Goal: Task Accomplishment & Management: Use online tool/utility

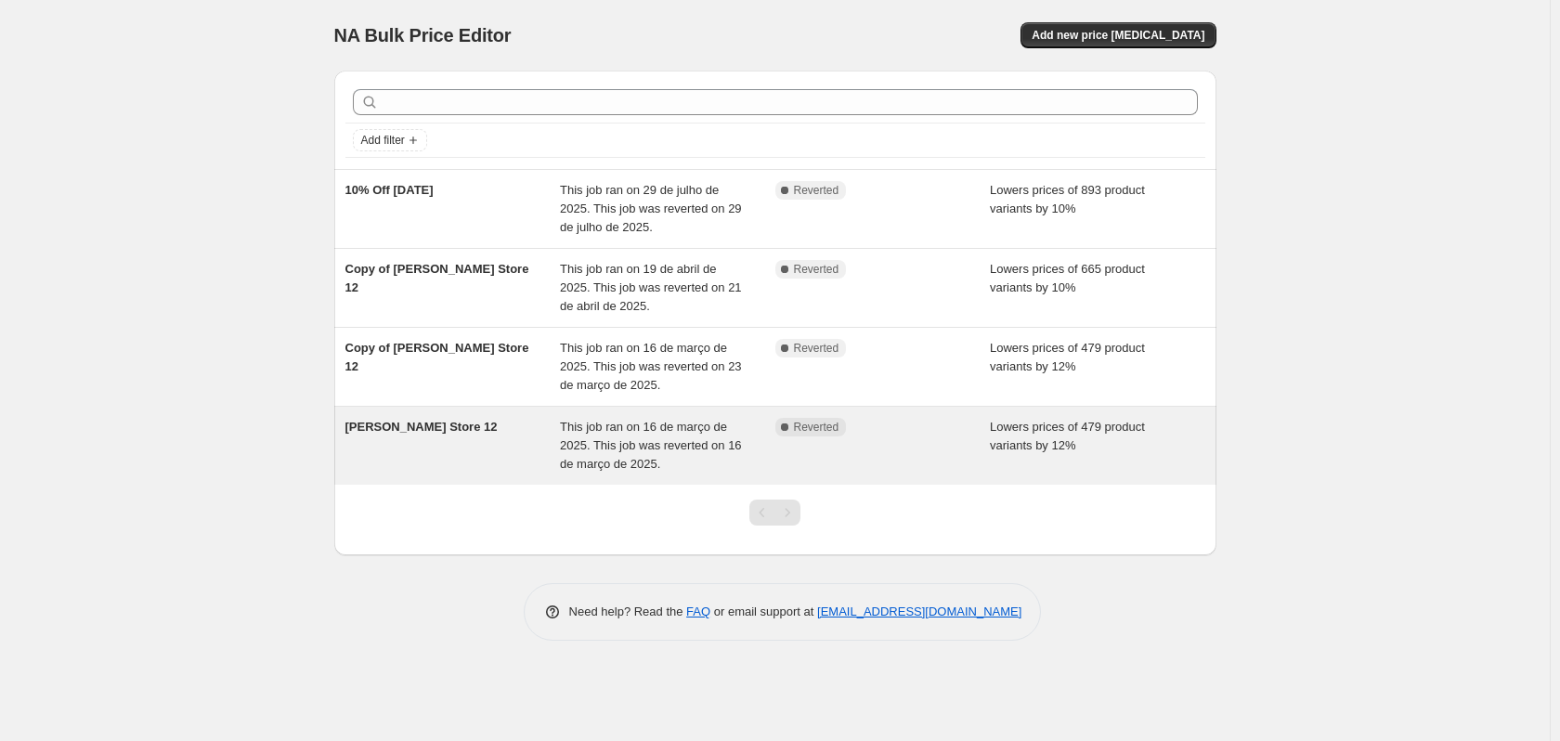
click at [632, 446] on span "This job ran on 16 de março de 2025. This job was reverted on 16 de março de 20…" at bounding box center [651, 445] width 182 height 51
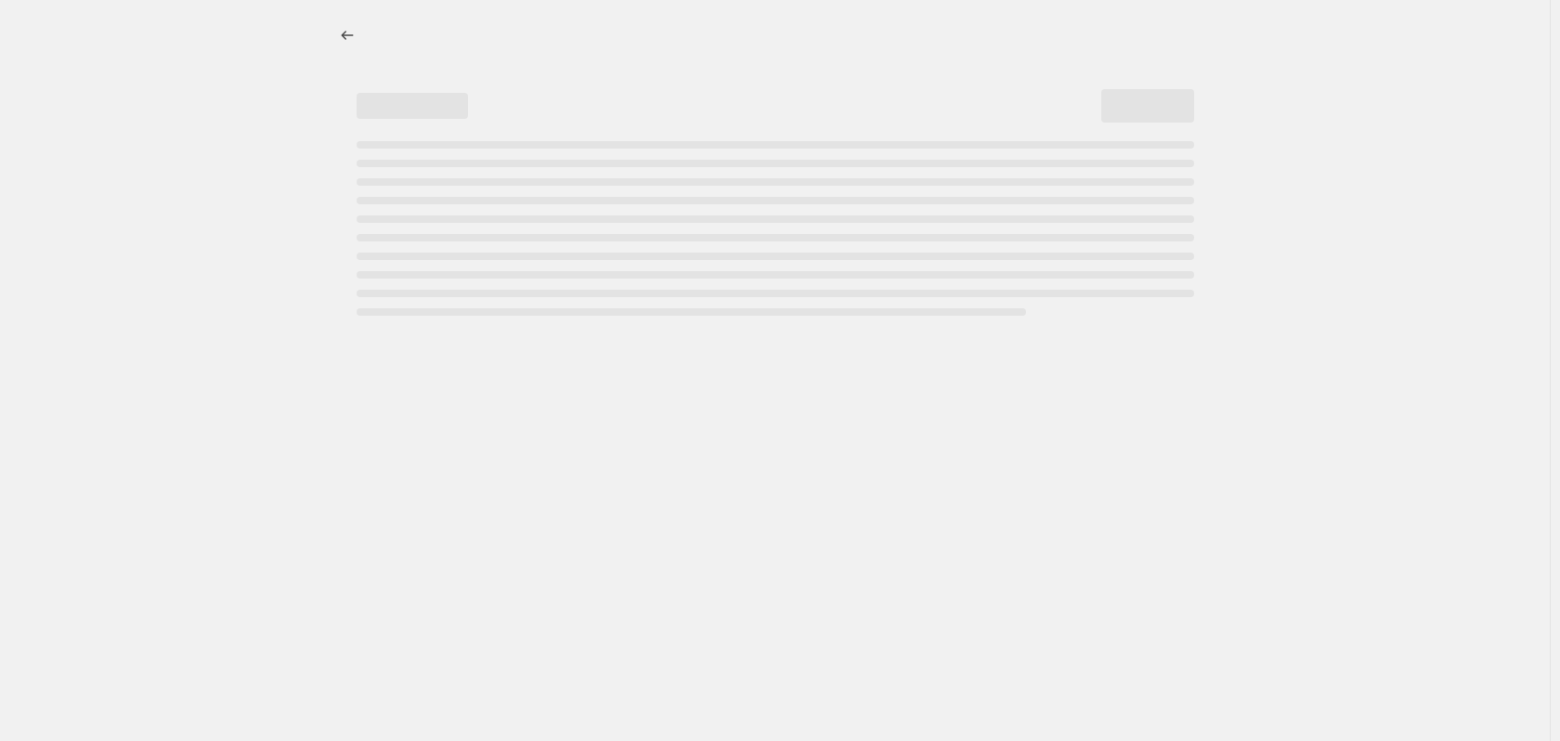
select select "percentage"
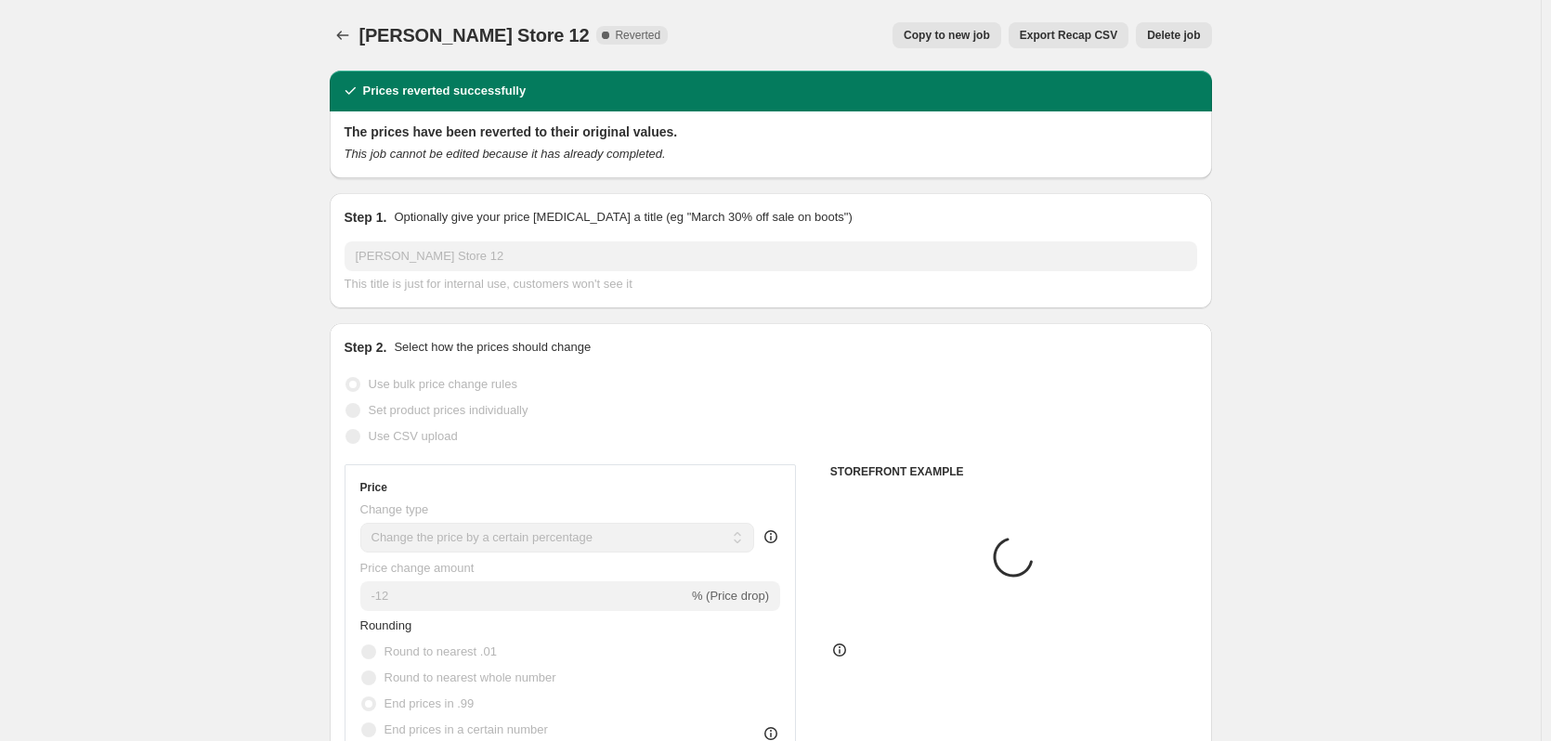
select select "collection"
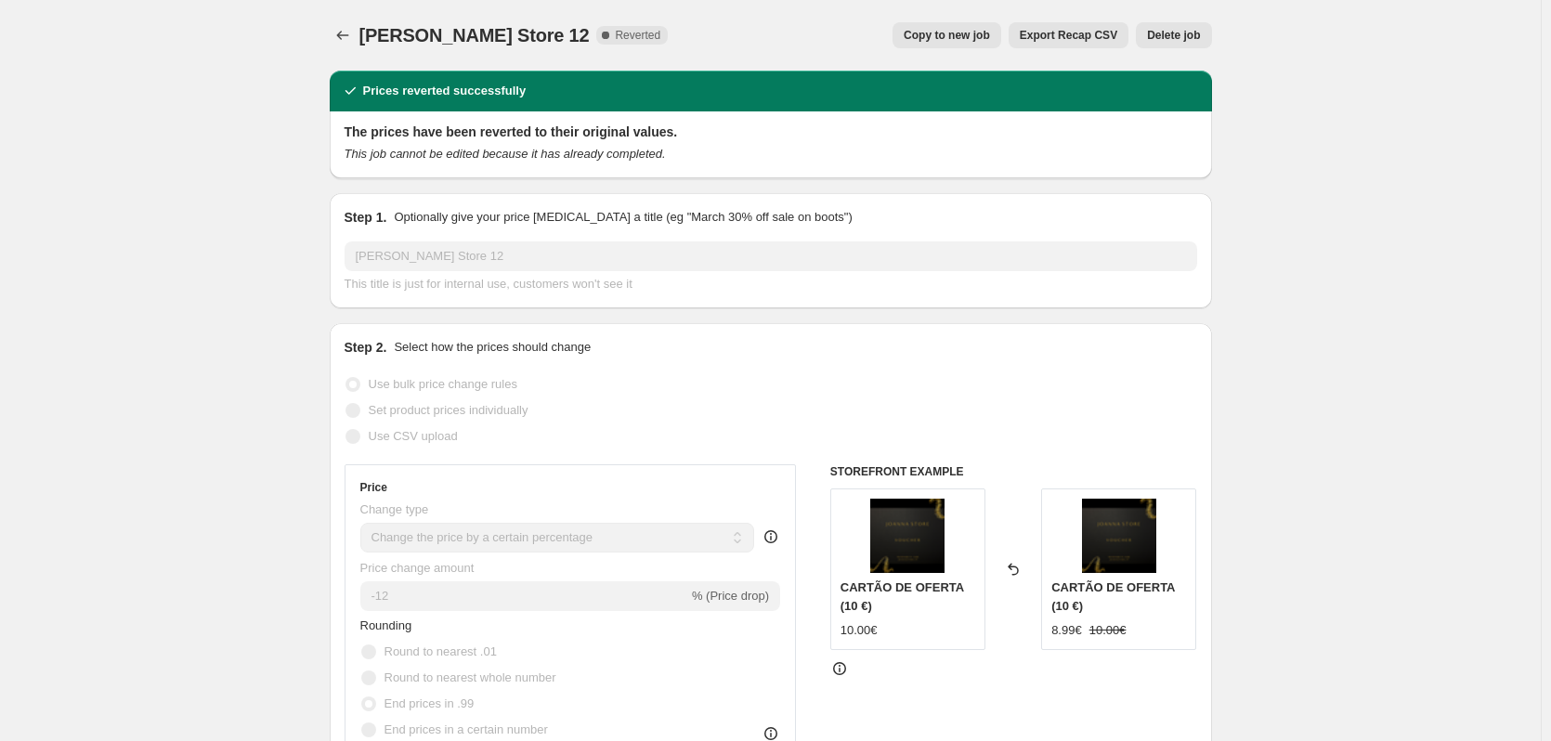
click at [961, 36] on span "Copy to new job" at bounding box center [947, 35] width 86 height 15
select select "percentage"
select select "collection"
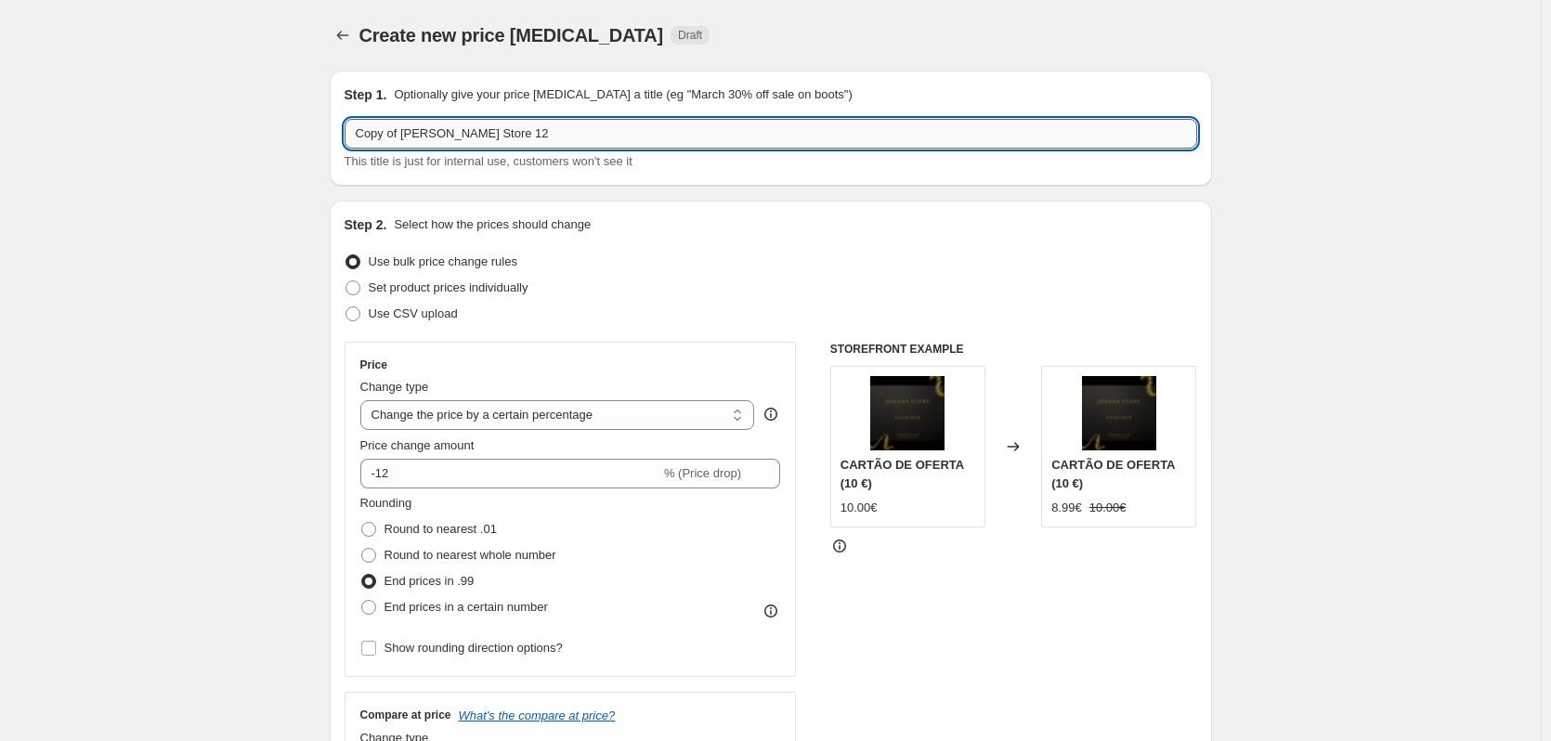
click at [501, 134] on input "Copy of [PERSON_NAME] Store 12" at bounding box center [771, 134] width 853 height 30
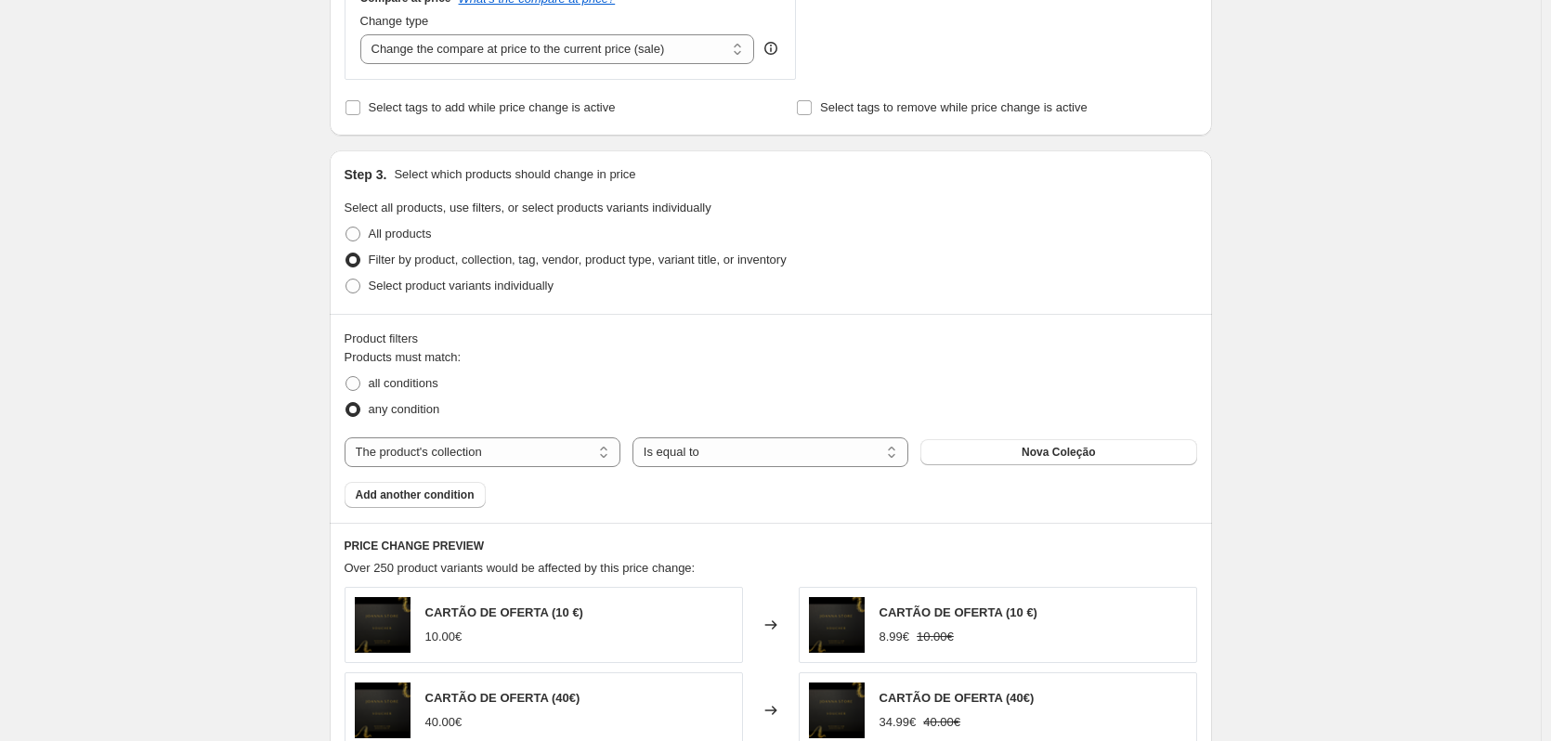
scroll to position [743, 0]
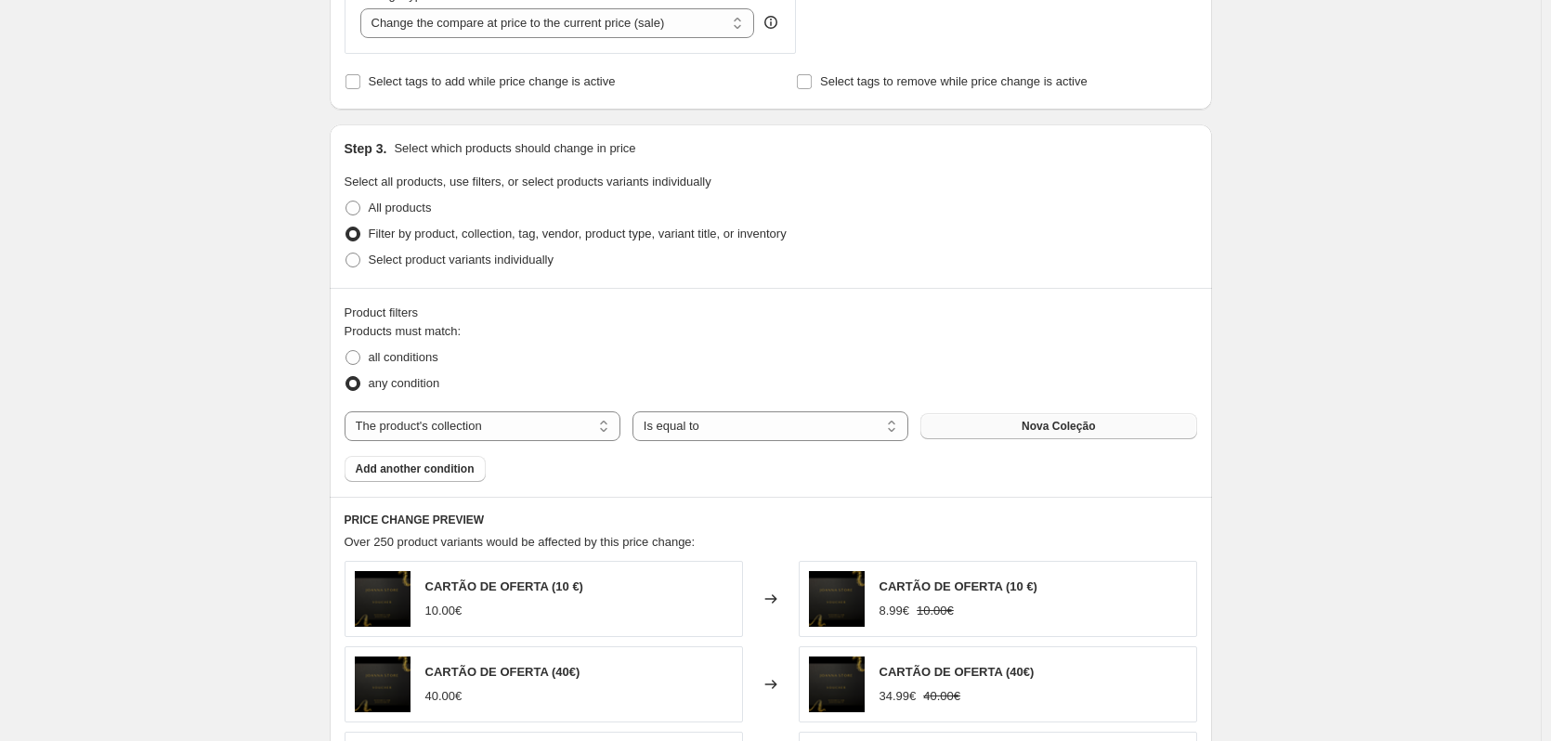
type input "Copy of [PERSON_NAME] Store 12 Saldos"
click at [1076, 426] on span "Nova Coleção" at bounding box center [1058, 426] width 73 height 15
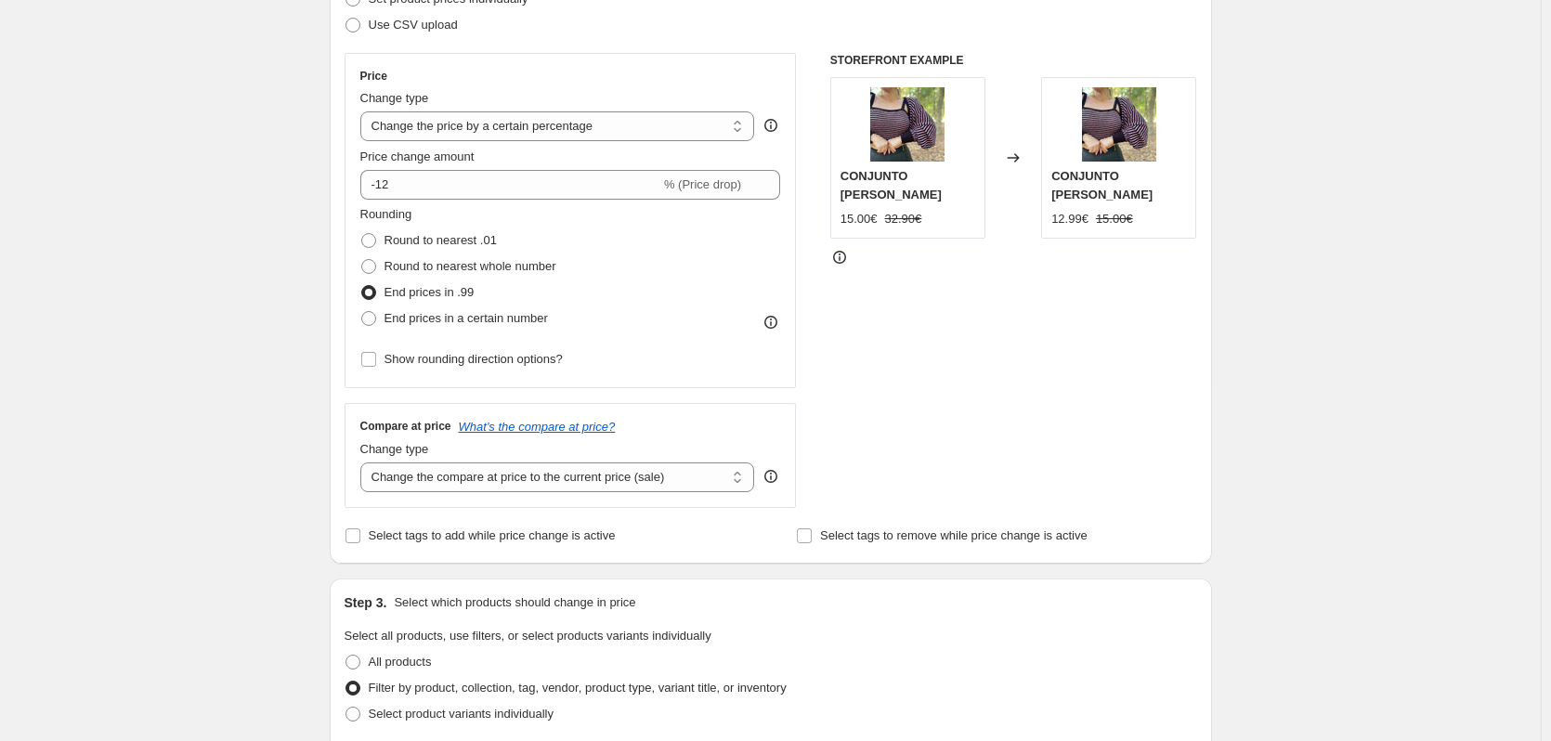
scroll to position [248, 0]
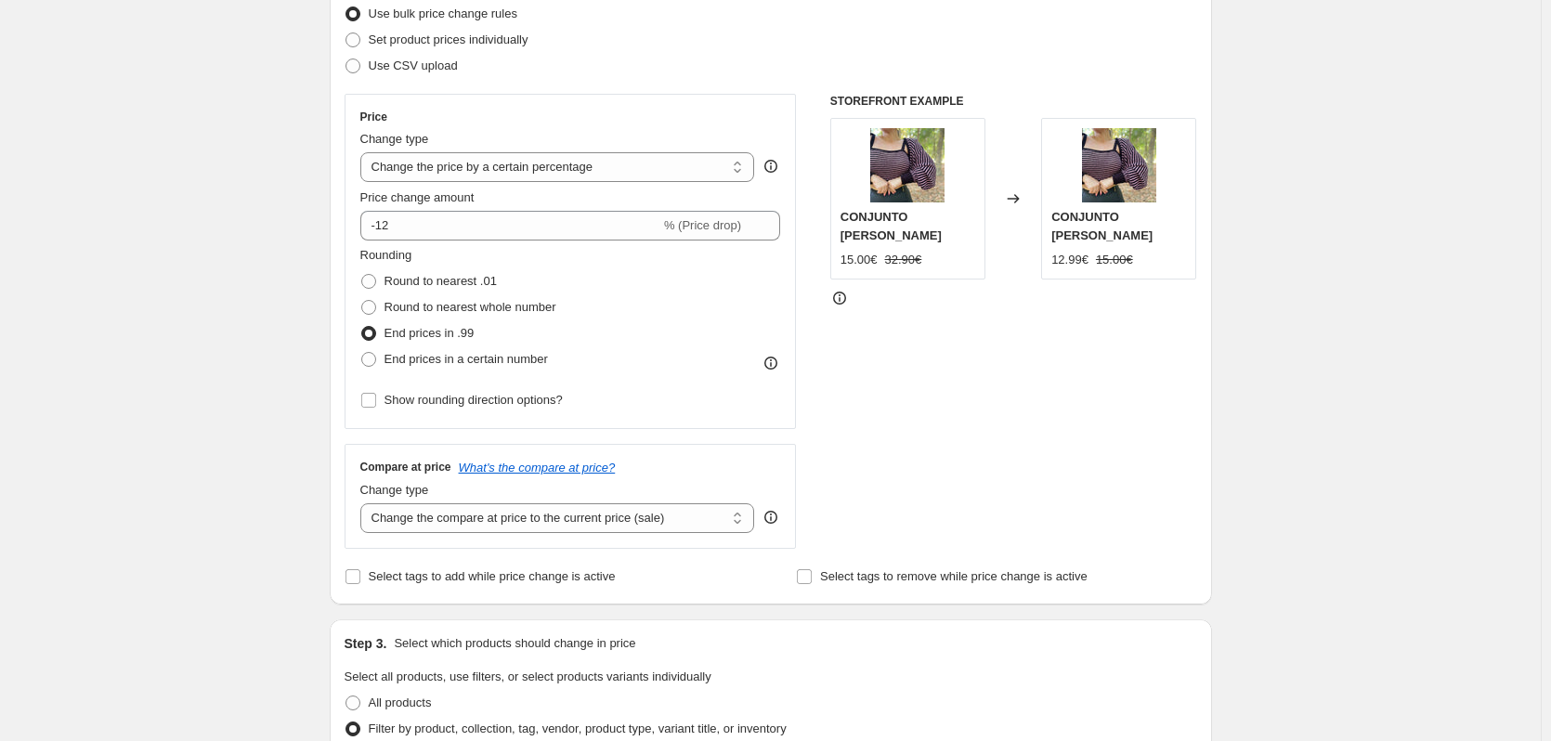
click at [374, 360] on span at bounding box center [368, 359] width 15 height 15
click at [362, 353] on input "End prices in a certain number" at bounding box center [361, 352] width 1 height 1
radio input "true"
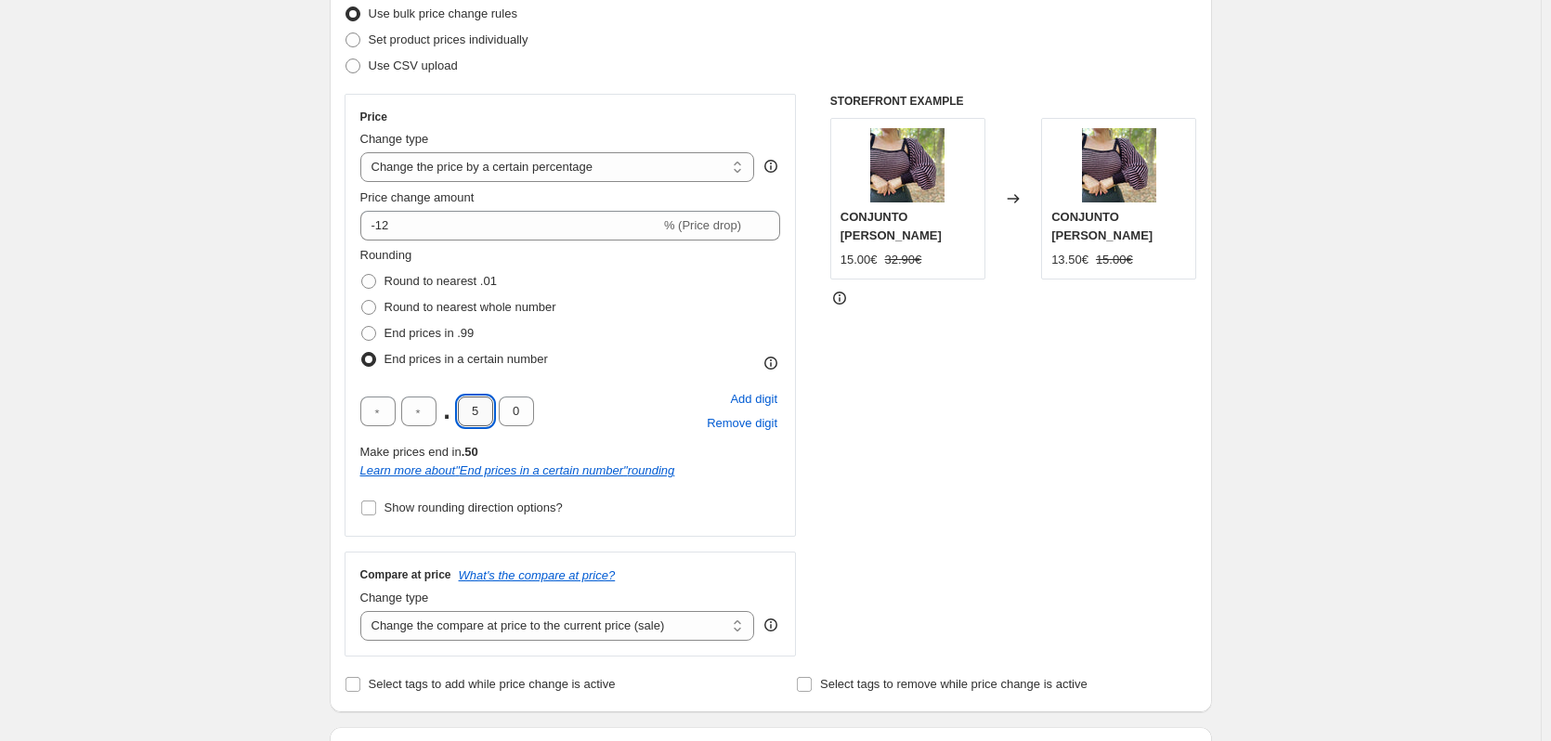
click at [479, 417] on input "5" at bounding box center [475, 412] width 35 height 30
type input "9"
drag, startPoint x: 528, startPoint y: 415, endPoint x: 512, endPoint y: 421, distance: 17.6
click at [512, 421] on input "0" at bounding box center [516, 412] width 35 height 30
type input "9"
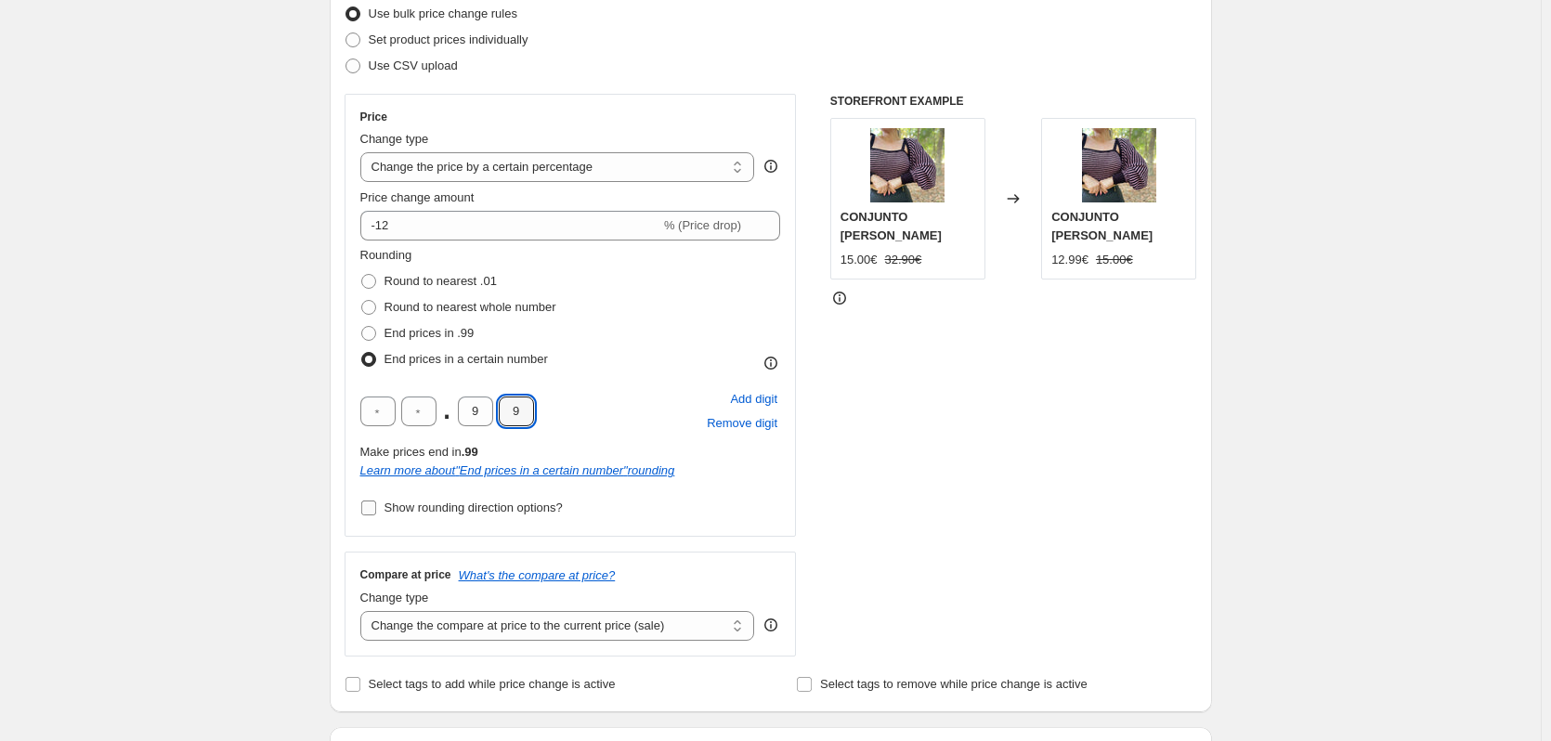
click at [376, 508] on input "Show rounding direction options?" at bounding box center [368, 508] width 15 height 15
checkbox input "true"
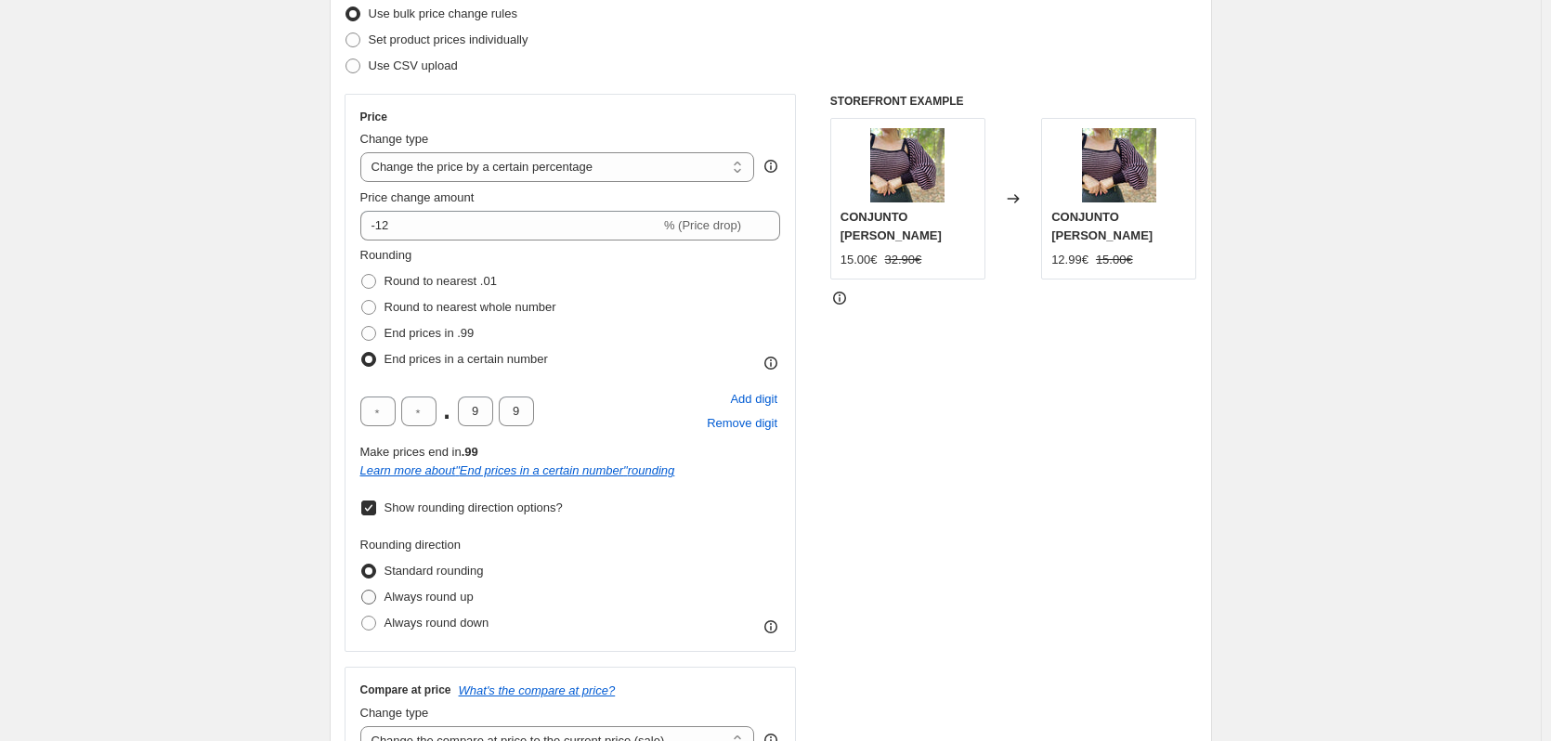
click at [376, 603] on span at bounding box center [368, 597] width 15 height 15
click at [362, 591] on input "Always round up" at bounding box center [361, 590] width 1 height 1
radio input "true"
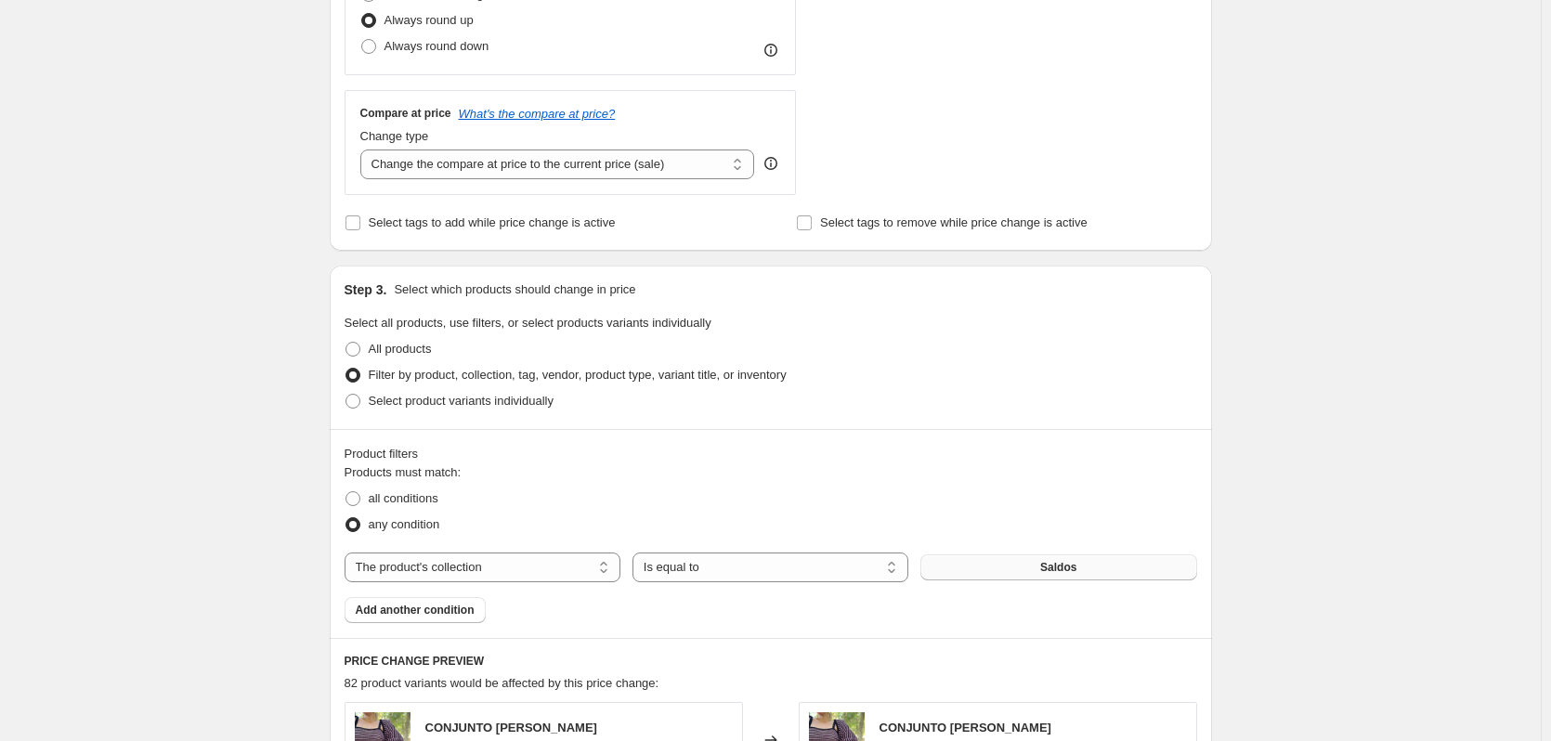
scroll to position [866, 0]
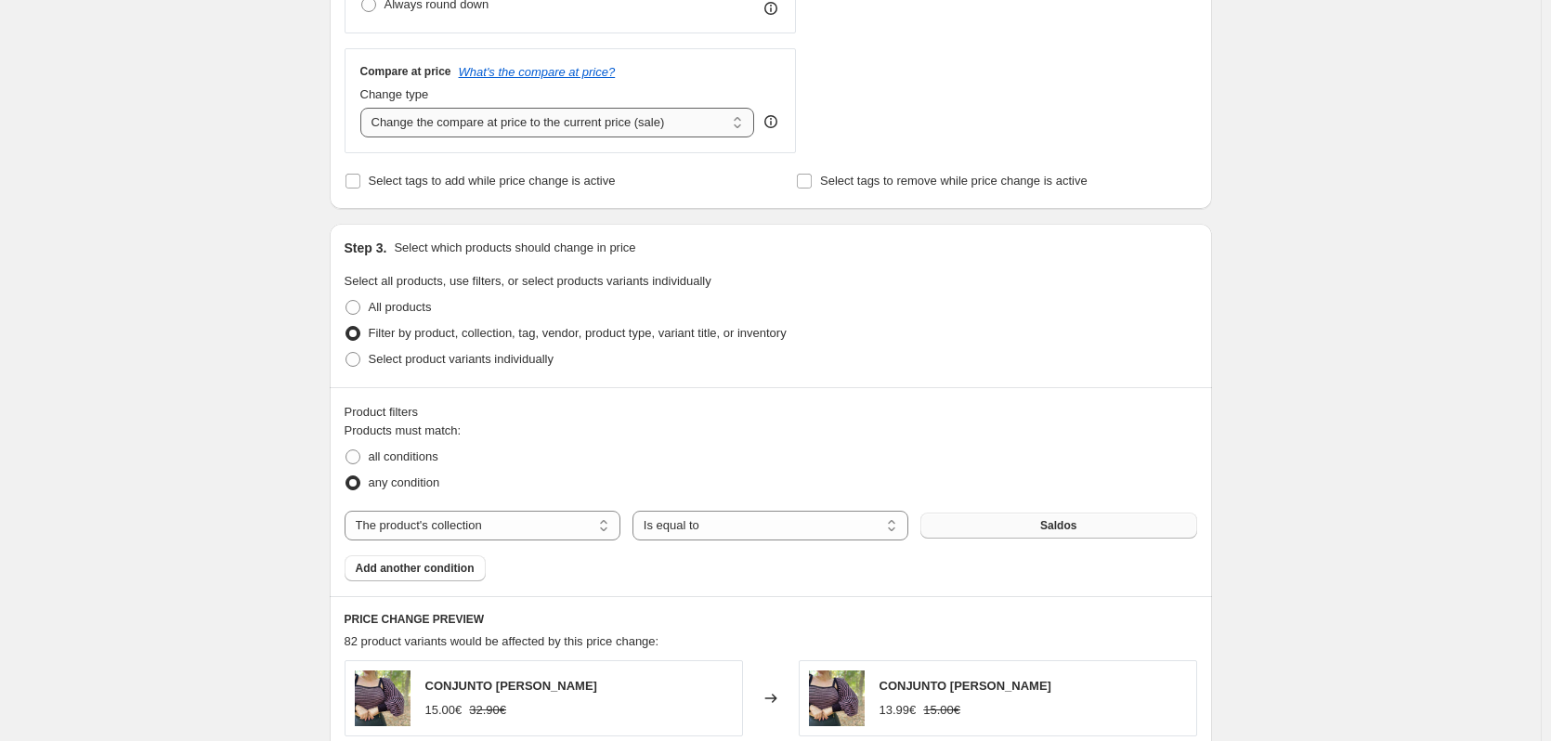
click at [742, 134] on select "Change the compare at price to the current price (sale) Change the compare at p…" at bounding box center [557, 123] width 395 height 30
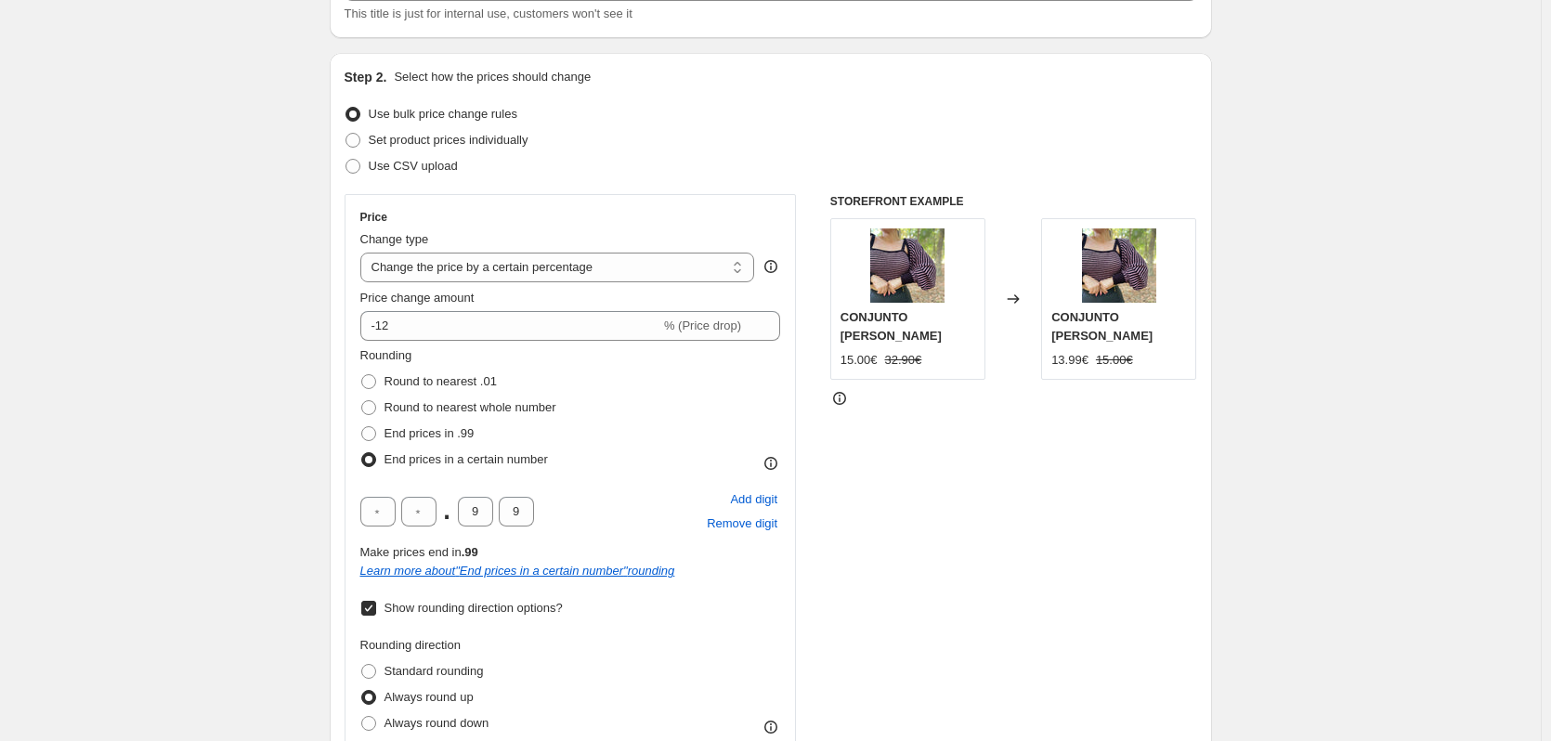
scroll to position [124, 0]
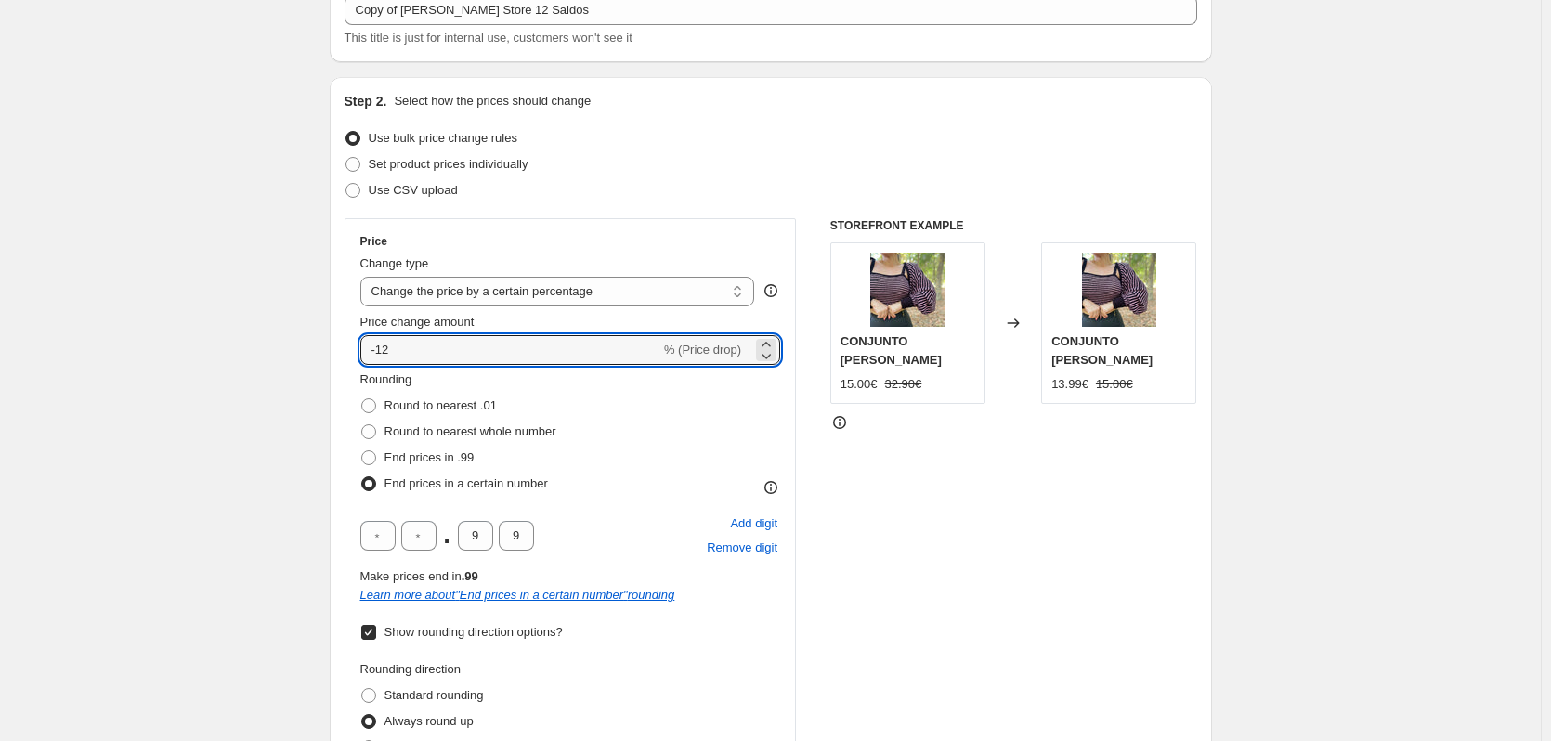
drag, startPoint x: 395, startPoint y: 354, endPoint x: 347, endPoint y: 351, distance: 47.4
click at [347, 351] on div "Step 2. Select how the prices should change Use bulk price change rules Set pro…" at bounding box center [771, 514] width 882 height 875
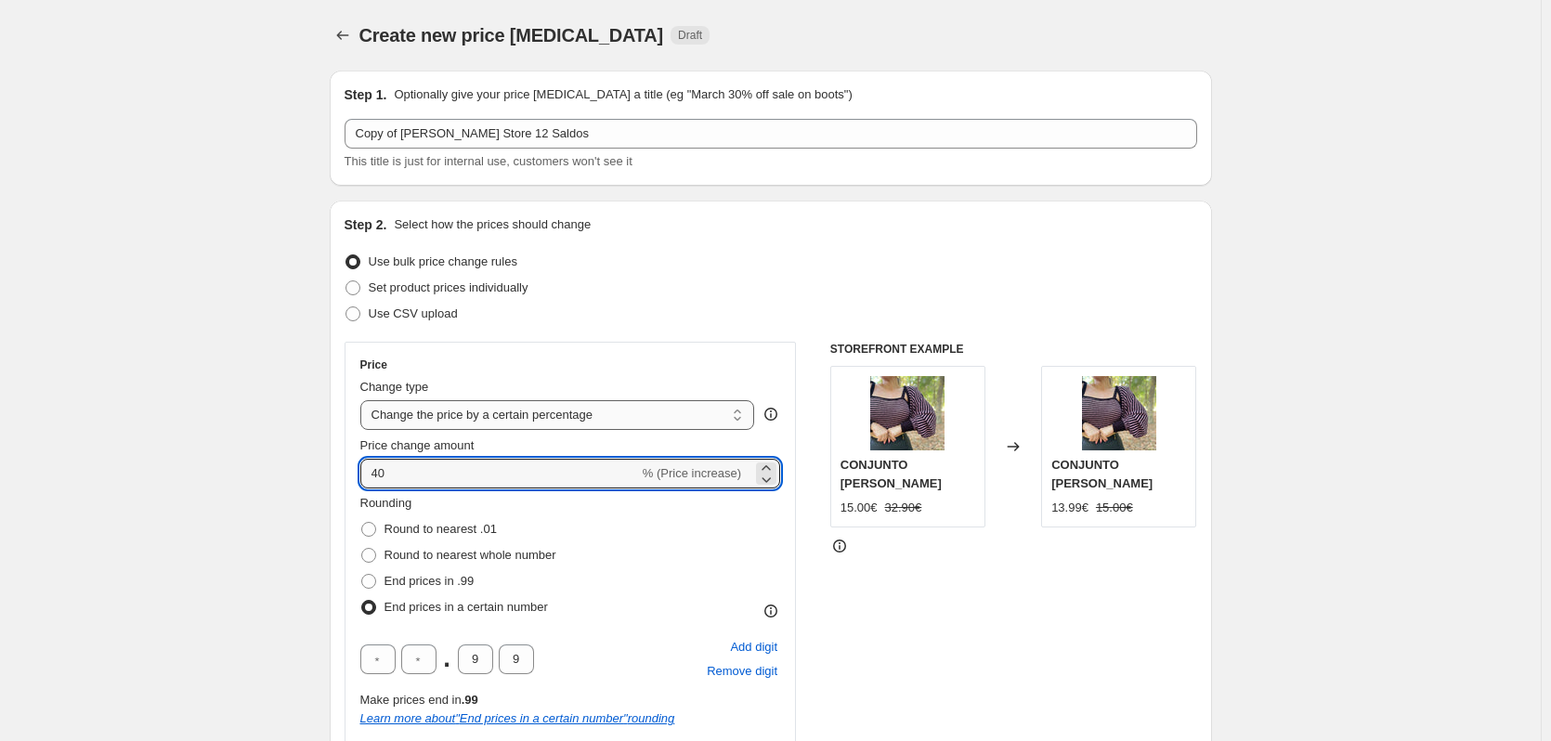
type input "40"
click at [737, 416] on select "Change the price to a certain amount Change the price by a certain amount Chang…" at bounding box center [557, 415] width 395 height 30
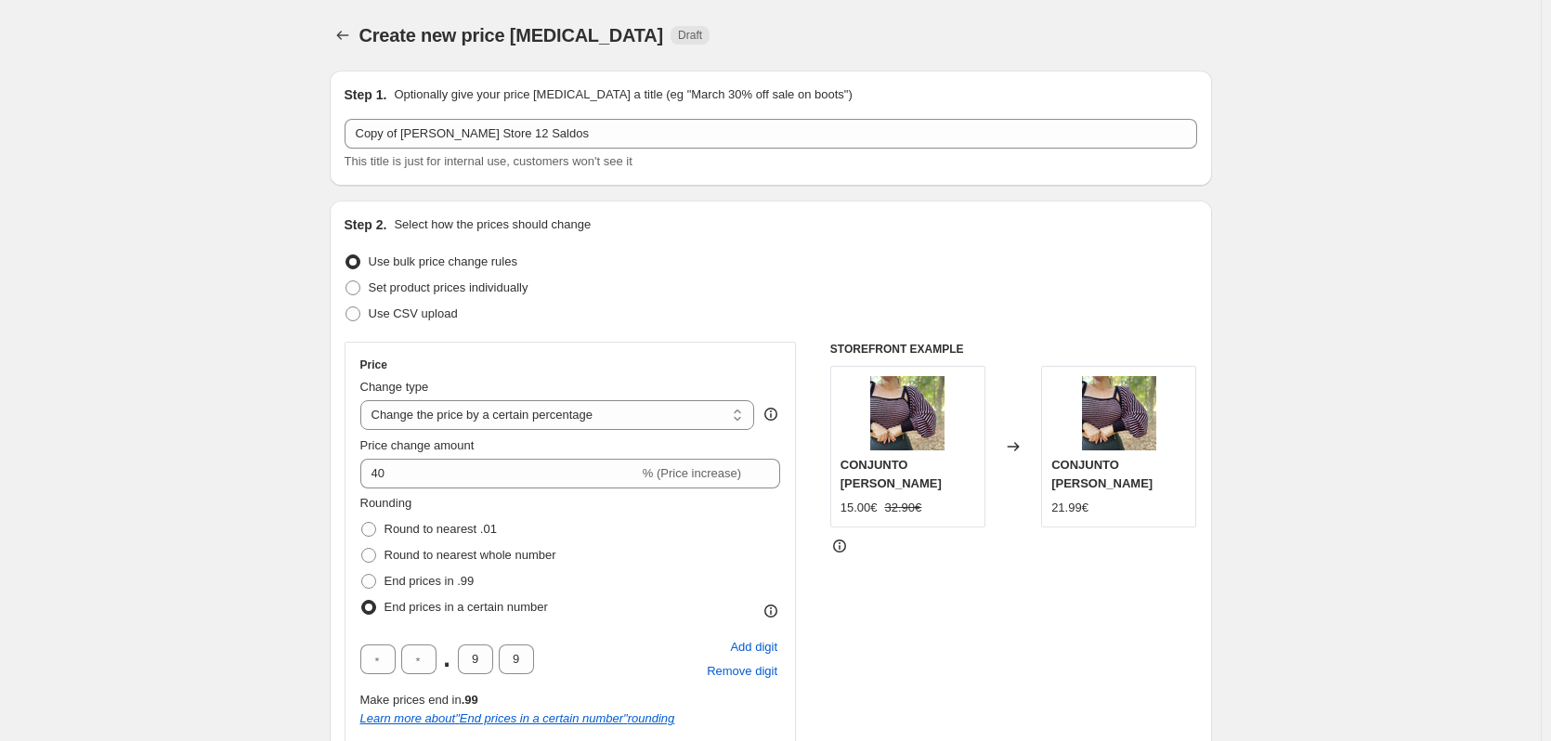
click at [1114, 620] on div "STOREFRONT EXAMPLE CONJUNTO [PERSON_NAME] 15.00€ 32.90€ Changed to CONJUNTO [PE…" at bounding box center [1013, 681] width 367 height 678
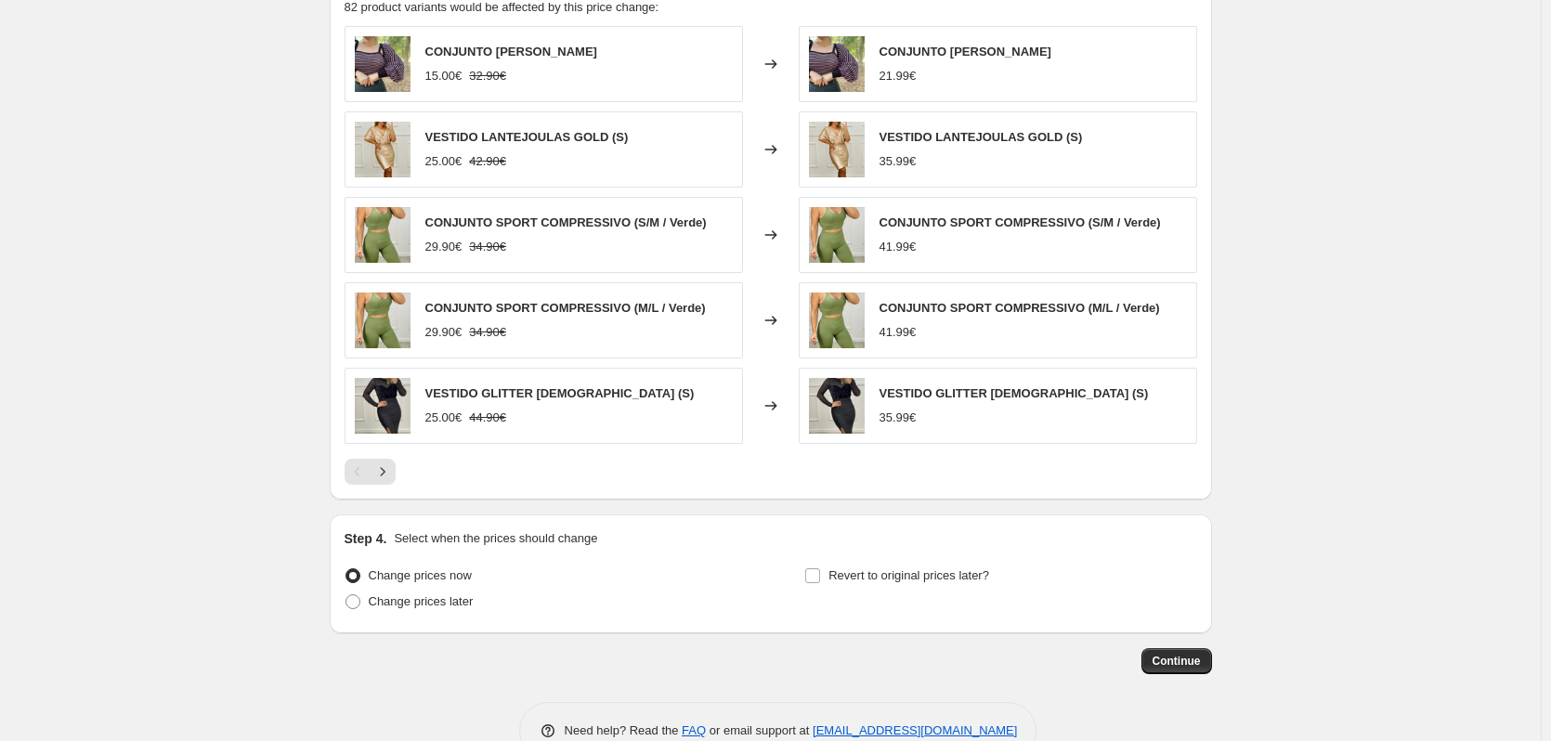
scroll to position [1548, 0]
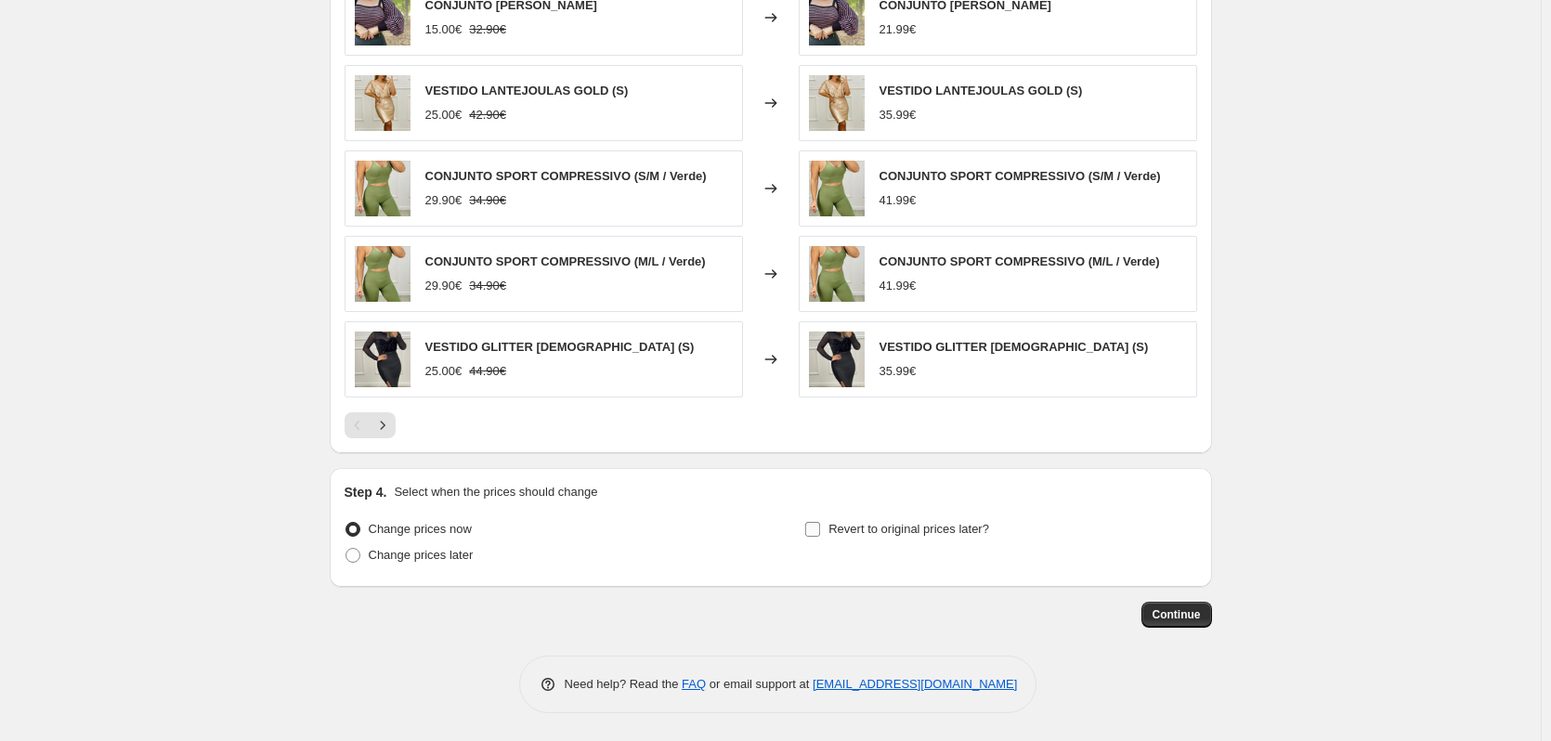
click at [816, 532] on input "Revert to original prices later?" at bounding box center [812, 529] width 15 height 15
checkbox input "true"
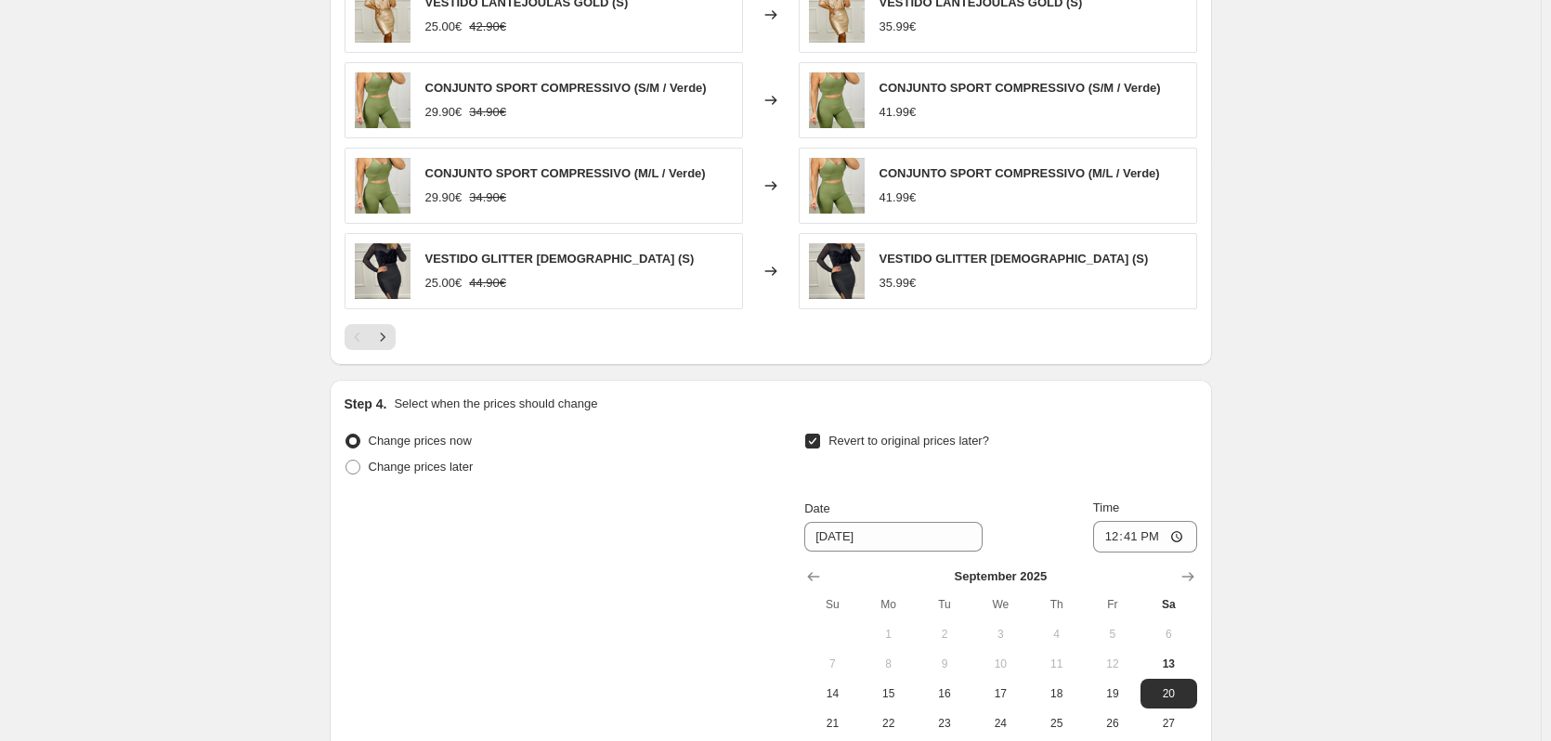
scroll to position [1672, 0]
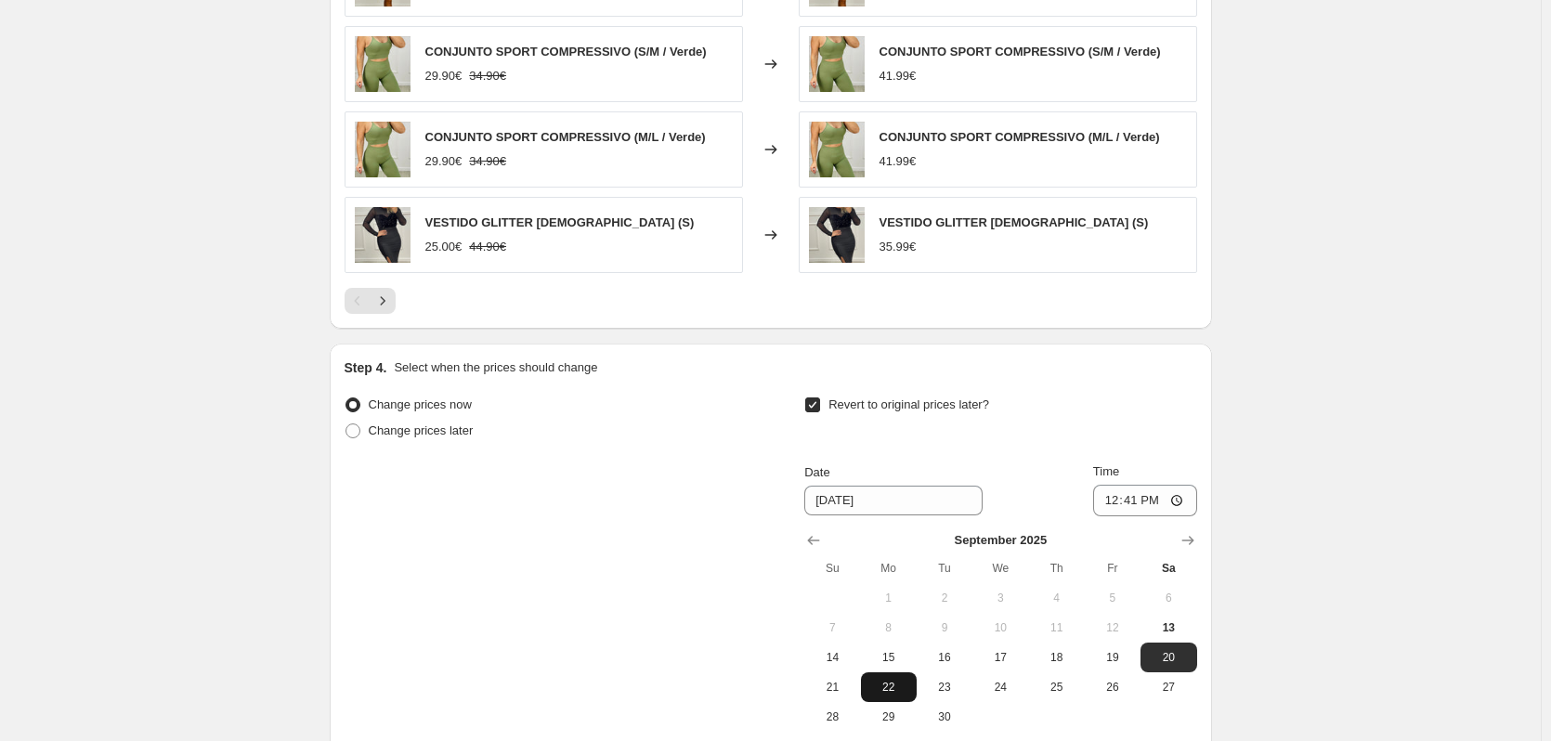
click at [897, 693] on span "22" at bounding box center [888, 687] width 41 height 15
type input "[DATE]"
click at [1160, 503] on input "12:41" at bounding box center [1145, 501] width 104 height 32
click at [1145, 510] on input "12:41" at bounding box center [1145, 501] width 104 height 32
click at [1142, 503] on input "12:41" at bounding box center [1145, 501] width 104 height 32
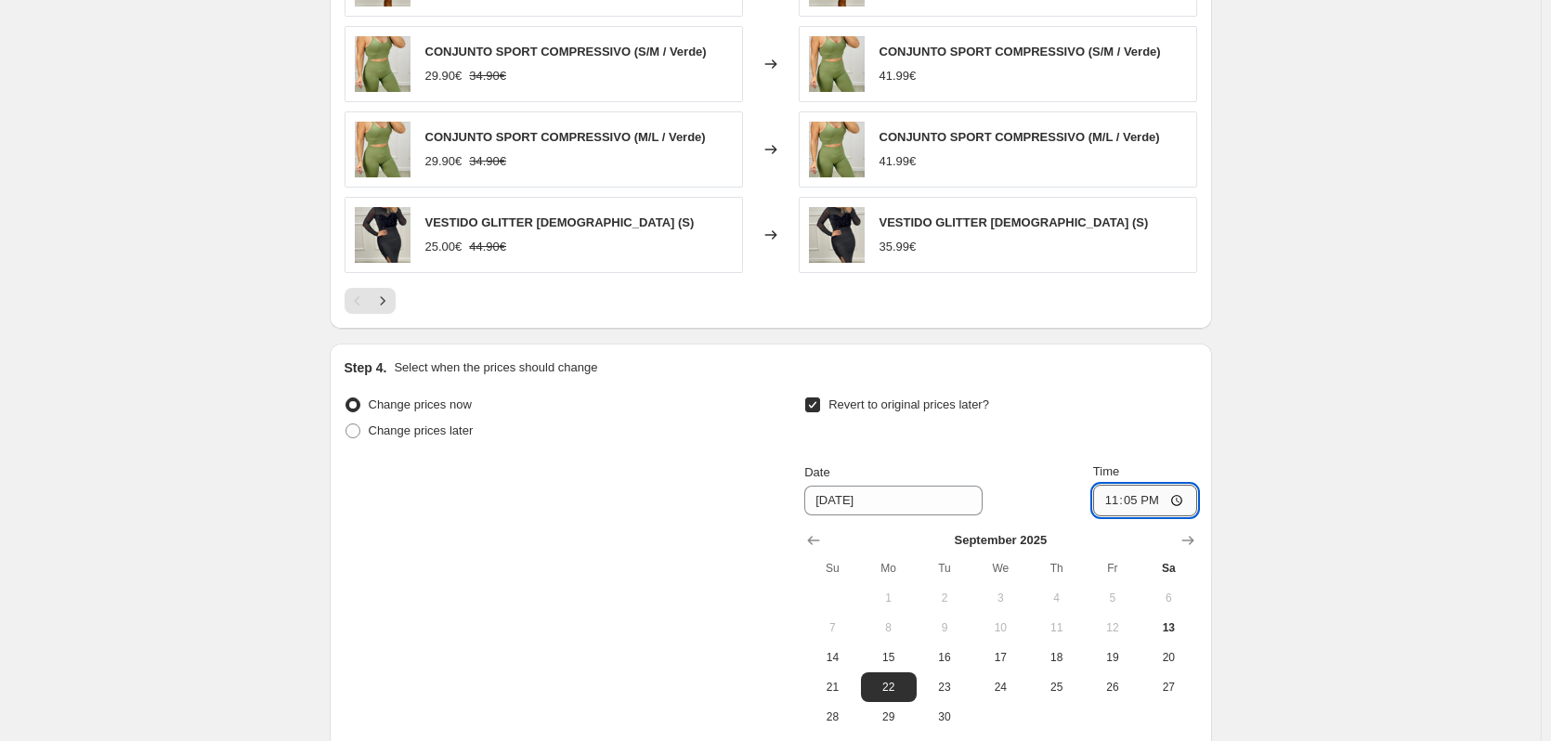
type input "23:59"
click at [1159, 409] on div "Revert to original prices later?" at bounding box center [1000, 420] width 392 height 56
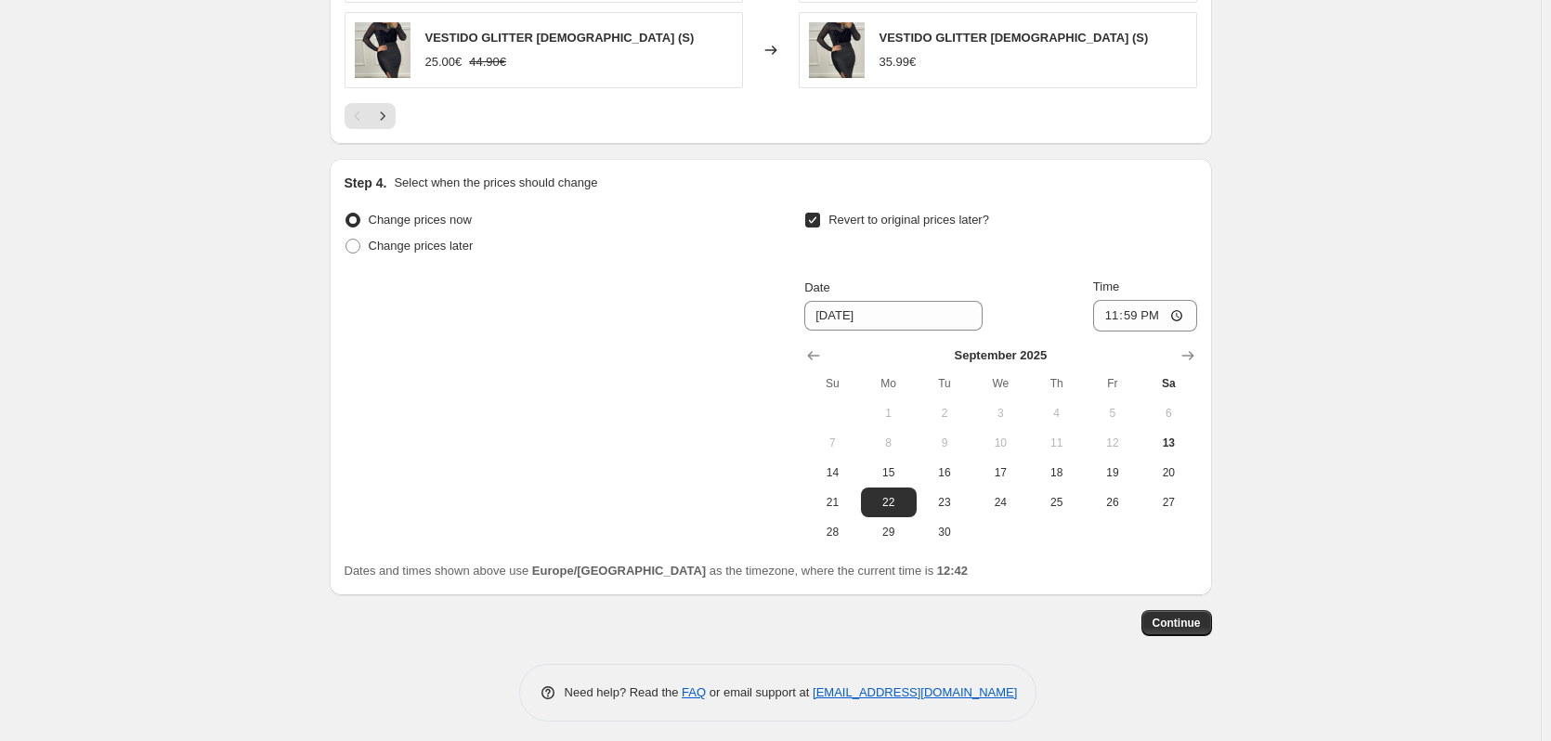
scroll to position [1866, 0]
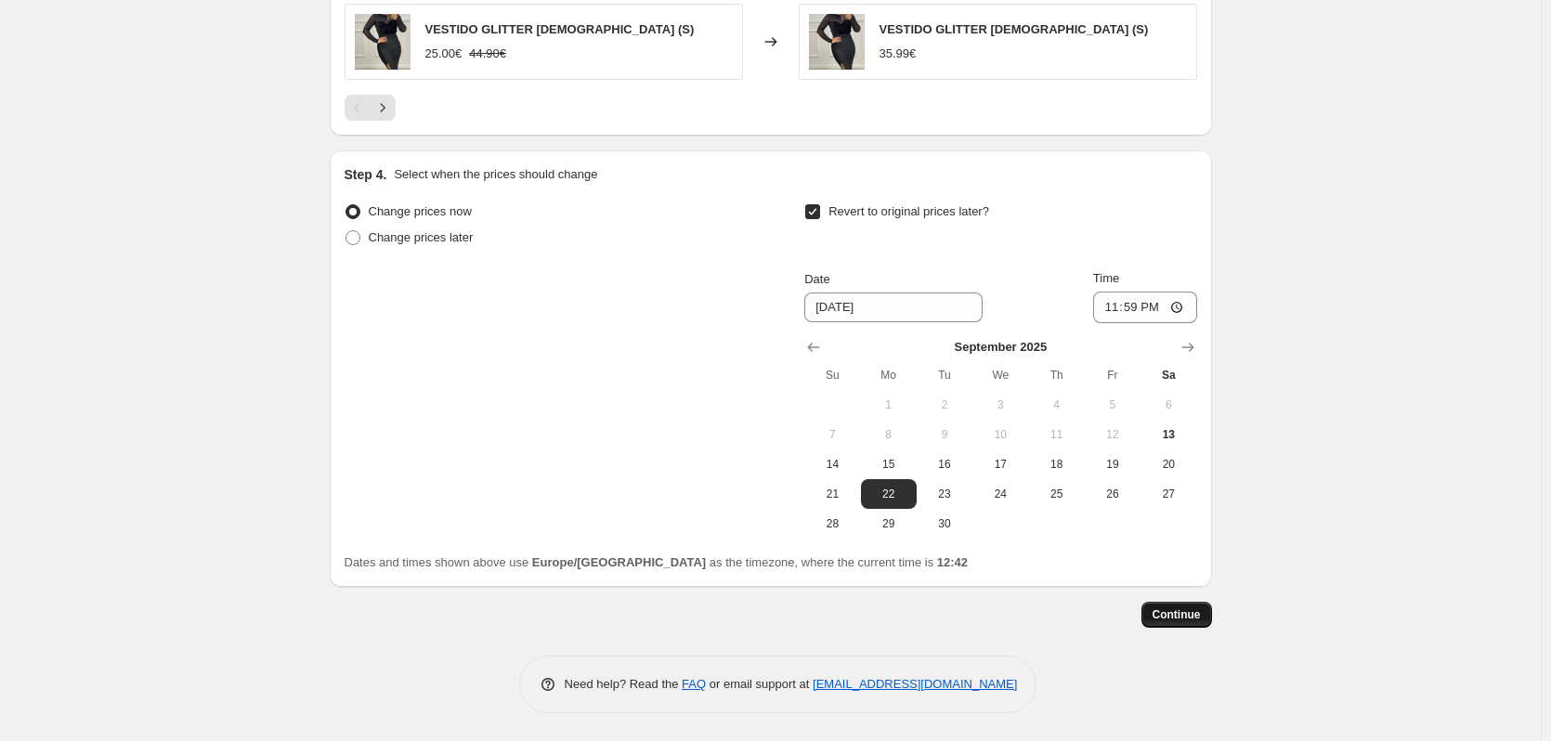
click at [1183, 617] on span "Continue" at bounding box center [1176, 614] width 48 height 15
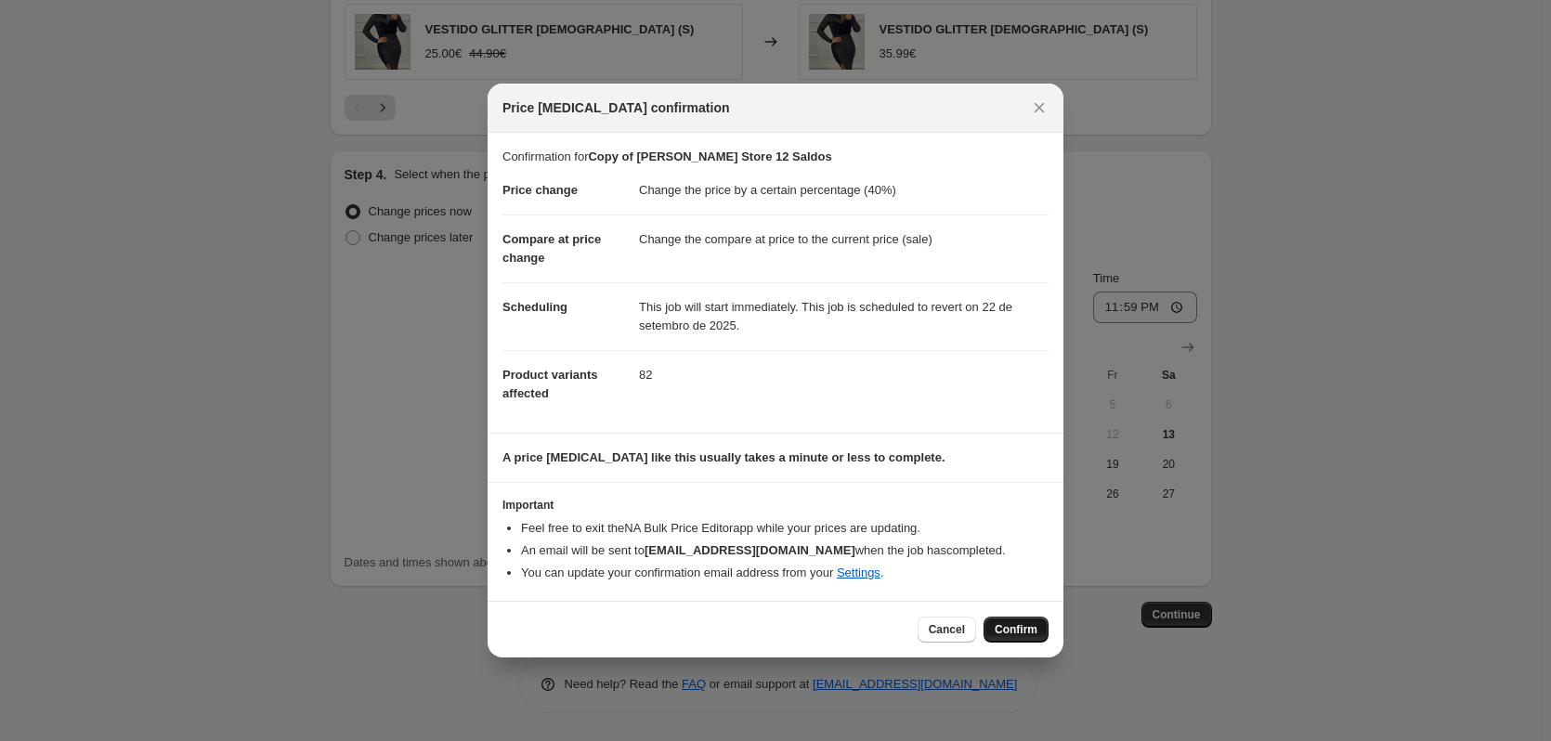
click at [1019, 634] on span "Confirm" at bounding box center [1016, 629] width 43 height 15
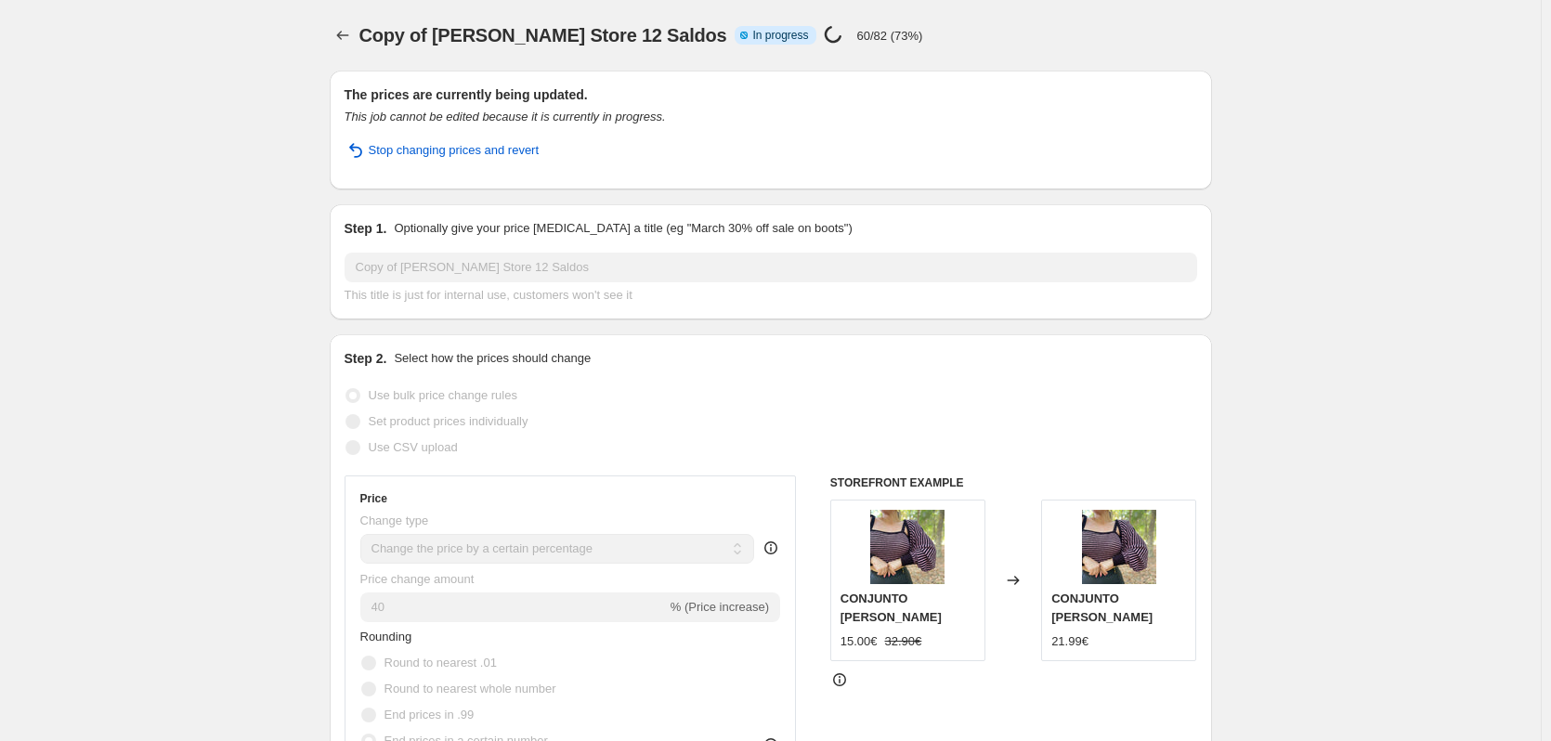
select select "percentage"
select select "collection"
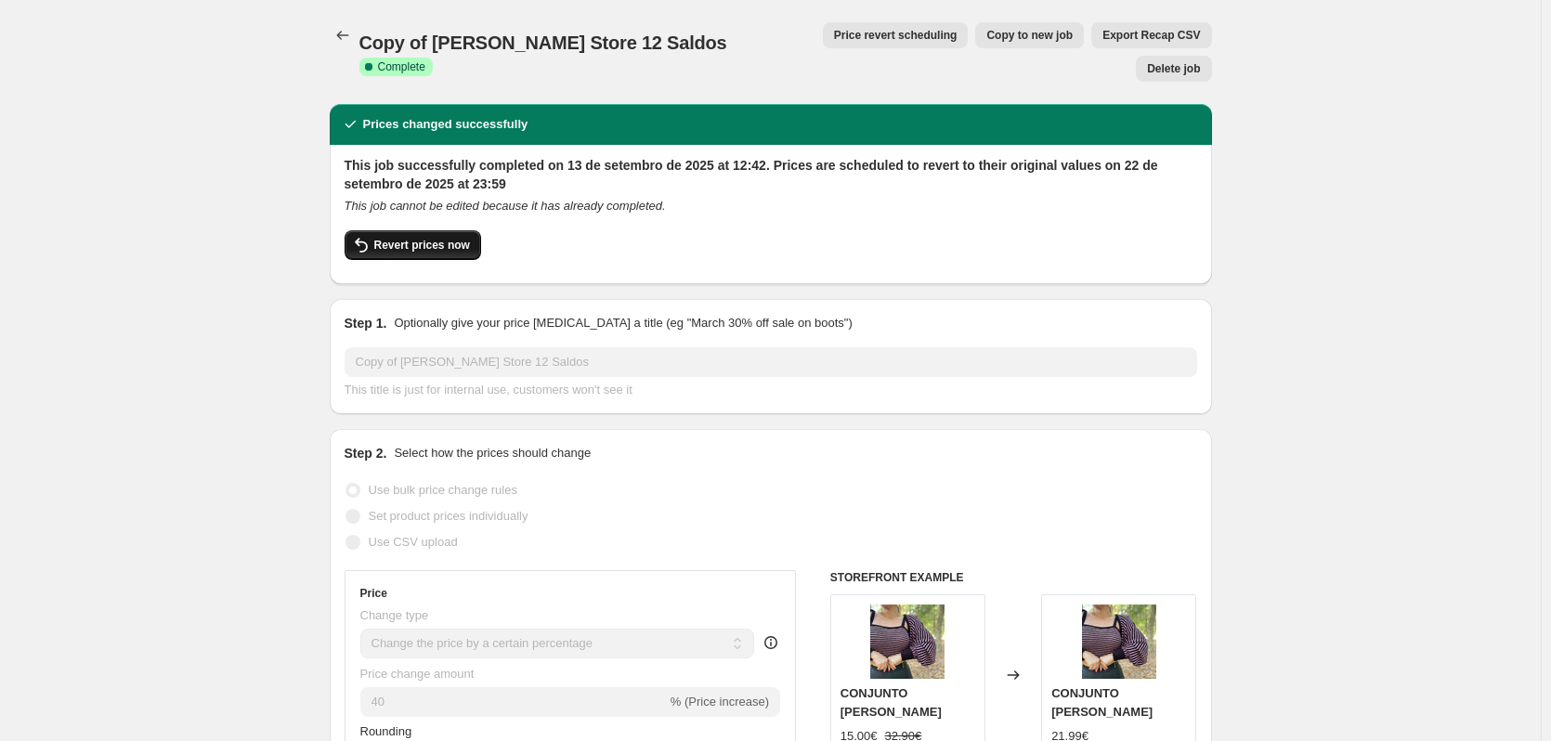
click at [367, 234] on icon "button" at bounding box center [361, 245] width 22 height 22
checkbox input "false"
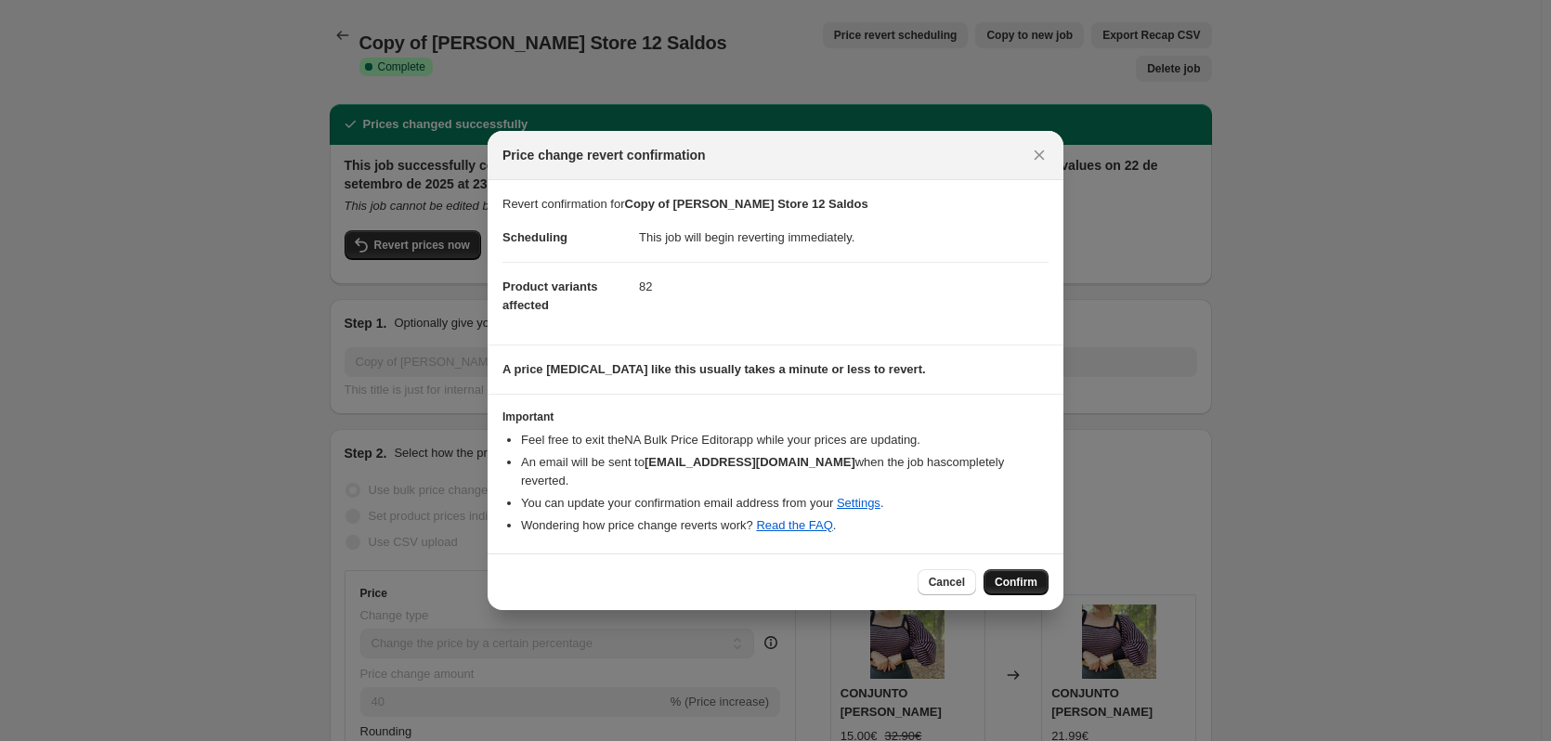
click at [1024, 575] on span "Confirm" at bounding box center [1016, 582] width 43 height 15
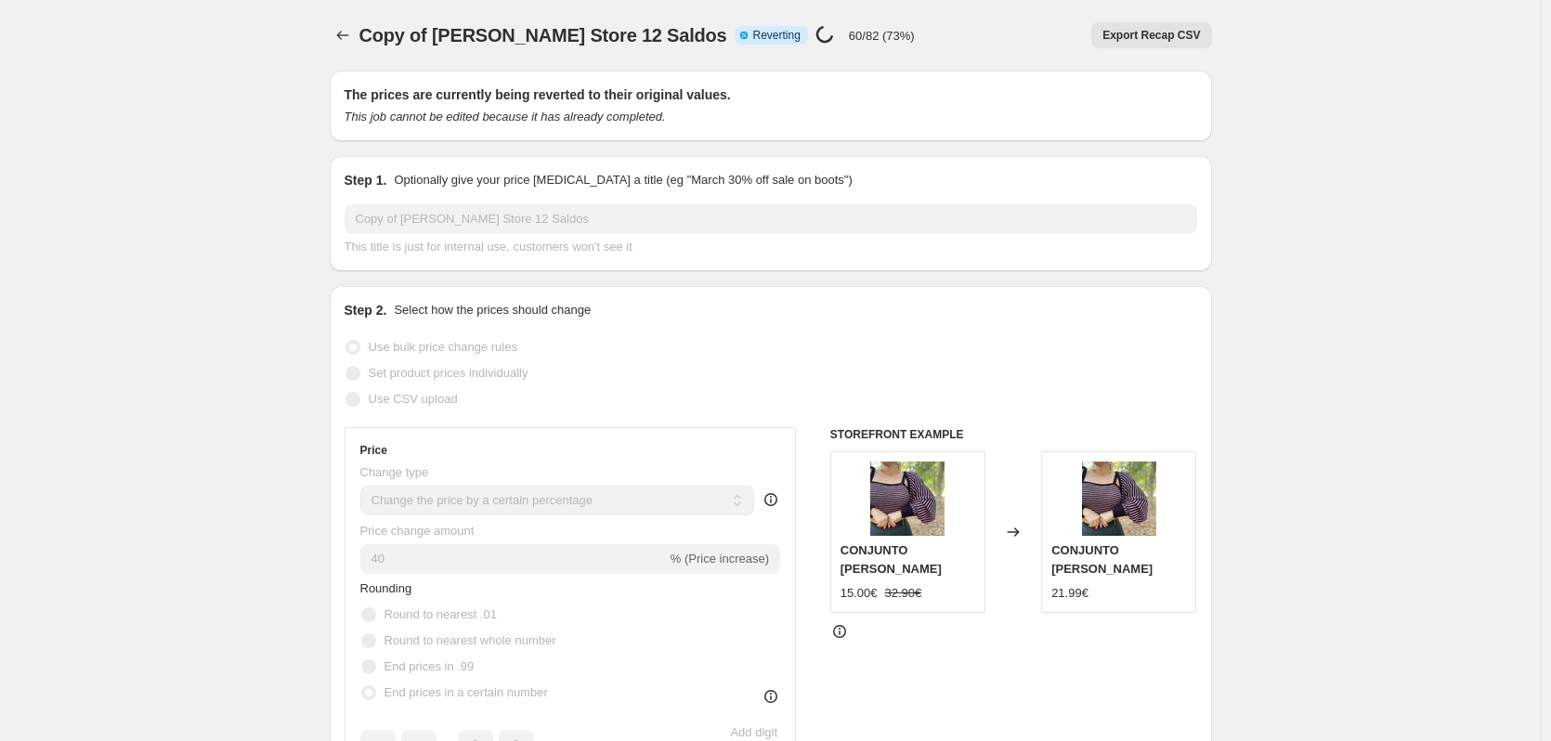
select select "percentage"
select select "collection"
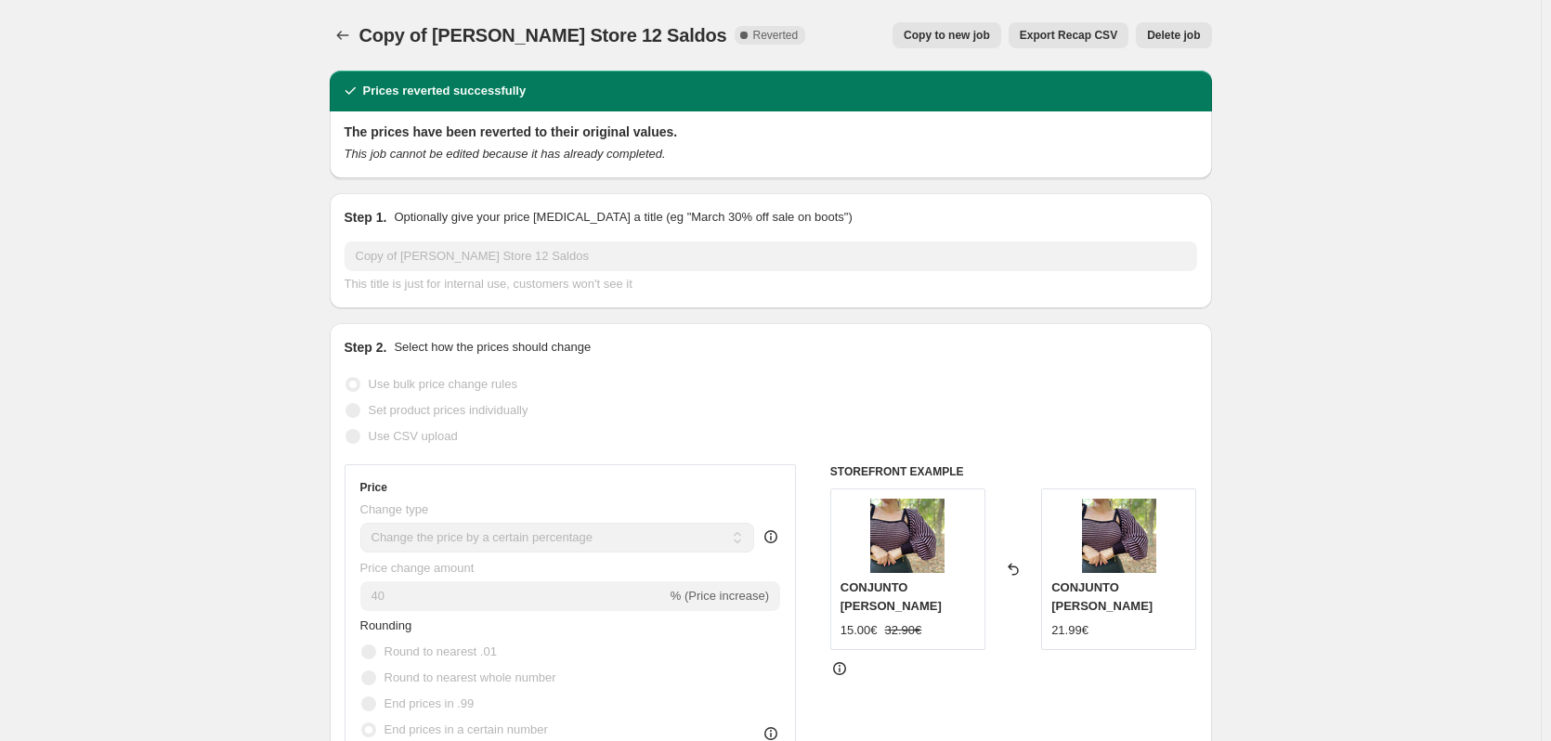
click at [966, 37] on span "Copy to new job" at bounding box center [947, 35] width 86 height 15
select select "percentage"
select select "collection"
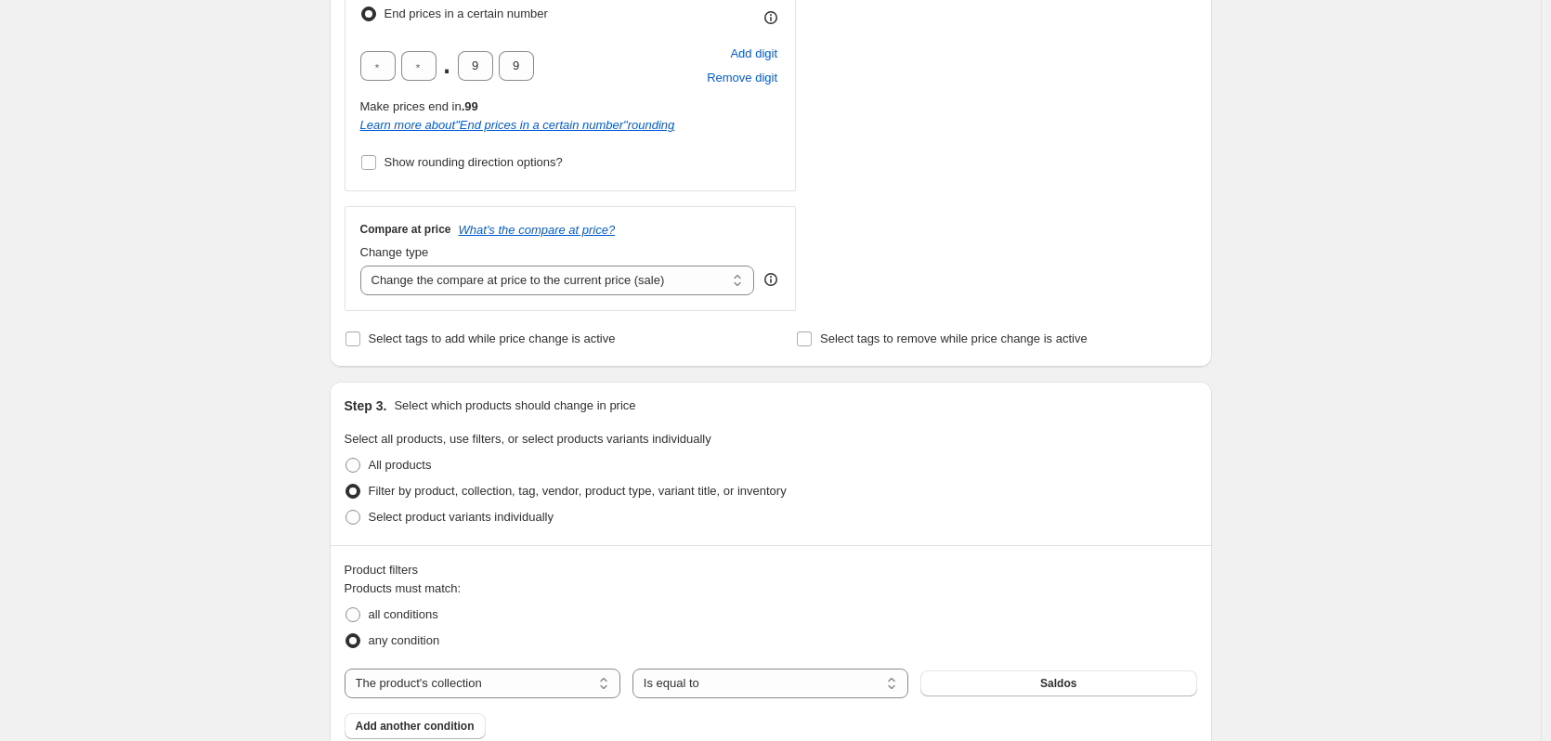
scroll to position [619, 0]
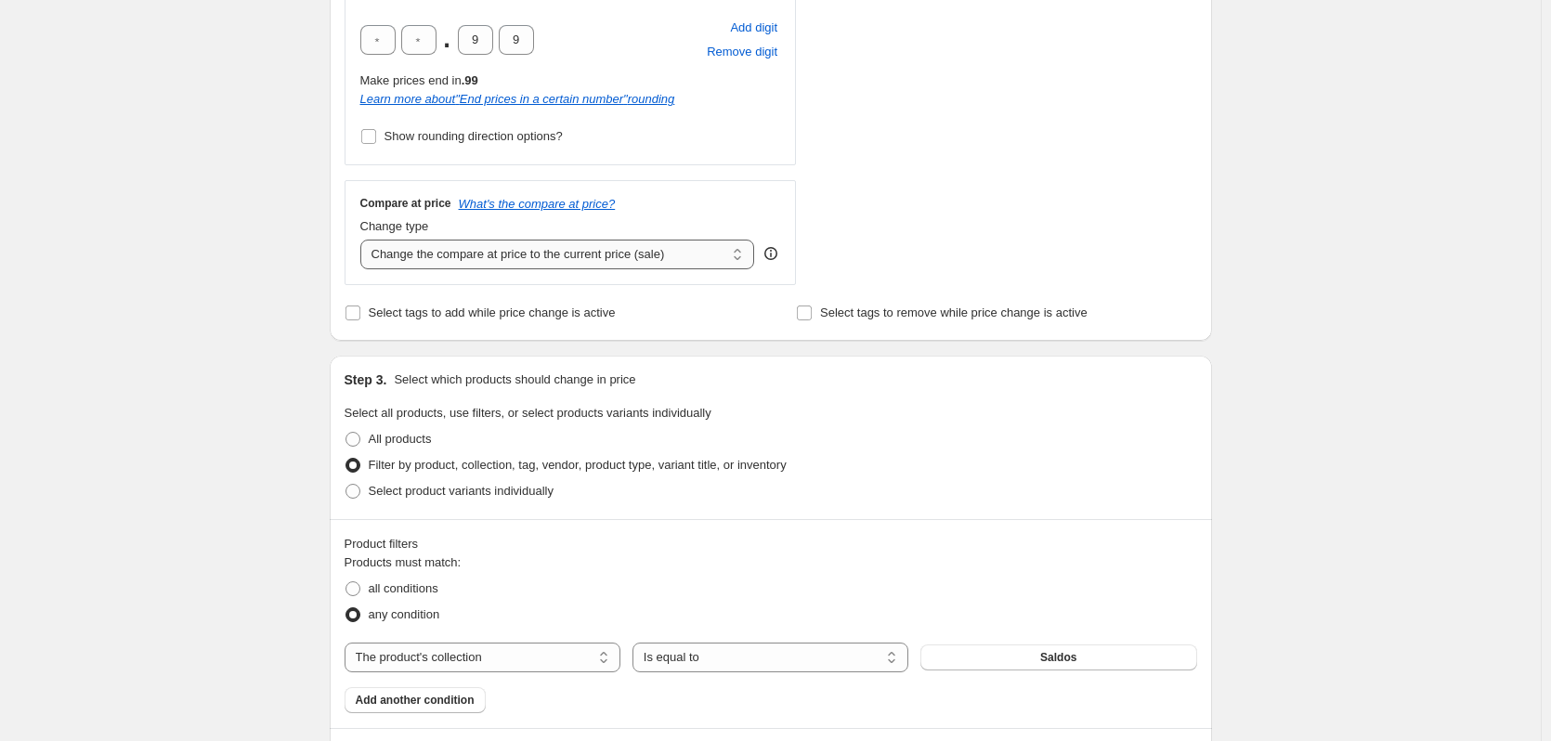
click at [742, 263] on select "Change the compare at price to the current price (sale) Change the compare at p…" at bounding box center [557, 255] width 395 height 30
click at [364, 240] on select "Change the compare at price to the current price (sale) Change the compare at p…" at bounding box center [557, 255] width 395 height 30
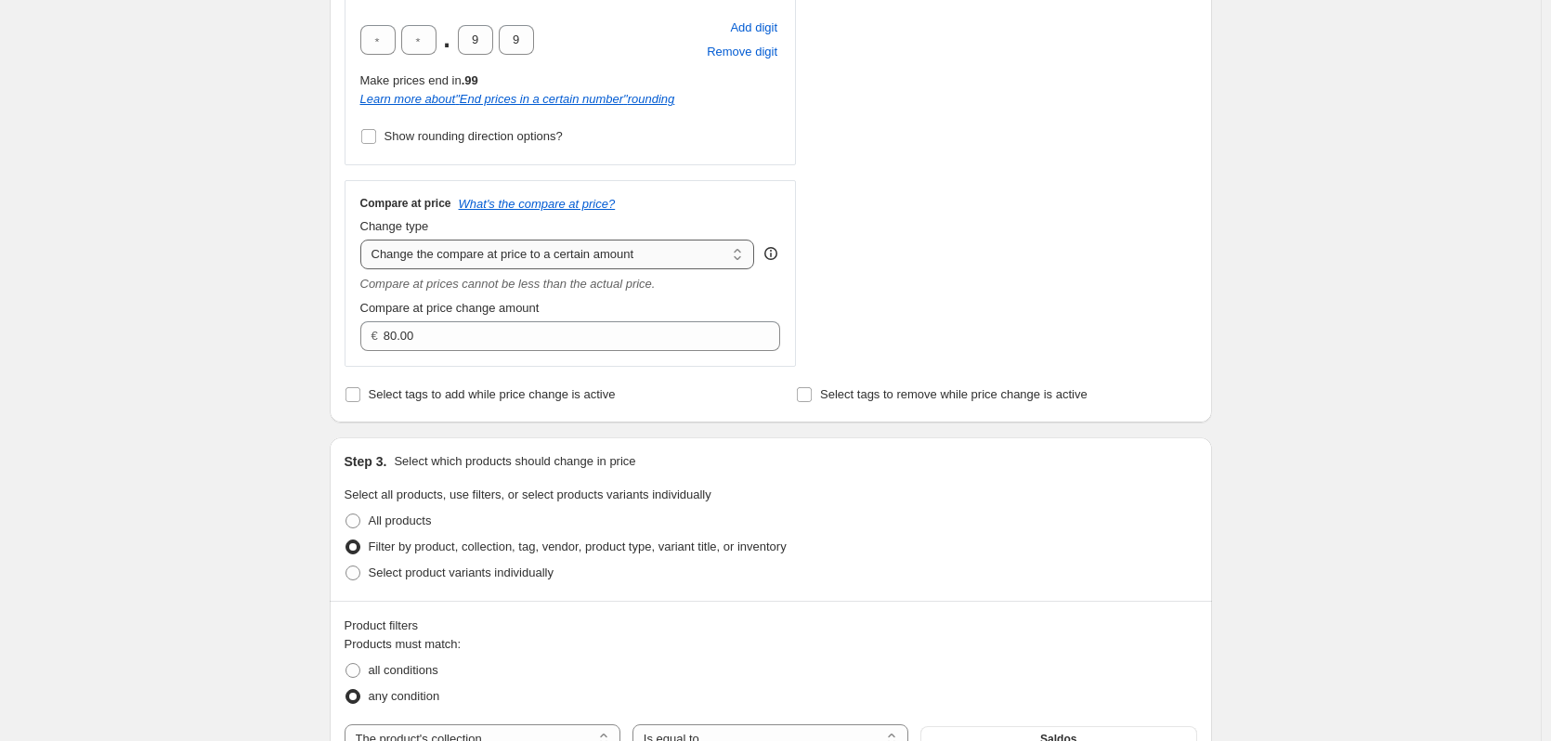
click at [618, 259] on select "Change the compare at price to the current price (sale) Change the compare at p…" at bounding box center [557, 255] width 395 height 30
select select "by"
click at [364, 240] on select "Change the compare at price to the current price (sale) Change the compare at p…" at bounding box center [557, 255] width 395 height 30
type input "-10.00"
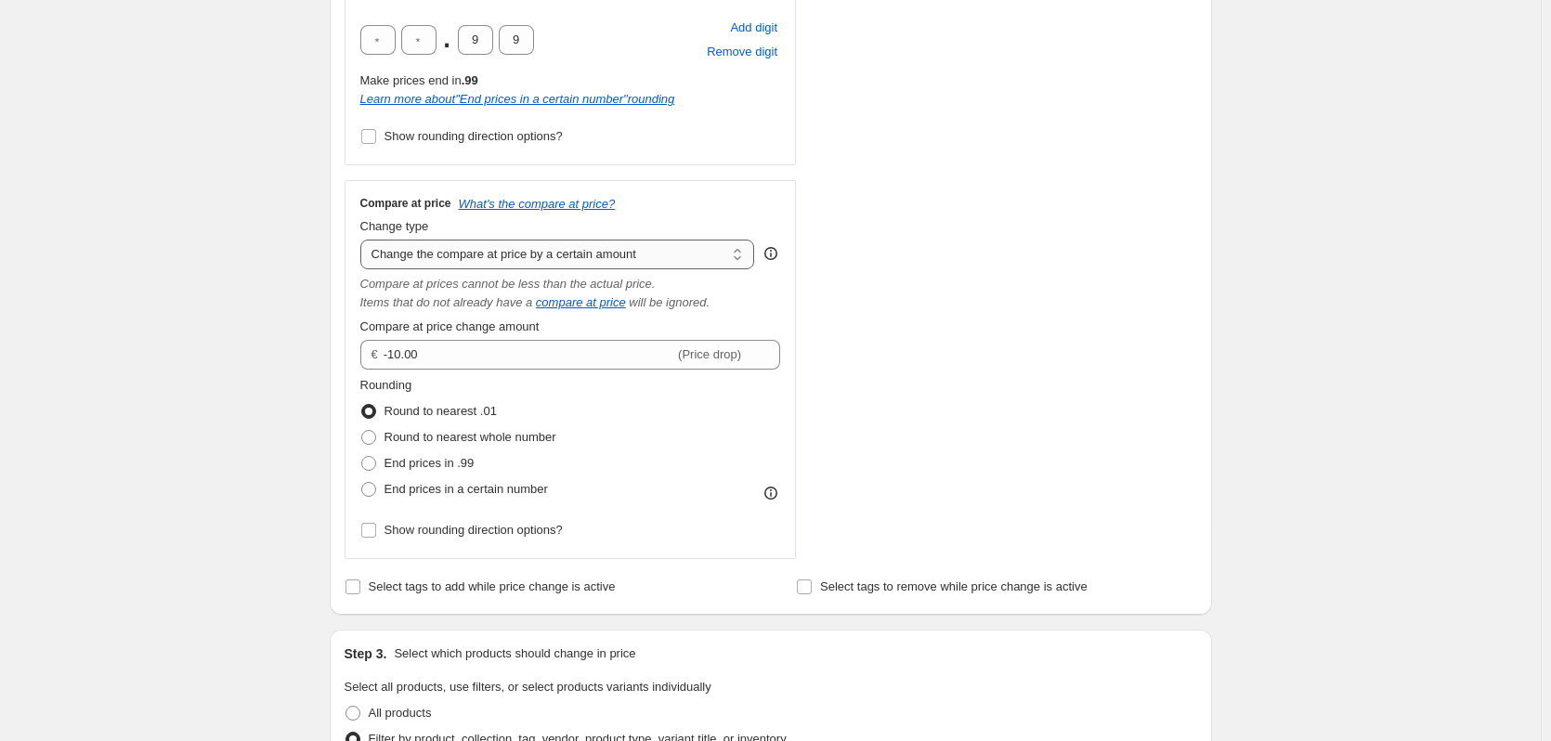
click at [622, 263] on select "Change the compare at price to the current price (sale) Change the compare at p…" at bounding box center [557, 255] width 395 height 30
select select "percentage"
click at [364, 240] on select "Change the compare at price to the current price (sale) Change the compare at p…" at bounding box center [557, 255] width 395 height 30
type input "-15"
click at [376, 470] on span at bounding box center [368, 463] width 15 height 15
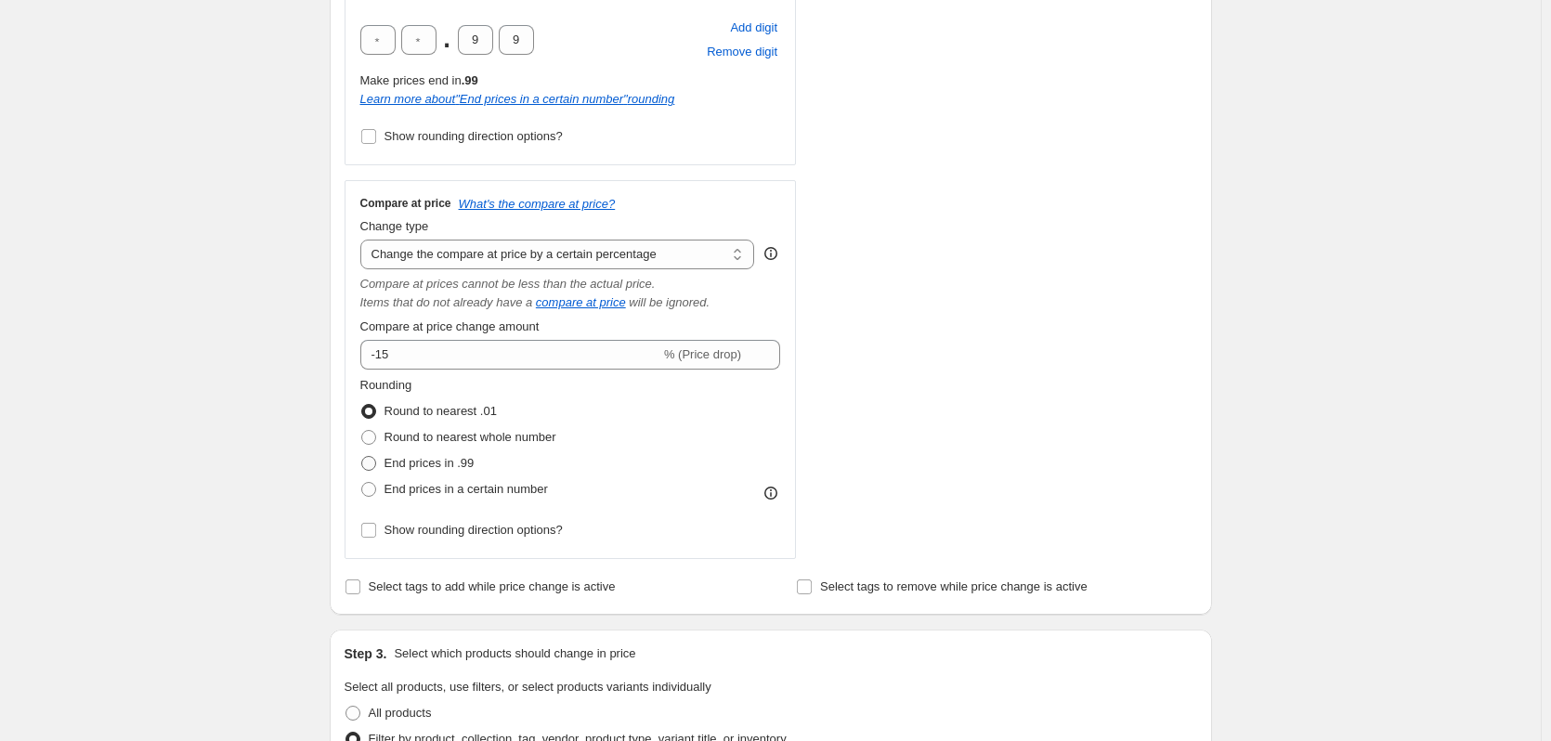
click at [362, 457] on input "End prices in .99" at bounding box center [361, 456] width 1 height 1
radio input "true"
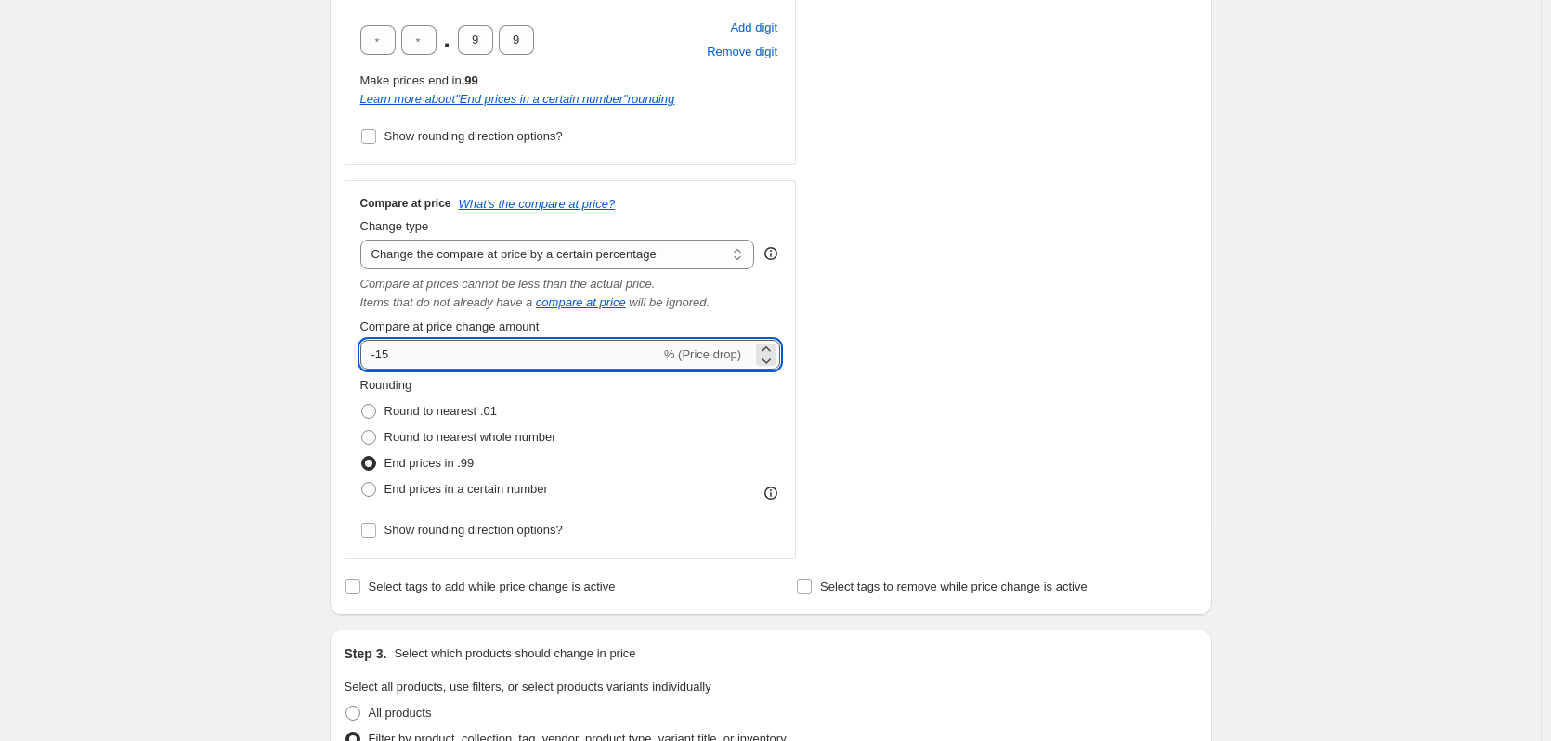
drag, startPoint x: 402, startPoint y: 359, endPoint x: 380, endPoint y: 363, distance: 22.6
click at [380, 363] on input "-15" at bounding box center [510, 355] width 300 height 30
type input "-40"
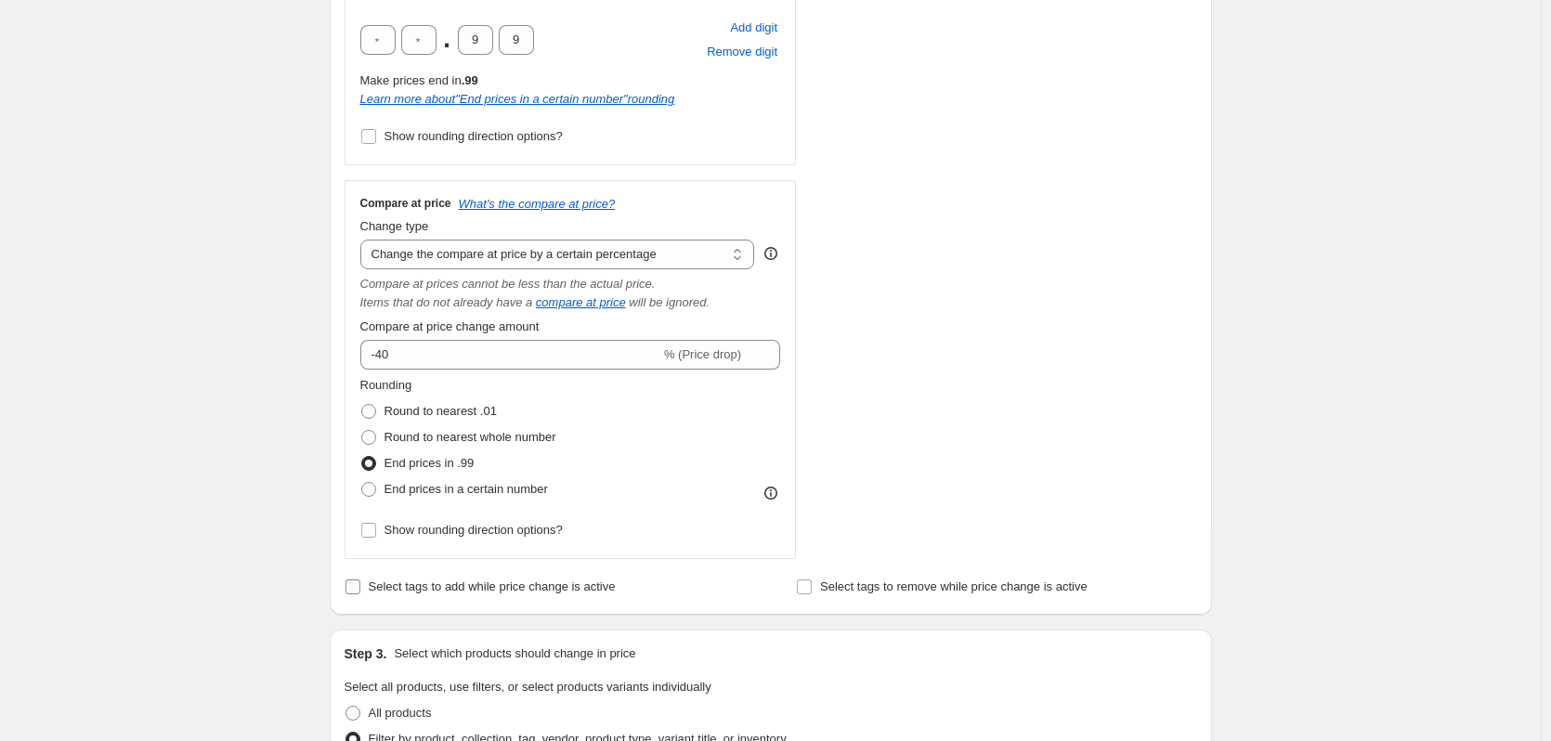
click at [355, 592] on input "Select tags to add while price change is active" at bounding box center [352, 586] width 15 height 15
checkbox input "true"
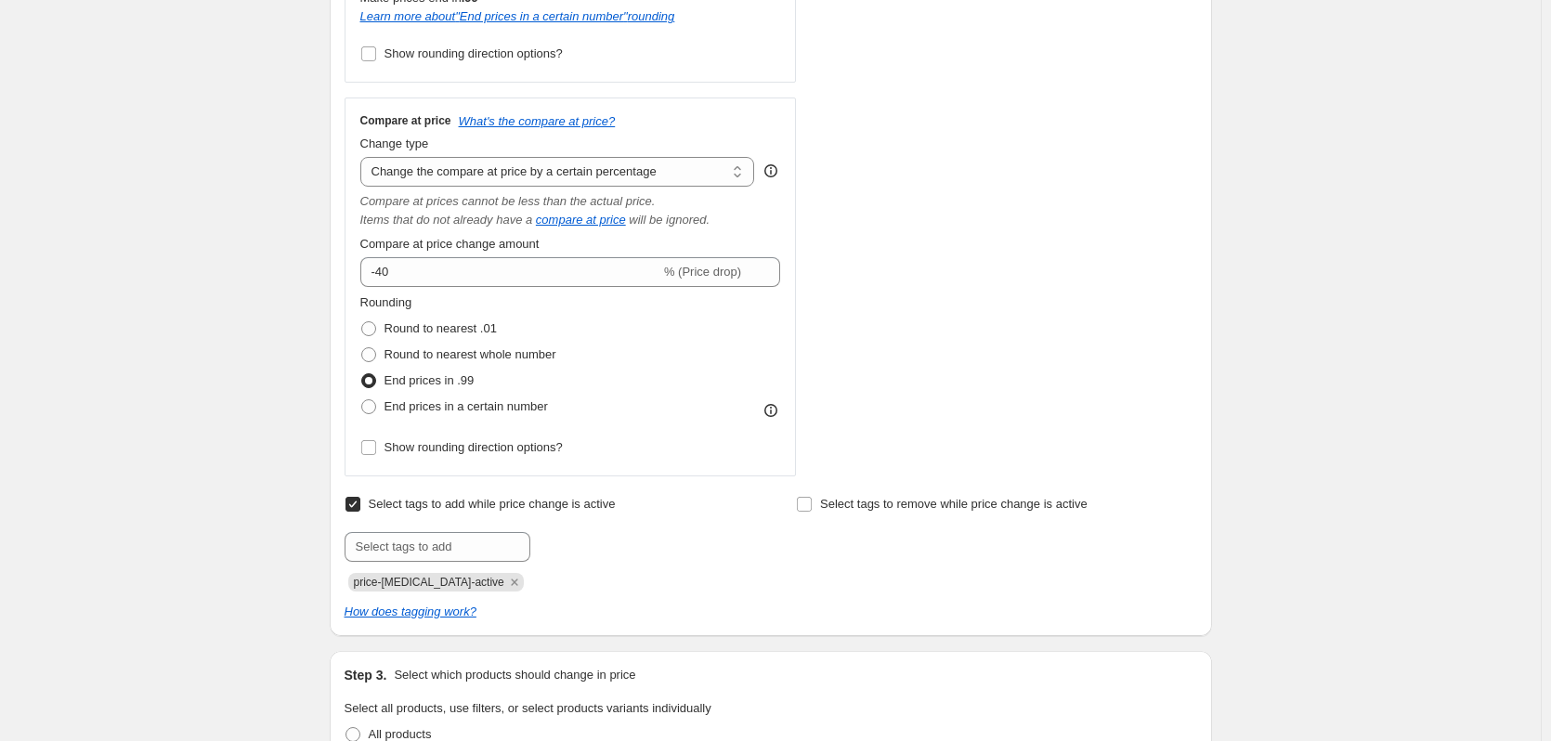
scroll to position [743, 0]
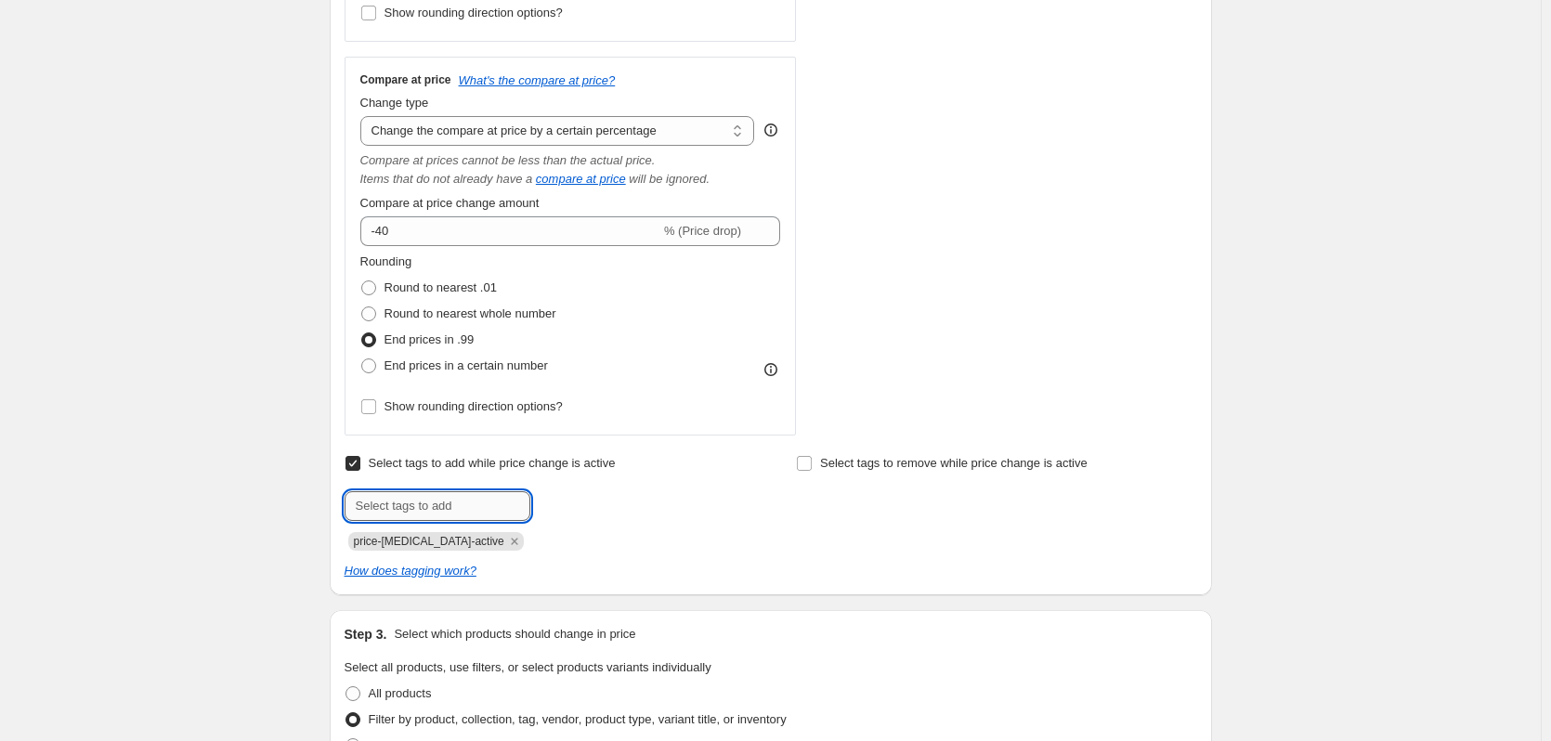
click at [371, 509] on input "text" at bounding box center [438, 506] width 186 height 30
type input "Opotunidade"
click at [381, 508] on input "Opotunidade" at bounding box center [438, 506] width 186 height 30
drag, startPoint x: 441, startPoint y: 510, endPoint x: 318, endPoint y: 505, distance: 123.6
click at [318, 505] on div "Create new price [MEDICAL_DATA]. This page is ready Create new price [MEDICAL_D…" at bounding box center [770, 532] width 927 height 2551
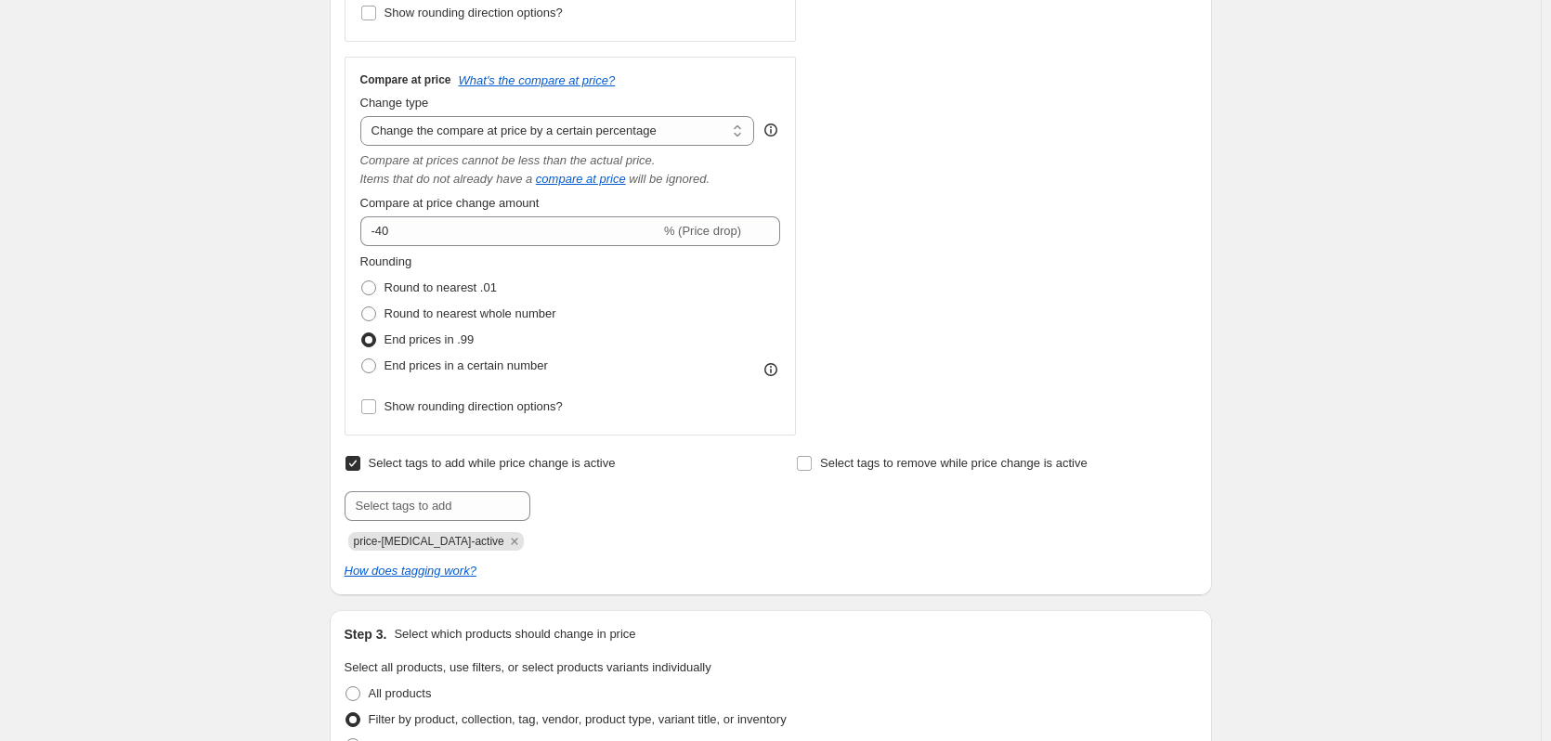
click at [678, 522] on div "Submit price-[MEDICAL_DATA]-active" at bounding box center [545, 520] width 400 height 59
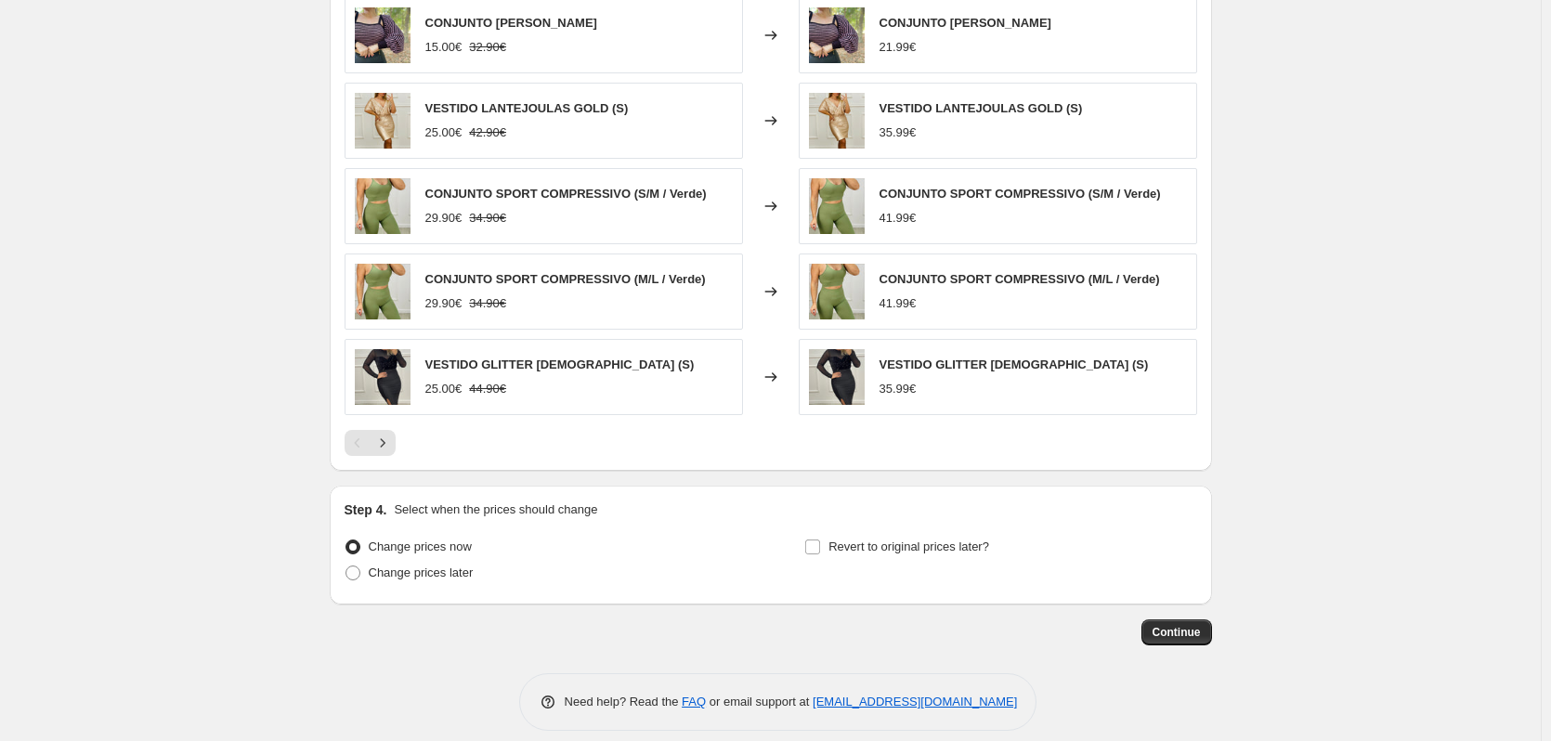
scroll to position [1811, 0]
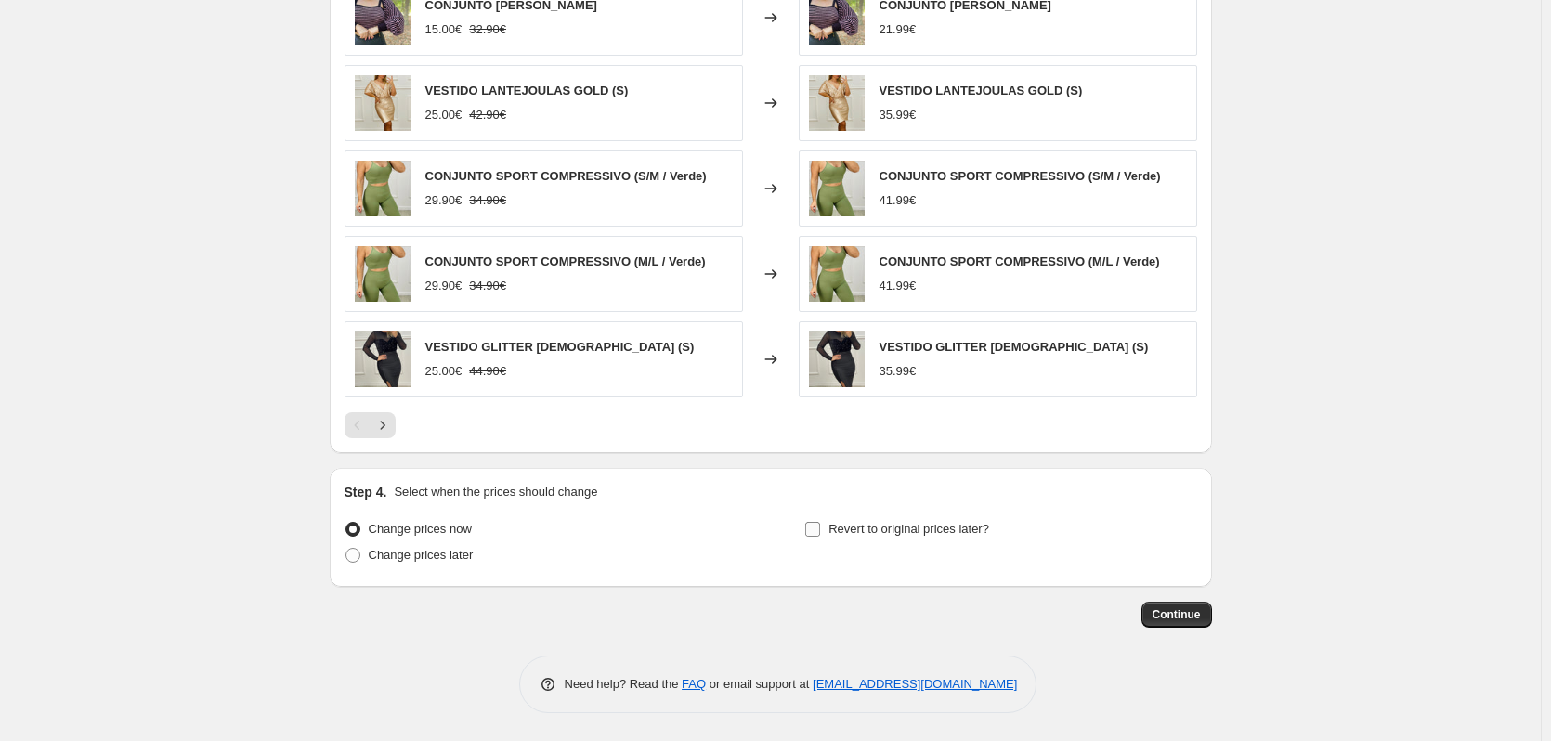
click at [810, 527] on input "Revert to original prices later?" at bounding box center [812, 529] width 15 height 15
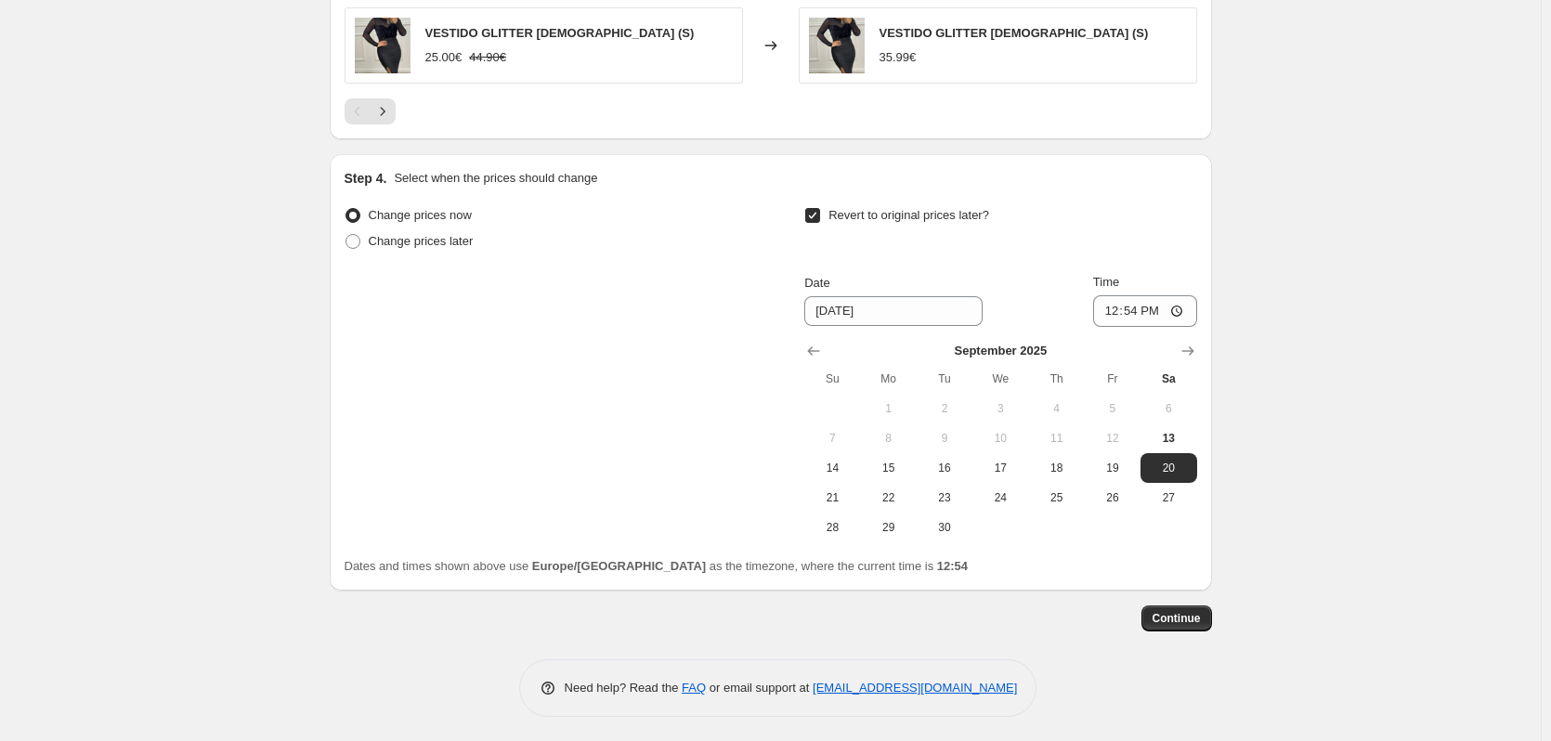
scroll to position [2129, 0]
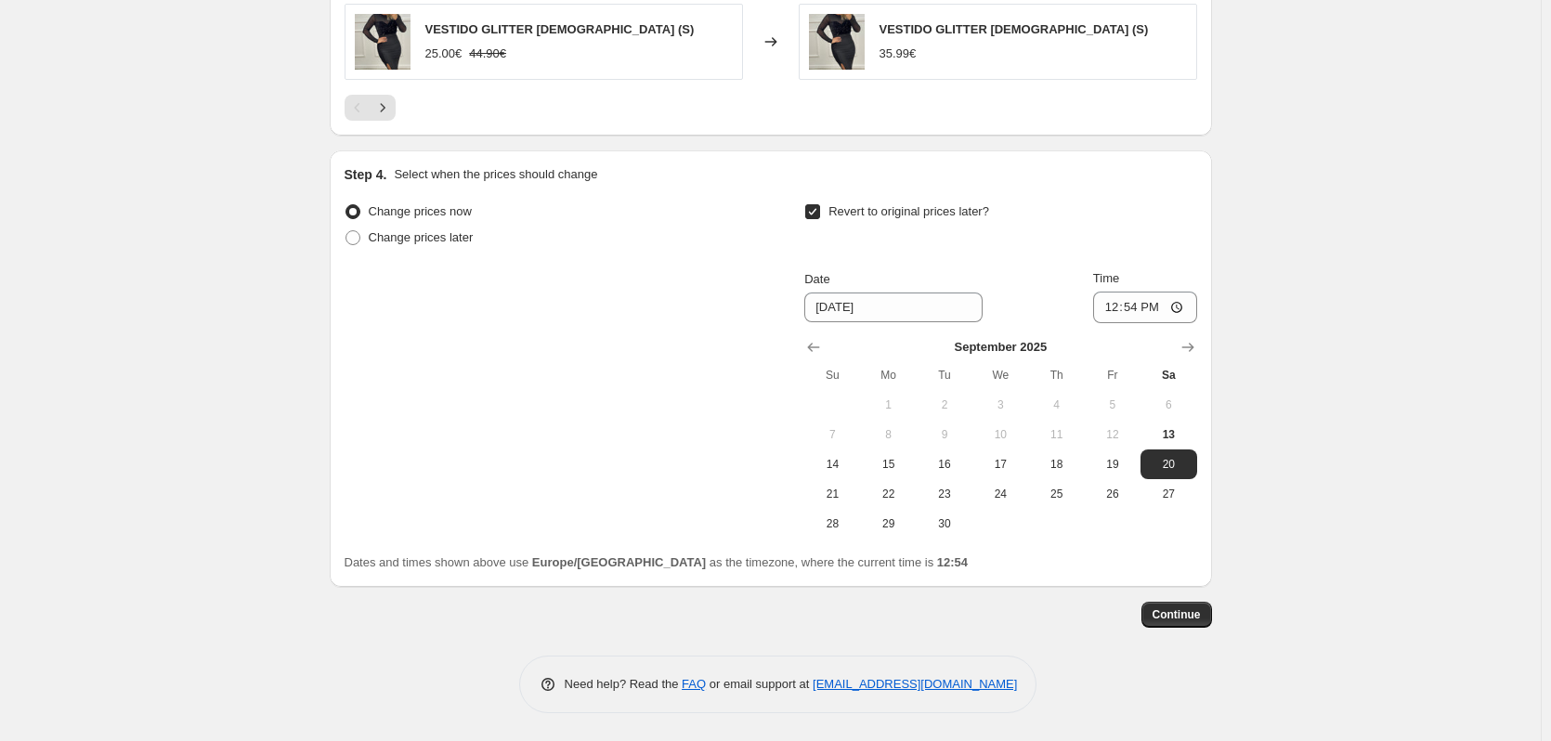
click at [814, 215] on input "Revert to original prices later?" at bounding box center [812, 211] width 15 height 15
checkbox input "false"
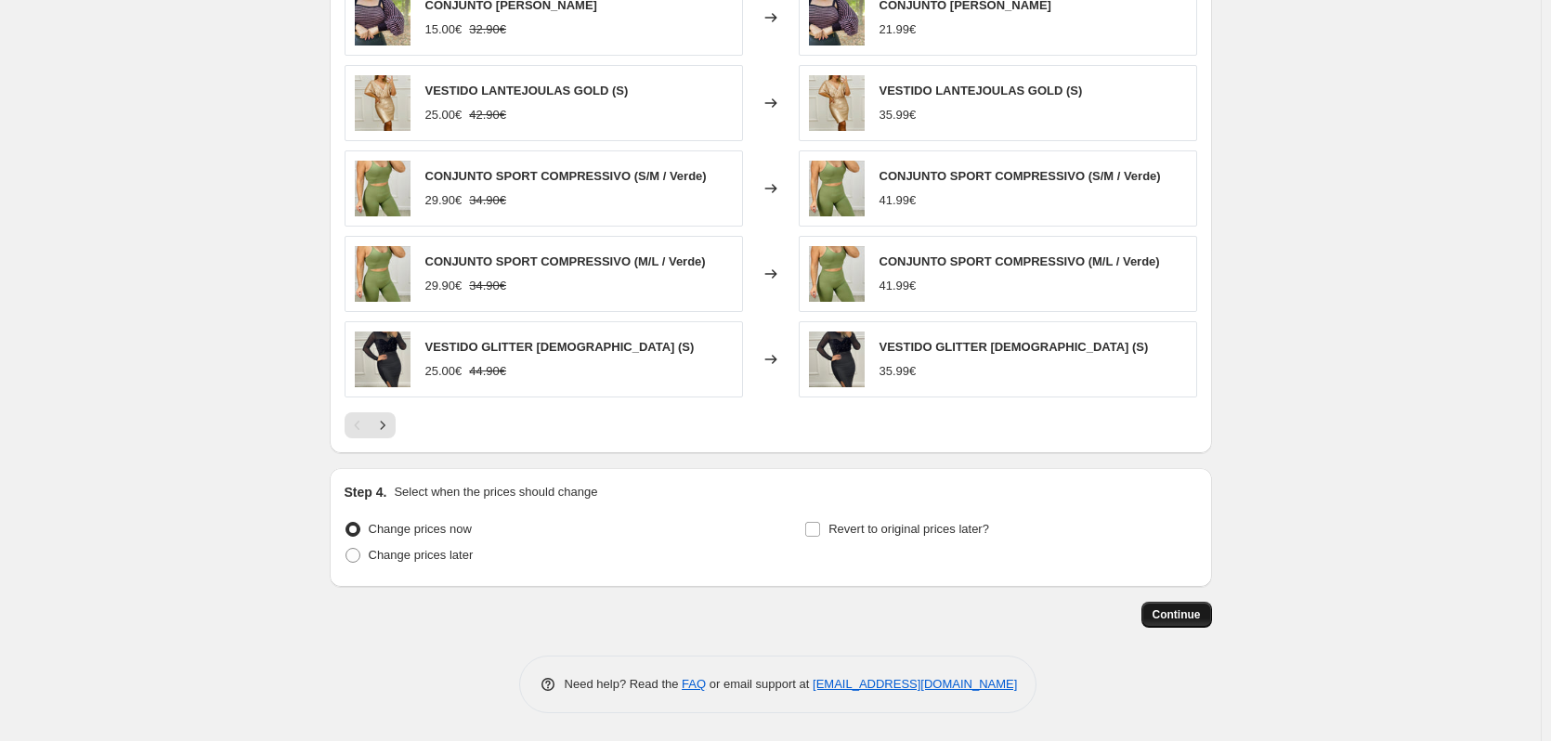
click at [1182, 618] on span "Continue" at bounding box center [1176, 614] width 48 height 15
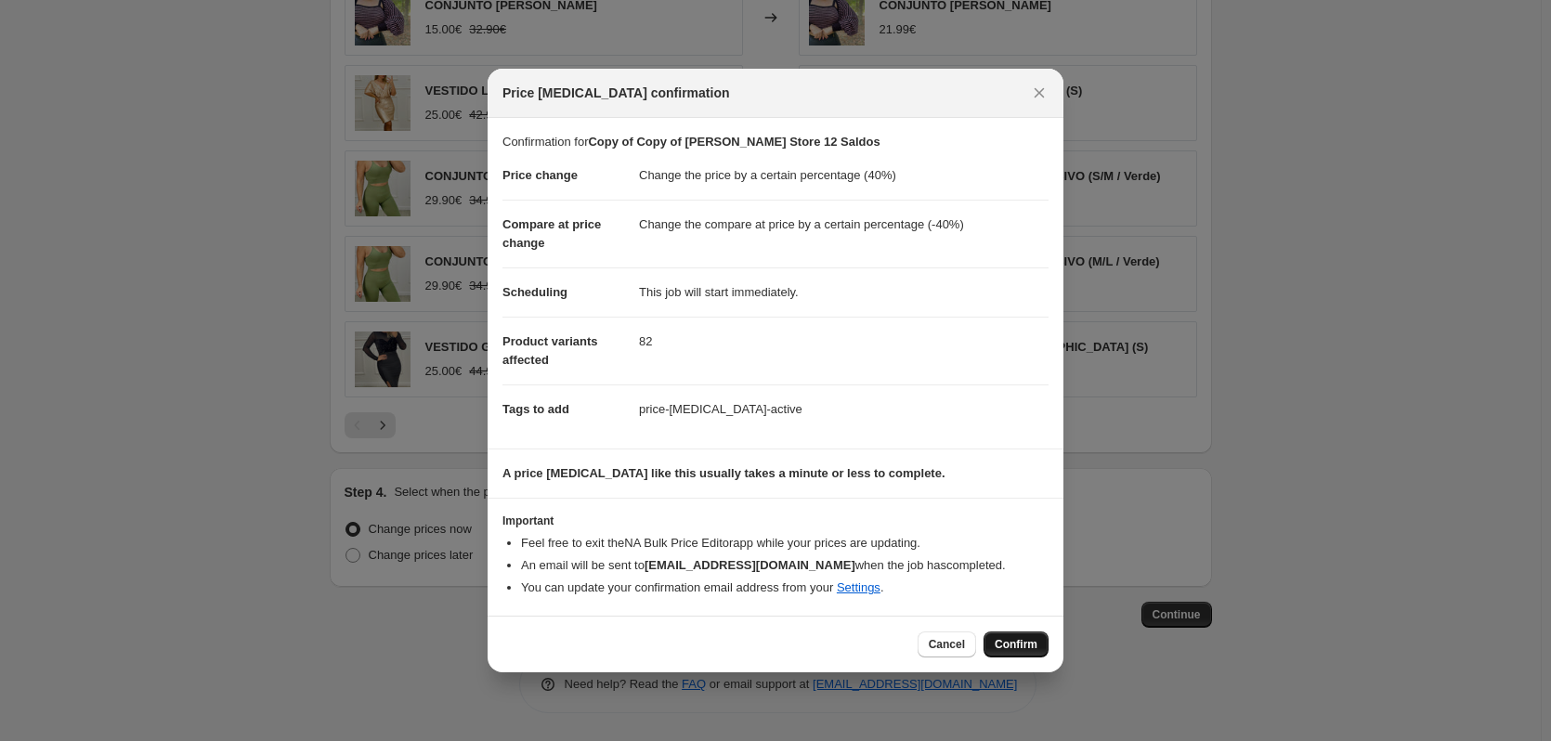
click at [1020, 645] on span "Confirm" at bounding box center [1016, 644] width 43 height 15
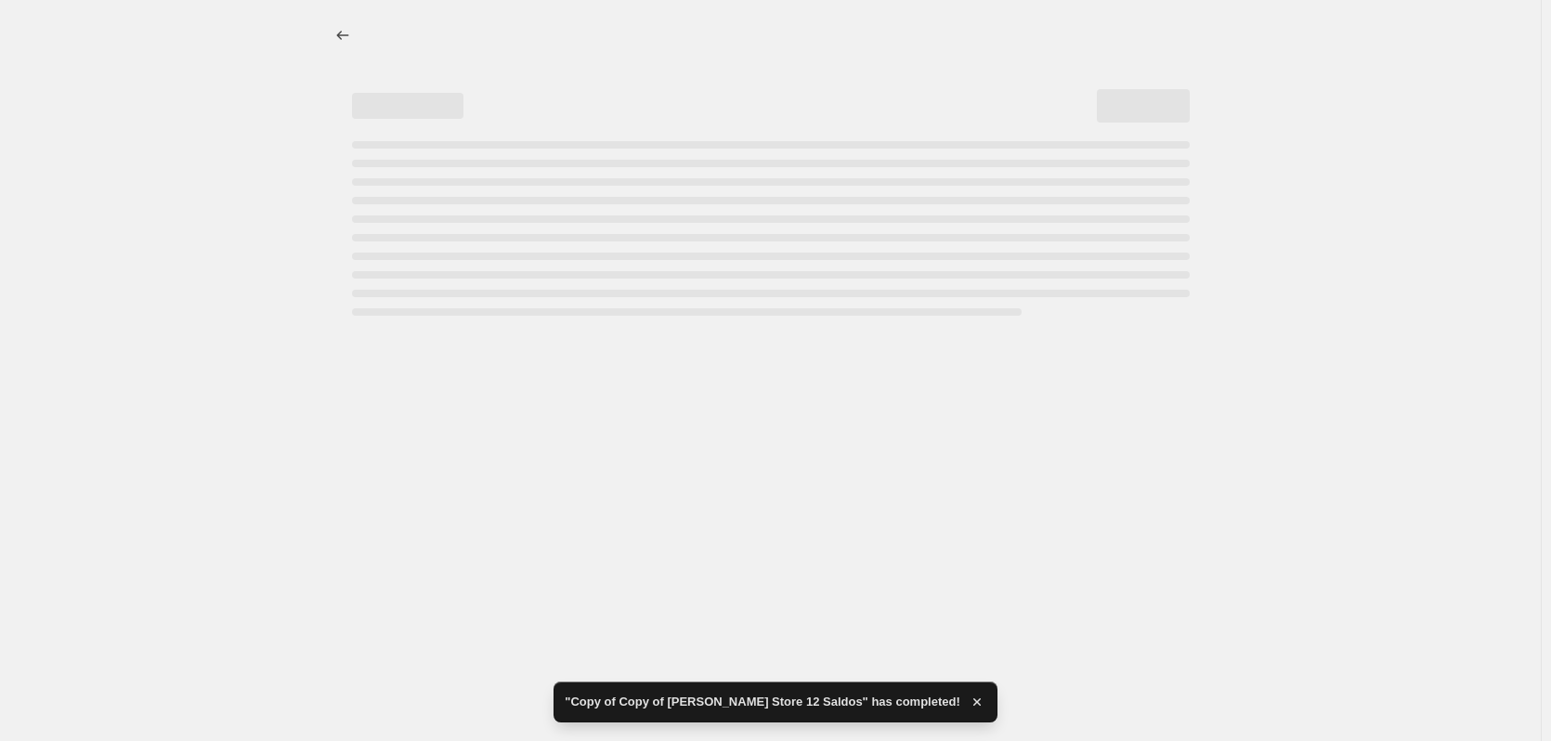
select select "percentage"
select select "collection"
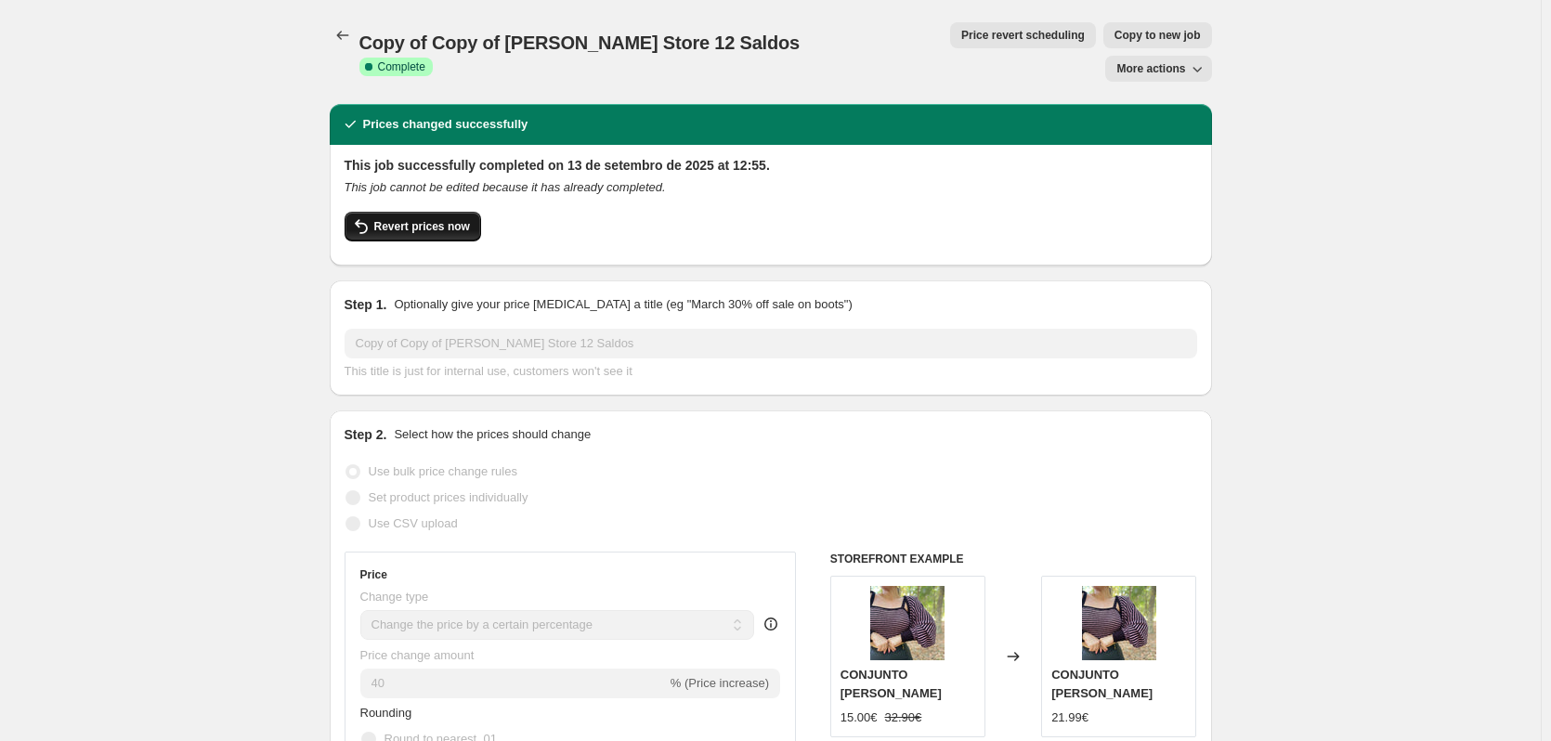
click at [394, 219] on span "Revert prices now" at bounding box center [422, 226] width 96 height 15
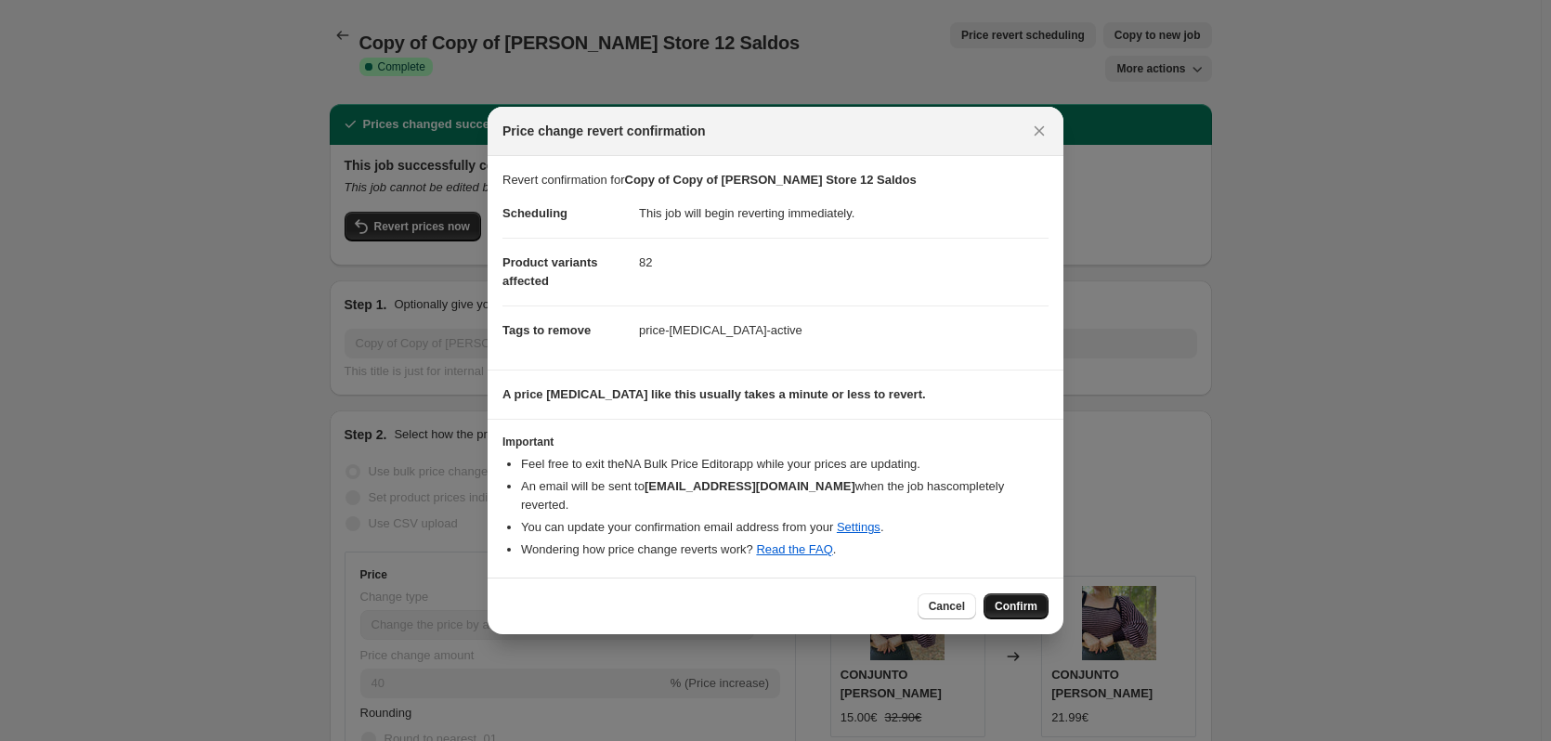
click at [1023, 593] on button "Confirm" at bounding box center [1015, 606] width 65 height 26
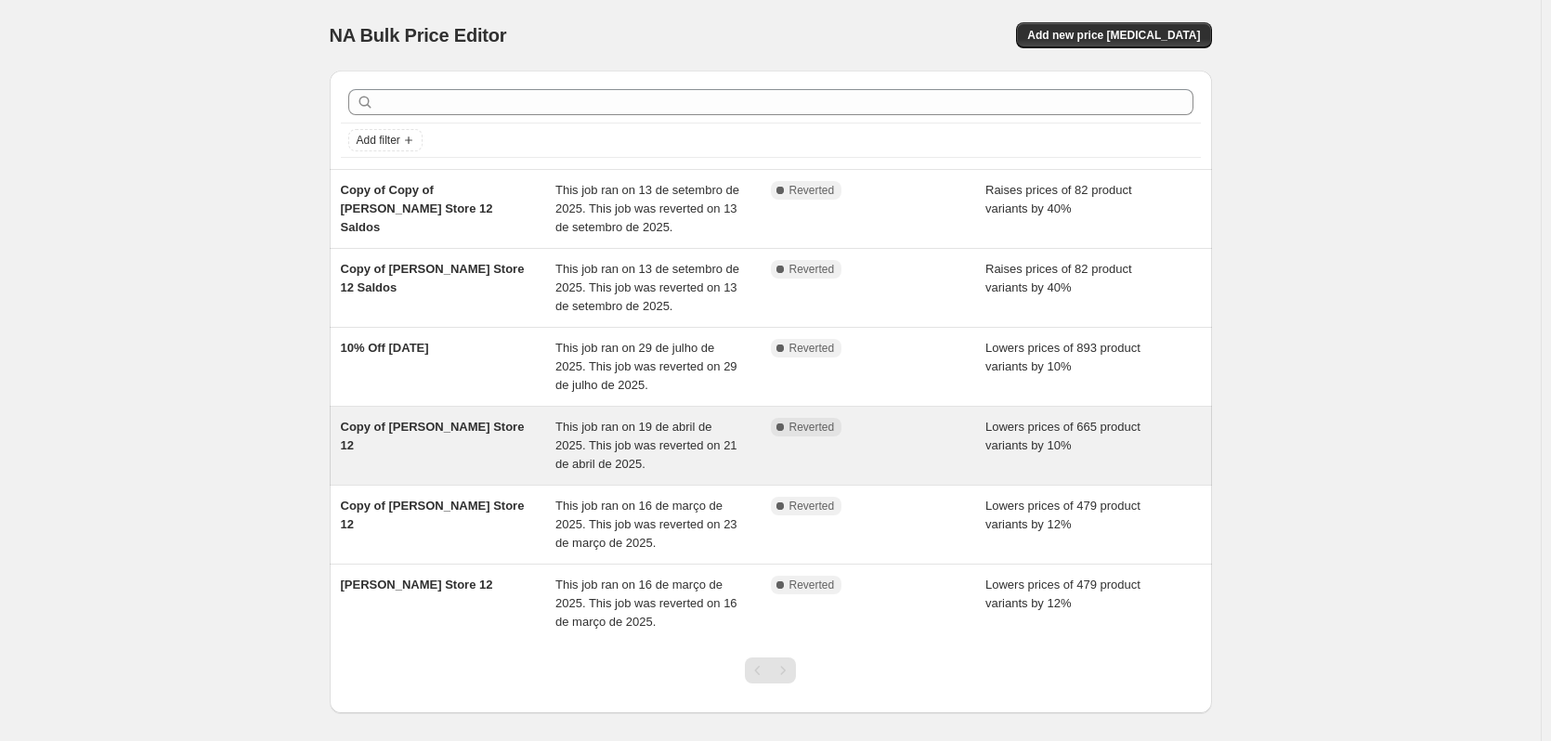
click at [641, 453] on div "This job ran on 19 de abril de 2025. This job was reverted on 21 de abril de 20…" at bounding box center [662, 446] width 215 height 56
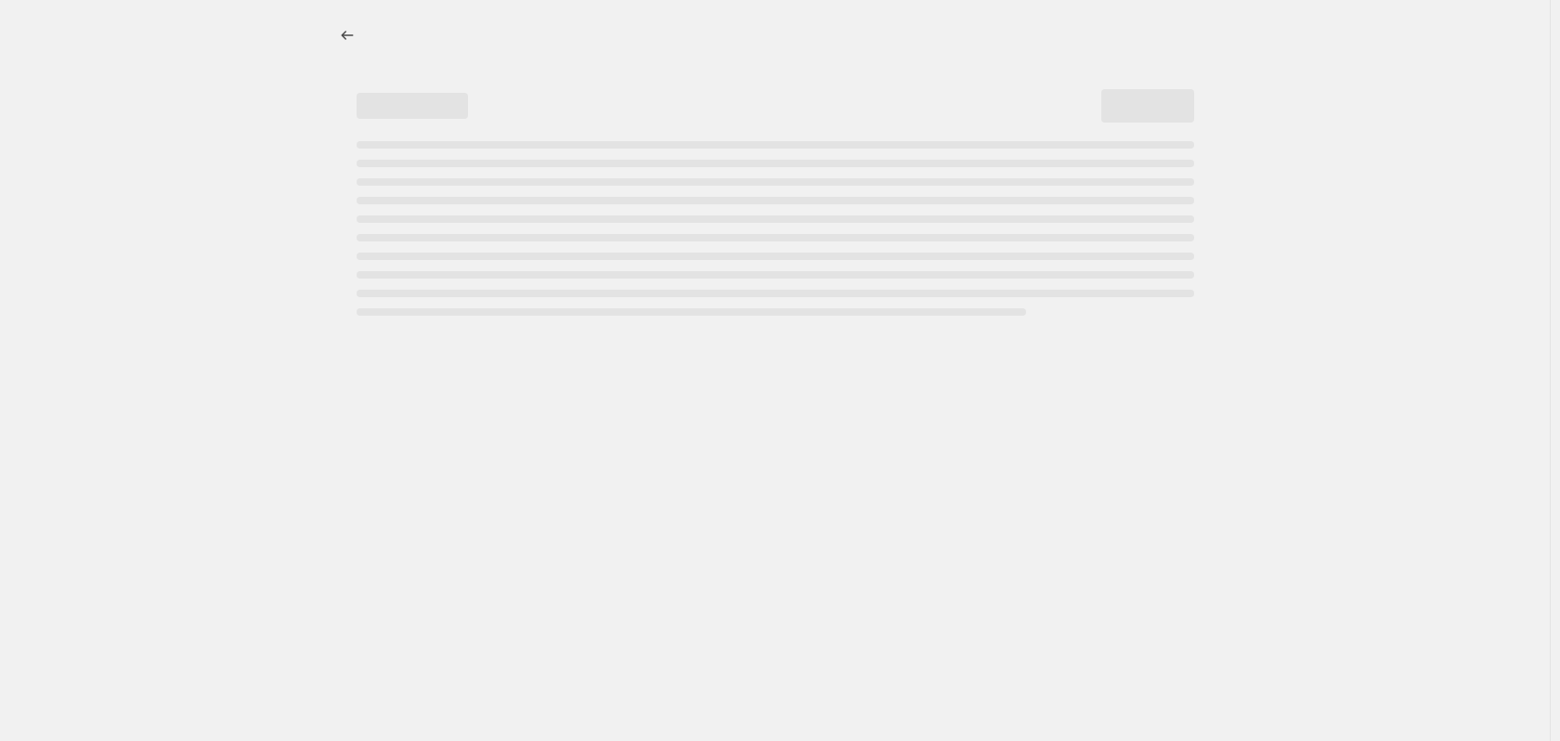
select select "percentage"
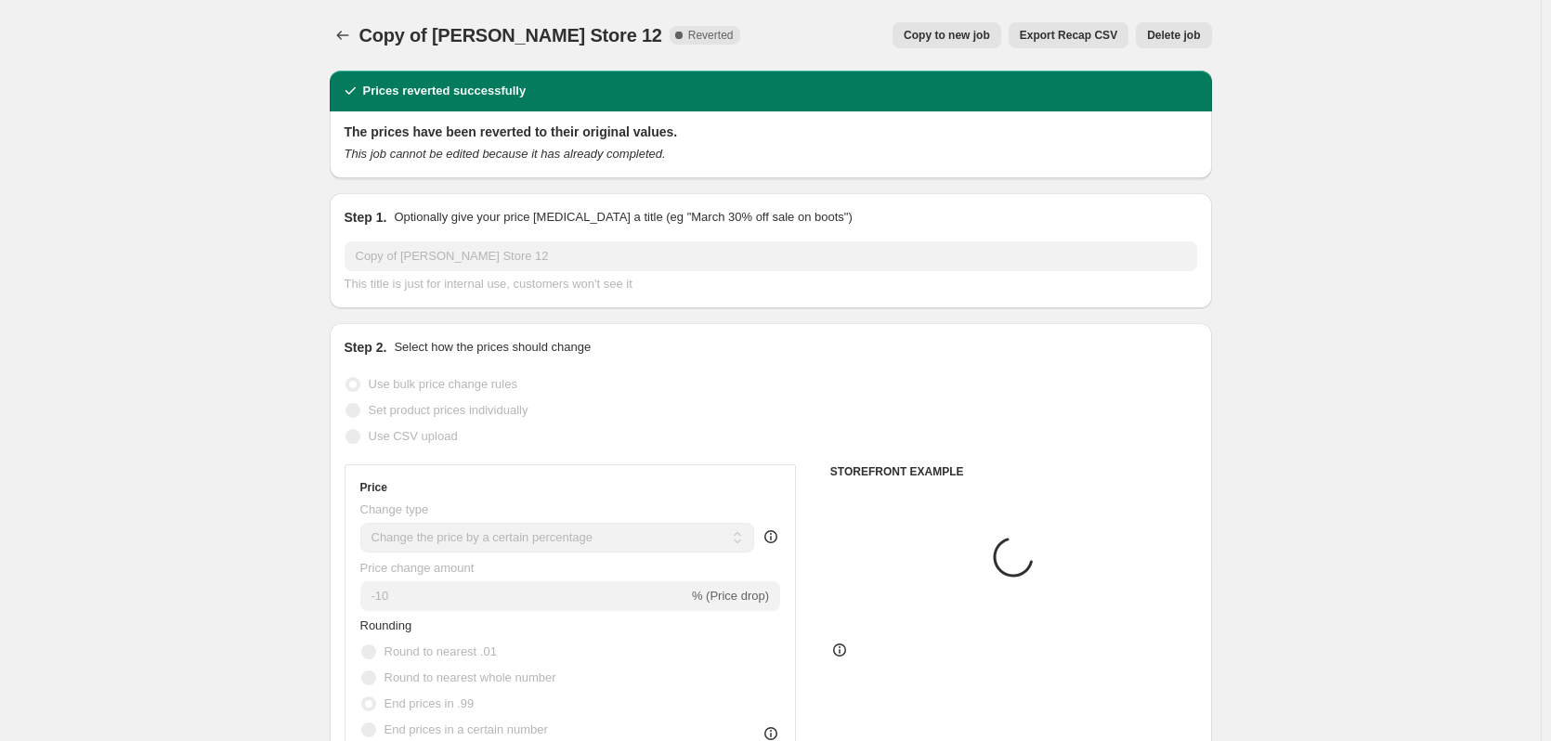
select select "collection"
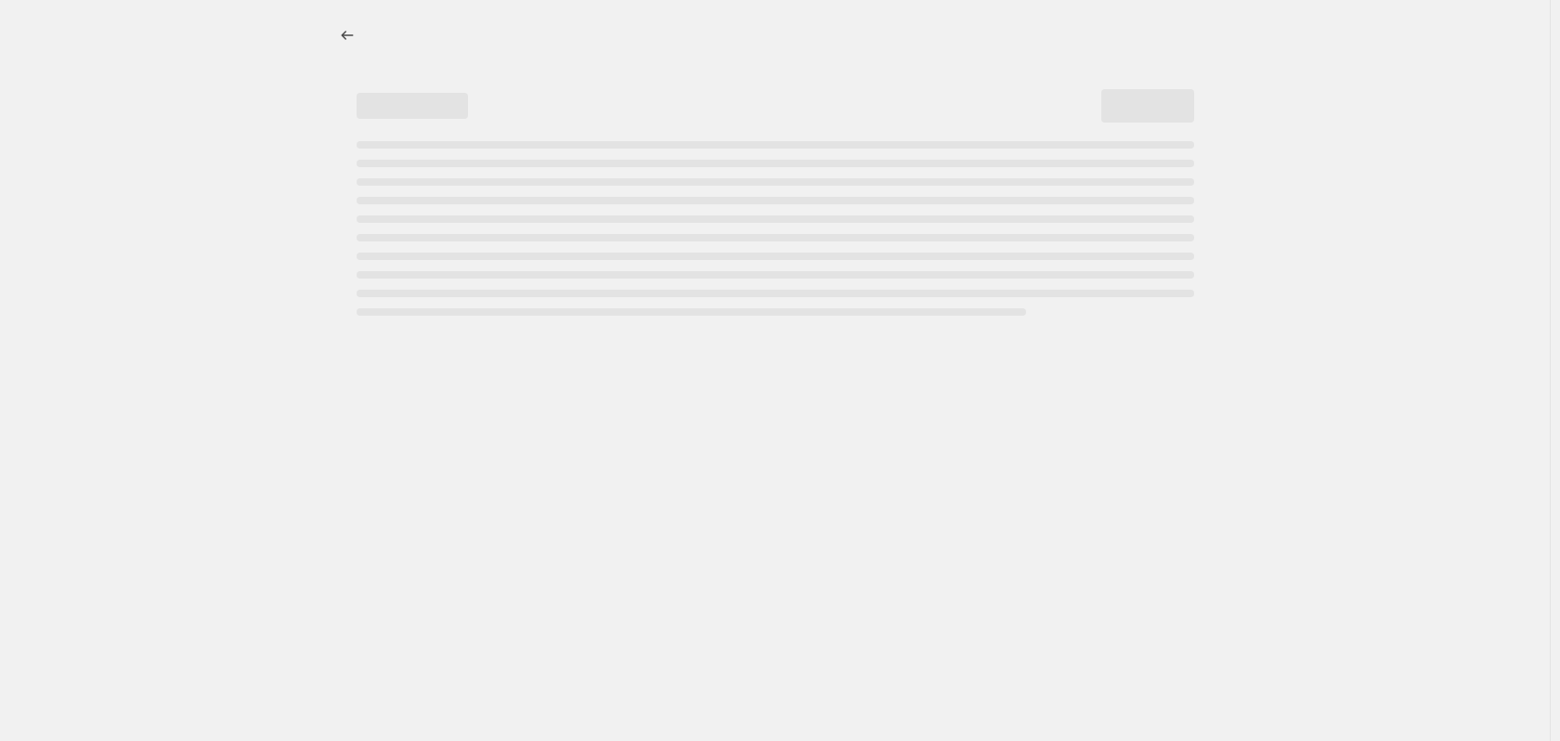
select select "percentage"
select select "collection"
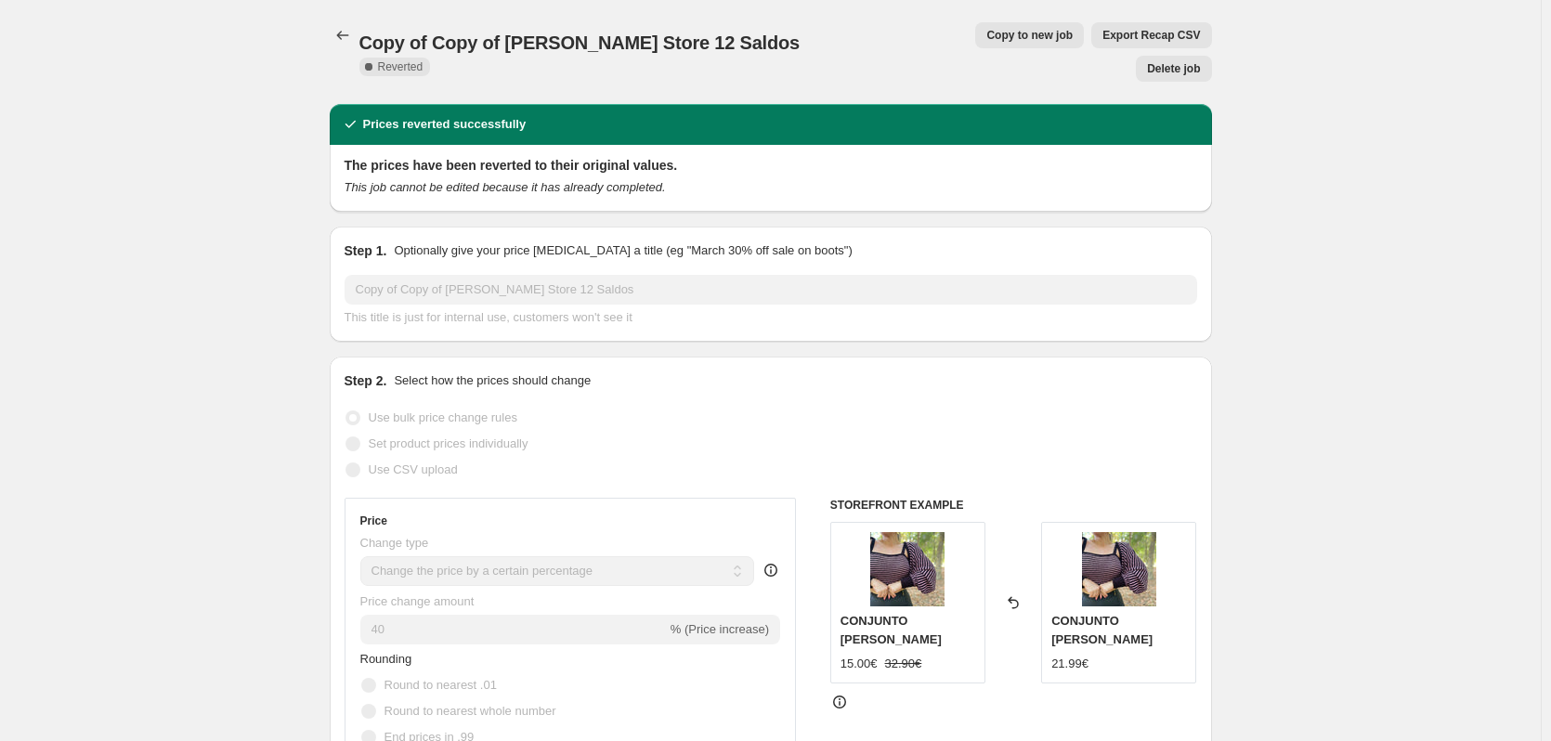
click at [986, 37] on span "Copy to new job" at bounding box center [1029, 35] width 86 height 15
select select "percentage"
select select "collection"
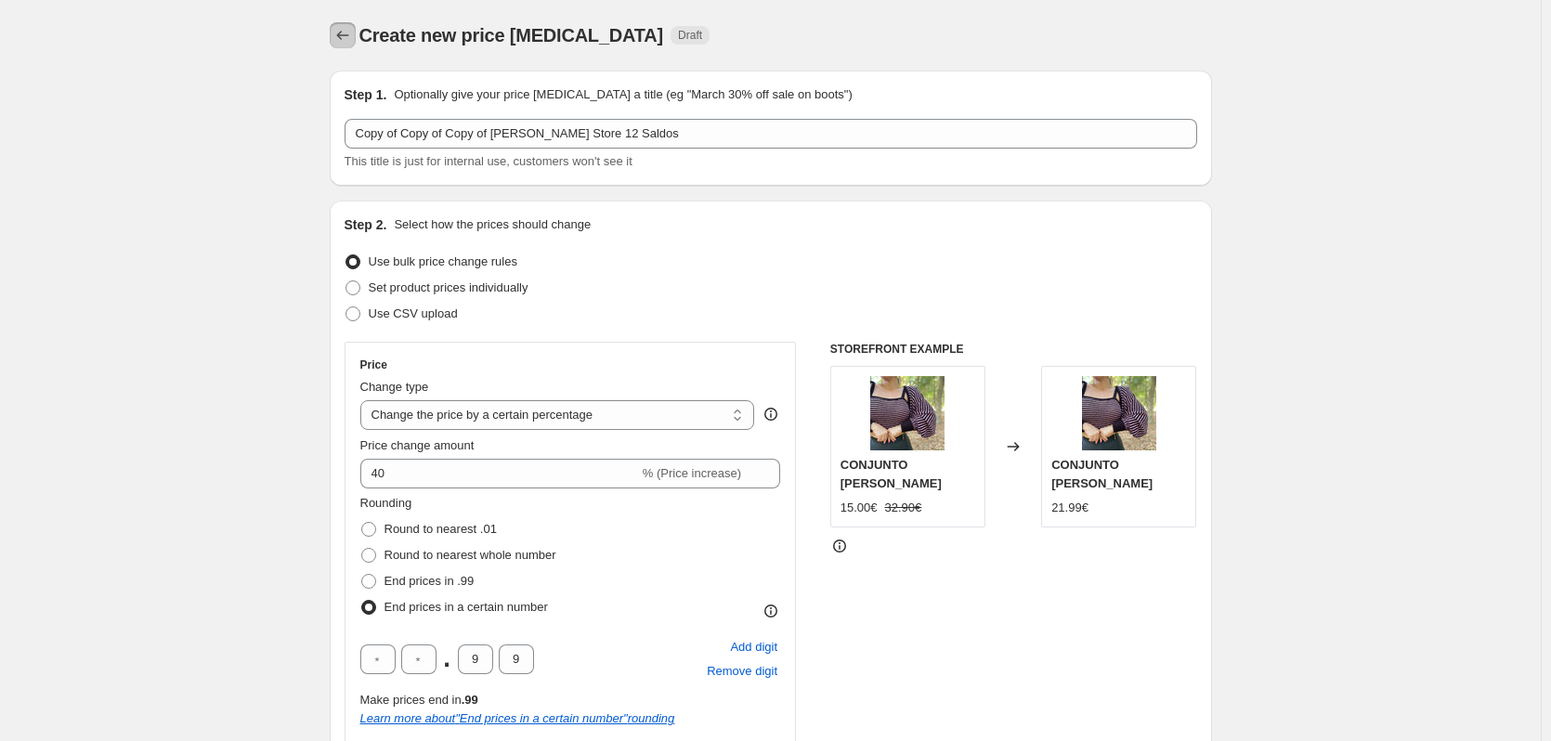
click at [342, 31] on icon "Price change jobs" at bounding box center [342, 35] width 19 height 19
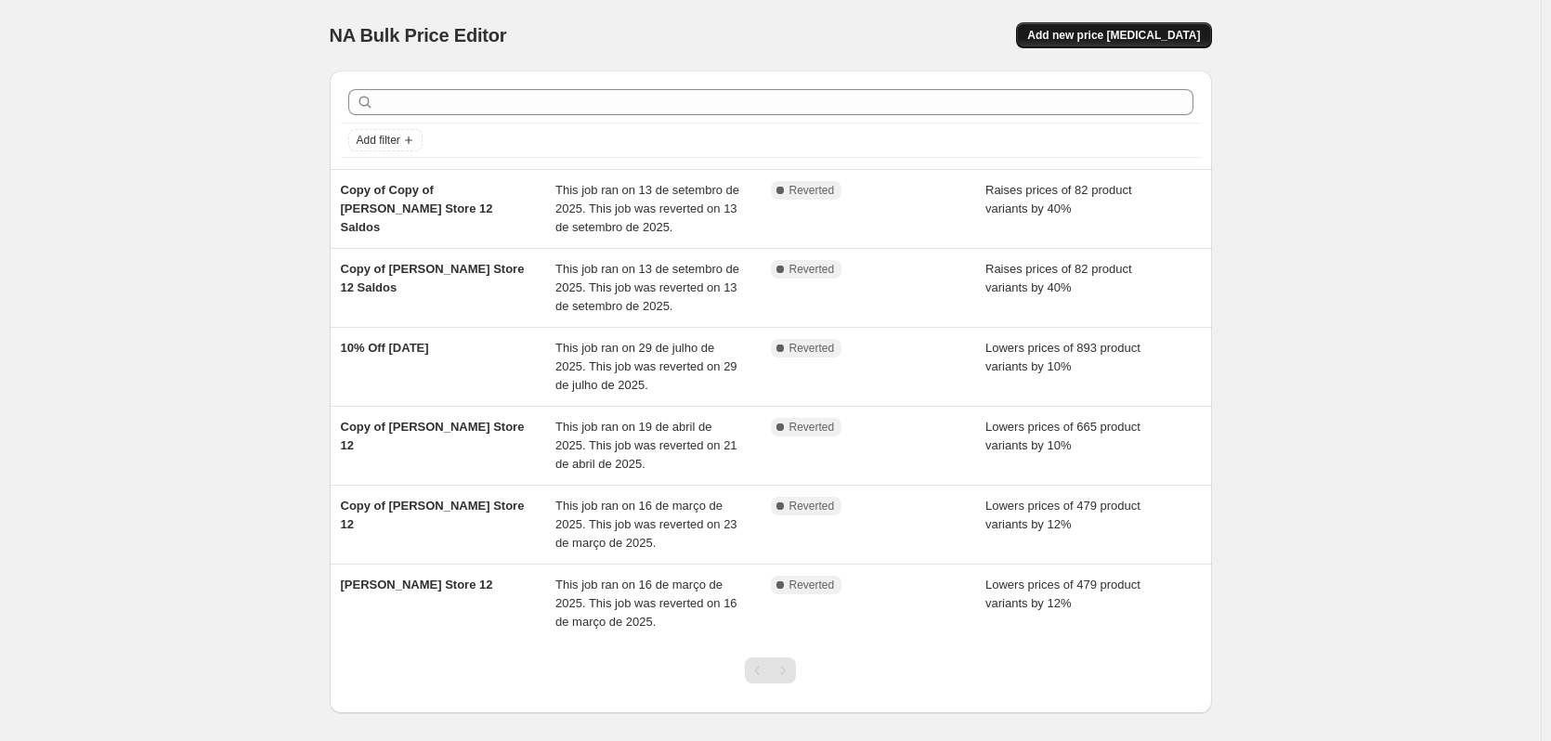
click at [1130, 41] on span "Add new price [MEDICAL_DATA]" at bounding box center [1113, 35] width 173 height 15
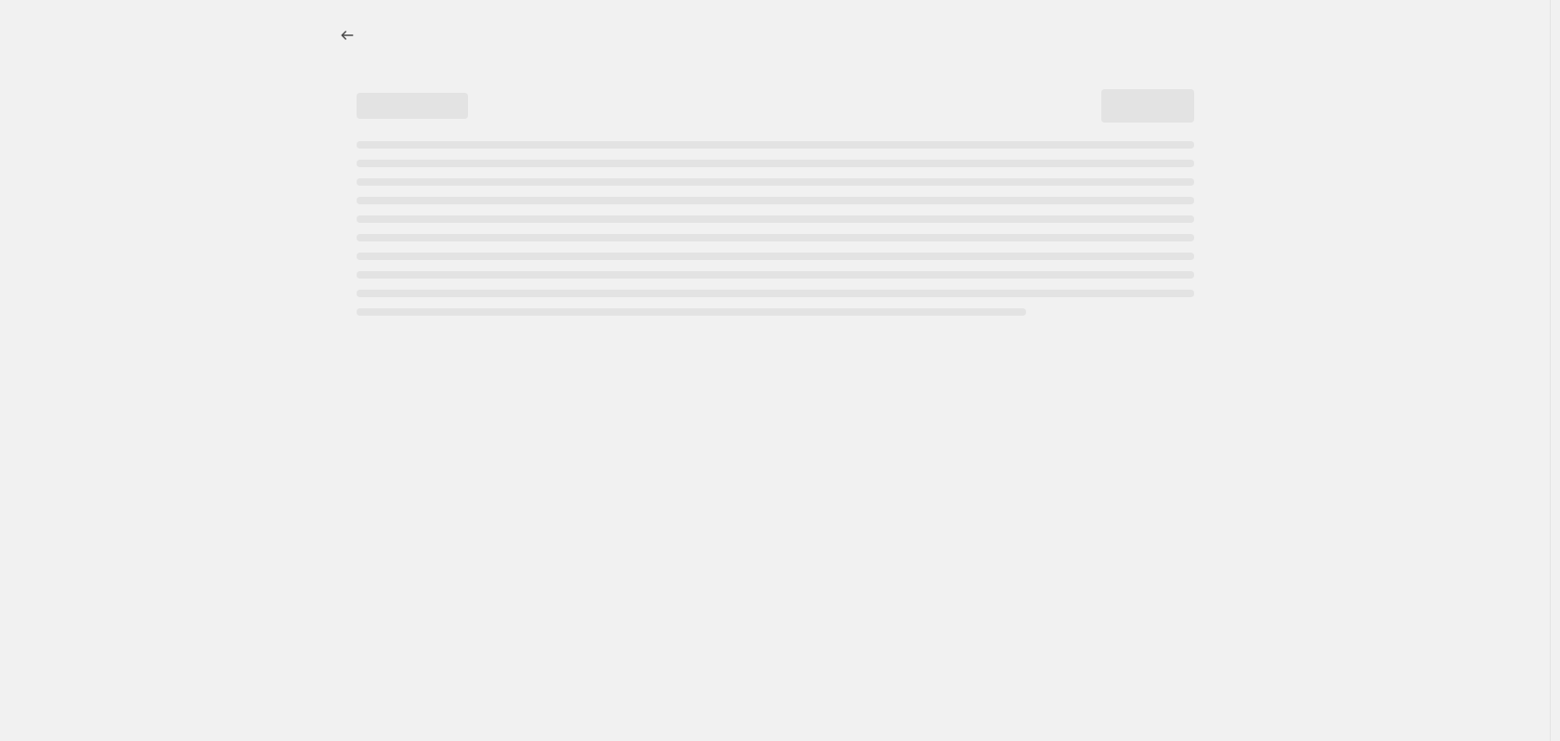
select select "percentage"
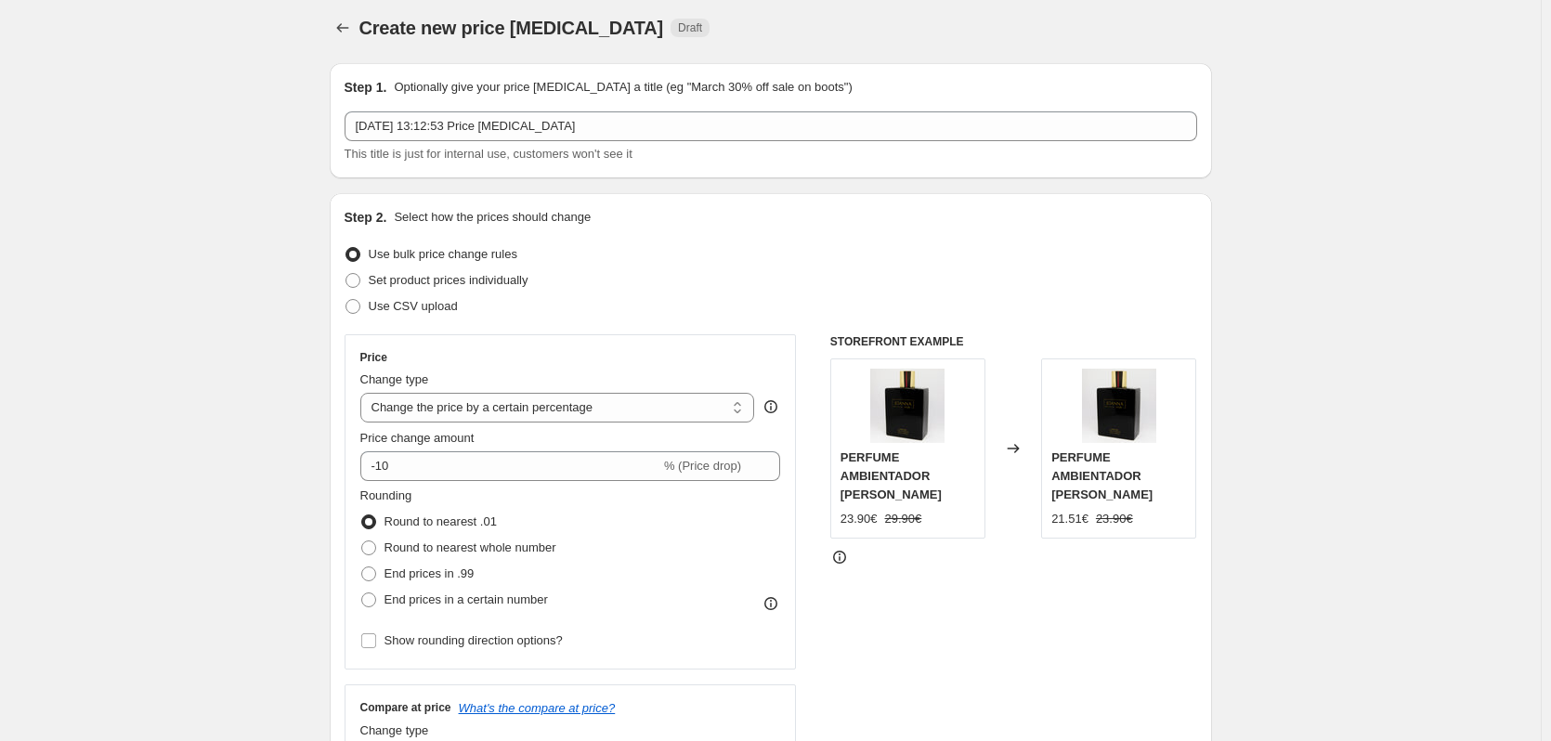
scroll to position [12, 0]
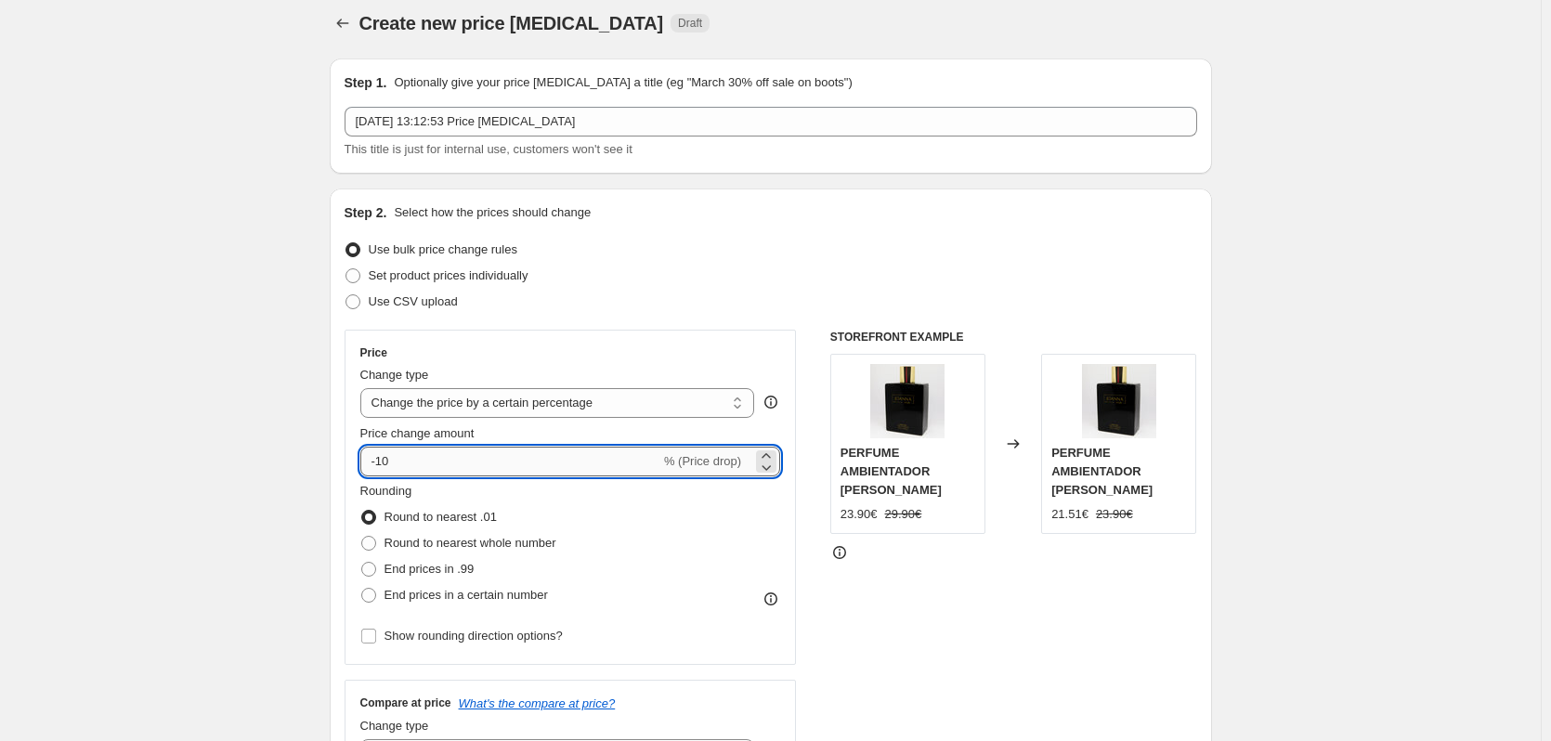
click at [406, 464] on input "-10" at bounding box center [510, 462] width 300 height 30
type input "-1"
type input "-40"
click at [373, 571] on span at bounding box center [368, 569] width 15 height 15
click at [362, 563] on input "End prices in .99" at bounding box center [361, 562] width 1 height 1
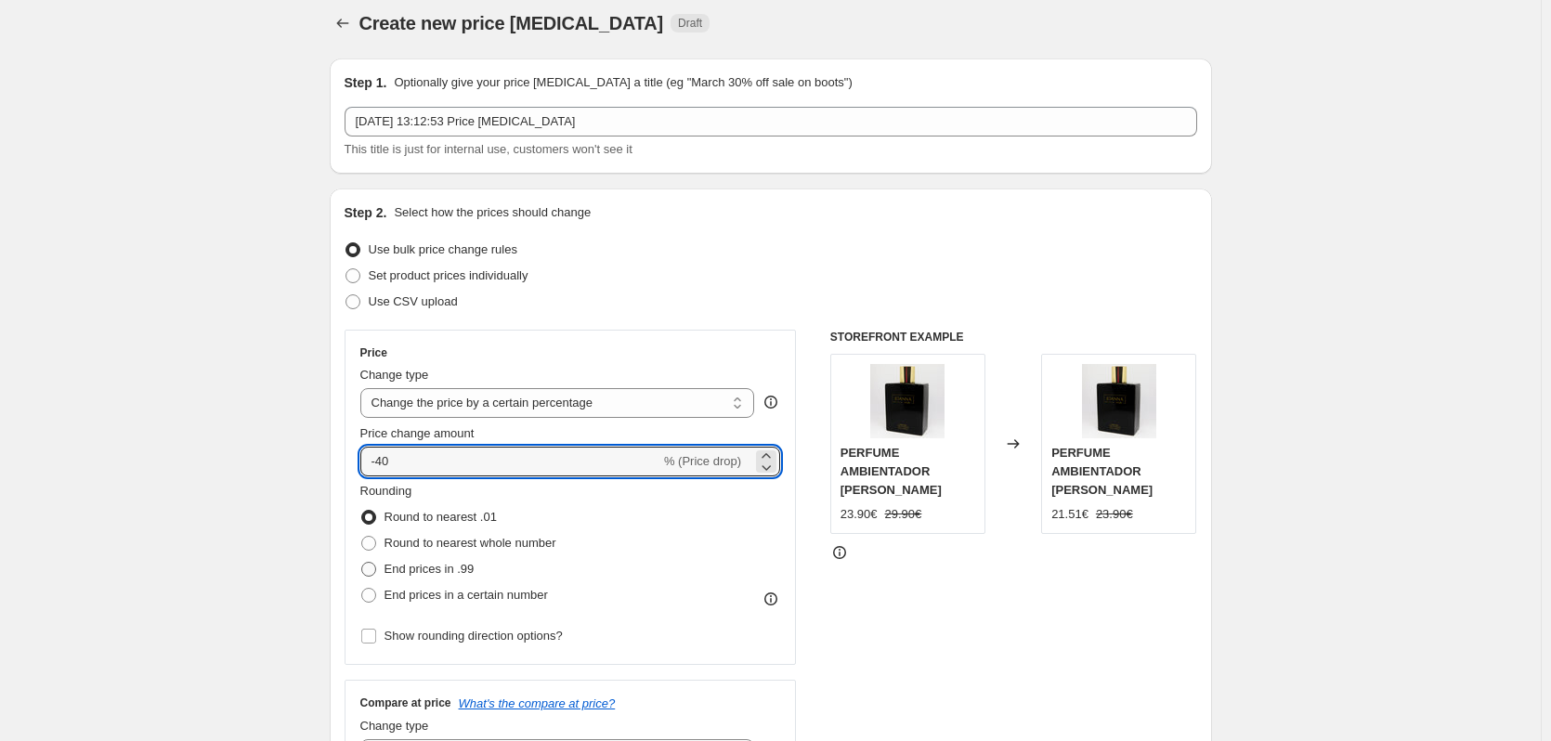
radio input "true"
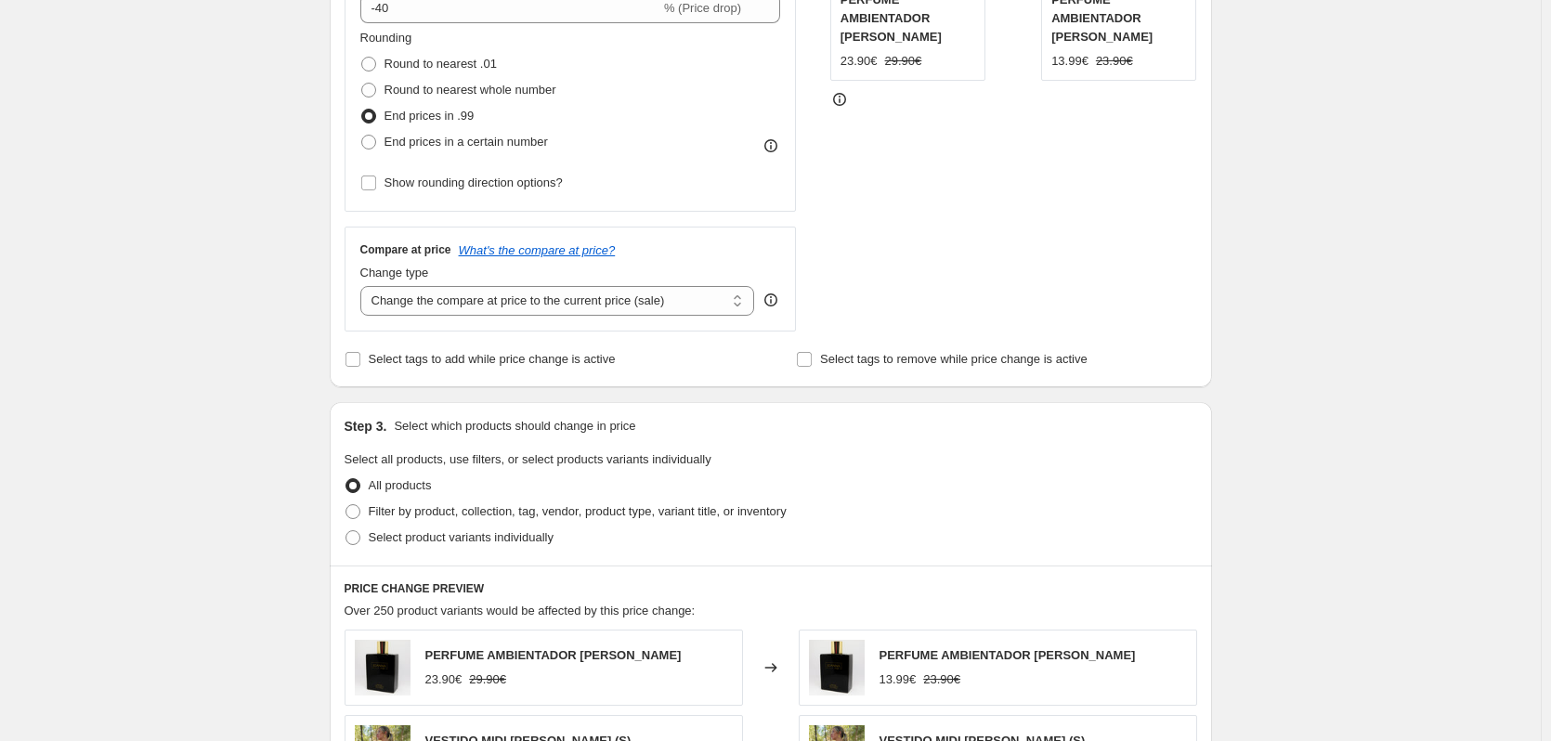
scroll to position [507, 0]
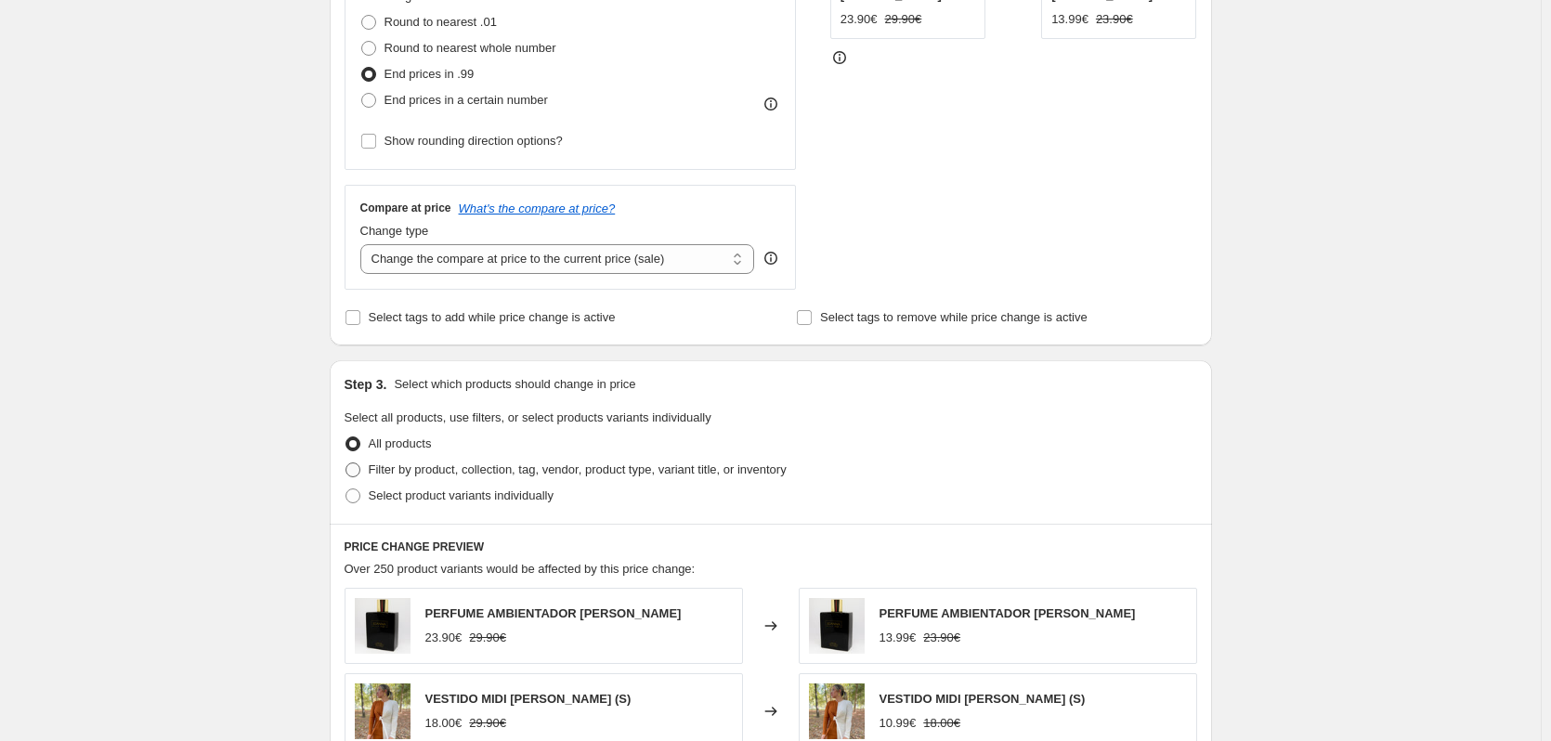
click at [357, 475] on span at bounding box center [352, 469] width 15 height 15
click at [346, 463] on input "Filter by product, collection, tag, vendor, product type, variant title, or inv…" at bounding box center [345, 462] width 1 height 1
radio input "true"
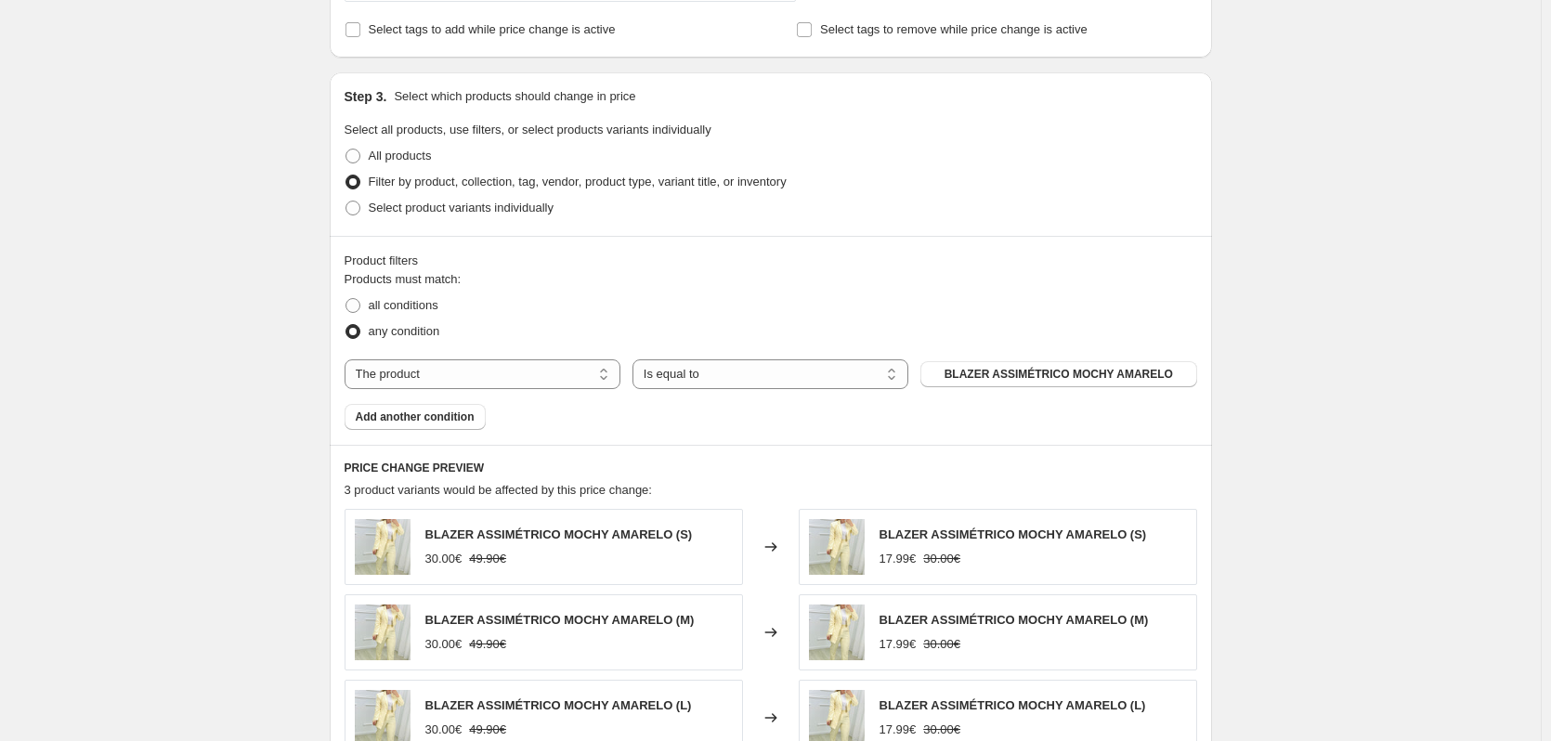
scroll to position [836, 0]
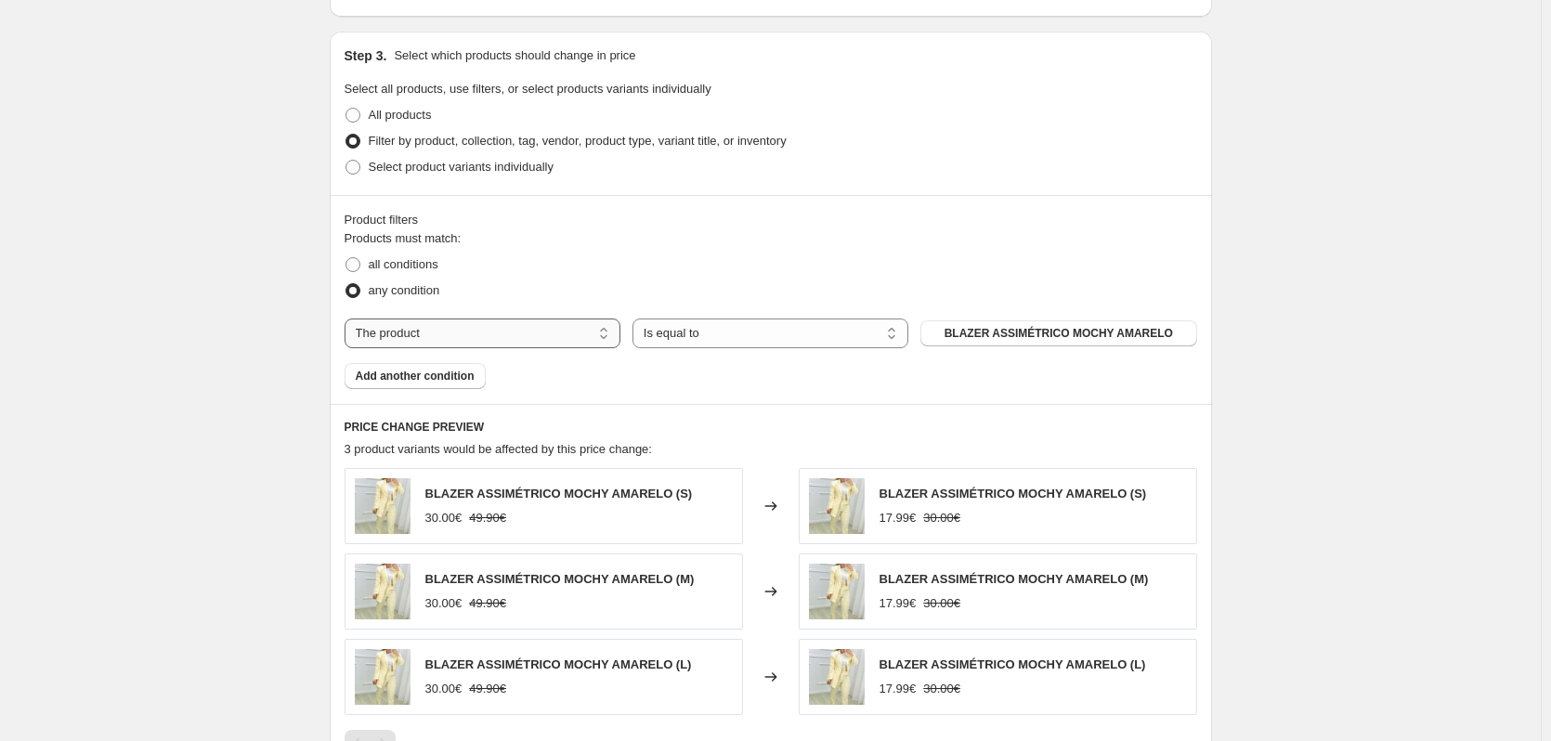
click at [600, 334] on select "The product The product's collection The product's tag The product's vendor The…" at bounding box center [483, 334] width 276 height 30
click at [1425, 251] on div "Create new price change job. This page is ready Create new price change job Dra…" at bounding box center [770, 111] width 1541 height 1895
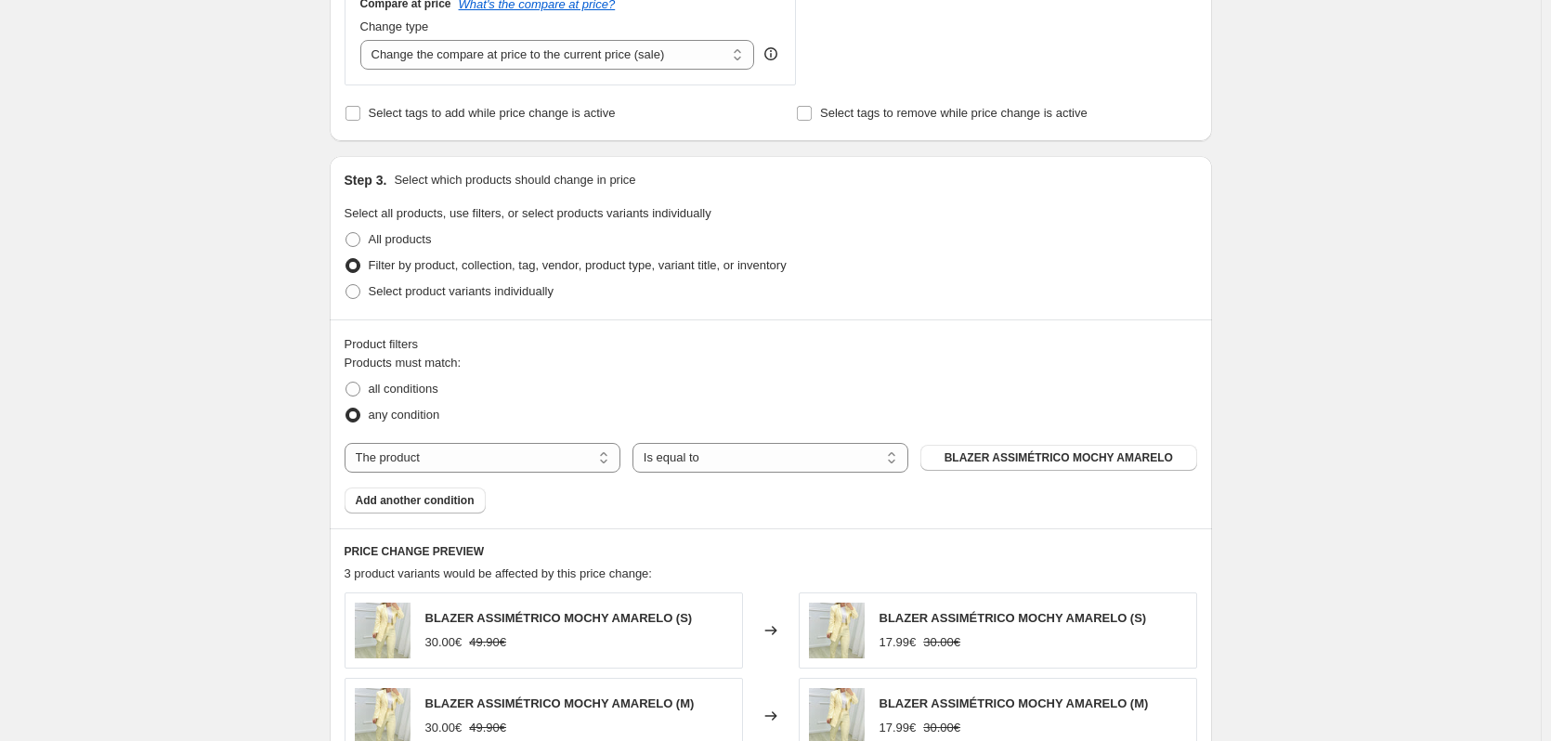
scroll to position [712, 0]
click at [359, 293] on span at bounding box center [352, 290] width 15 height 15
click at [346, 284] on input "Select product variants individually" at bounding box center [345, 283] width 1 height 1
radio input "true"
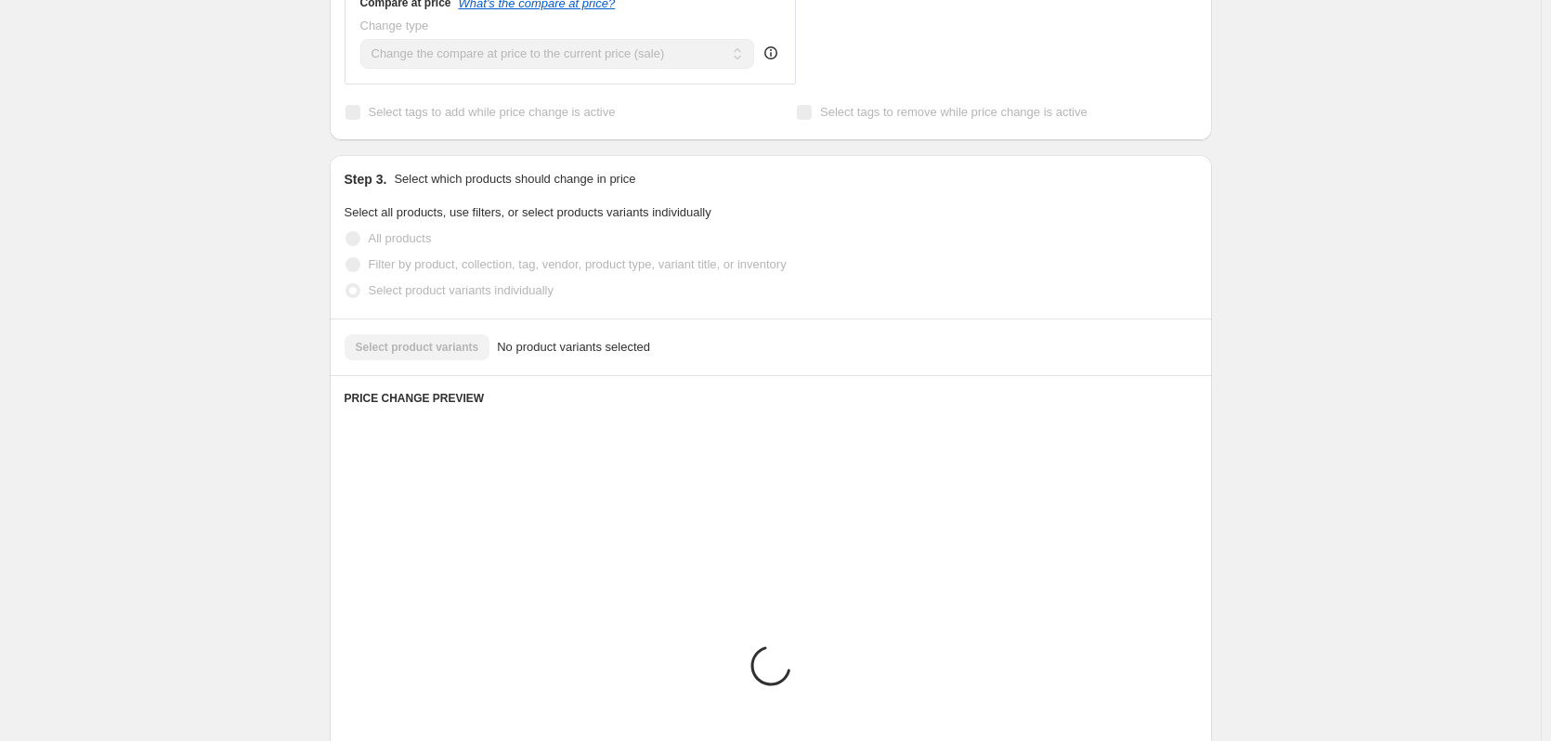
scroll to position [705, 0]
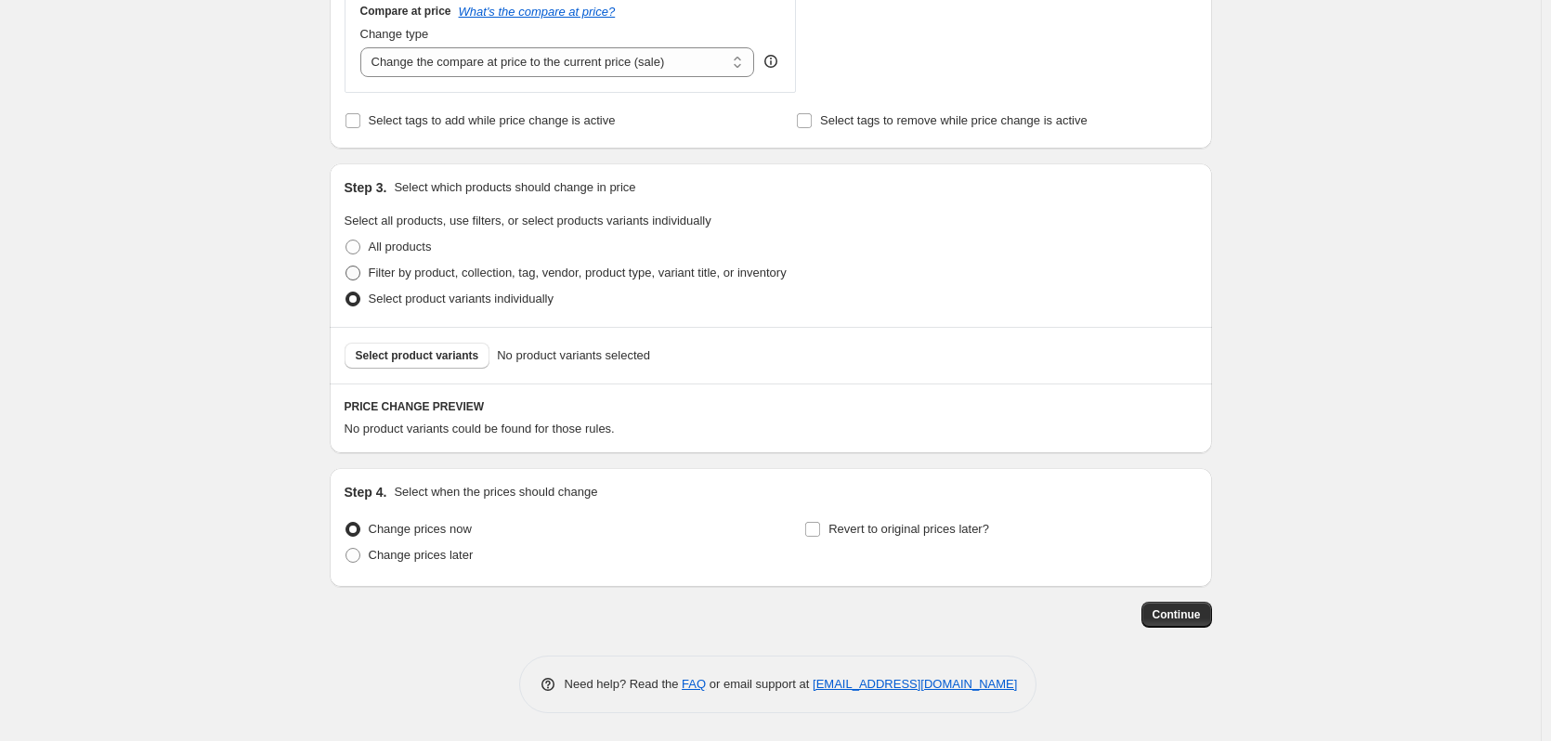
click at [351, 268] on span at bounding box center [352, 273] width 15 height 15
click at [346, 267] on input "Filter by product, collection, tag, vendor, product type, variant title, or inv…" at bounding box center [345, 266] width 1 height 1
radio input "true"
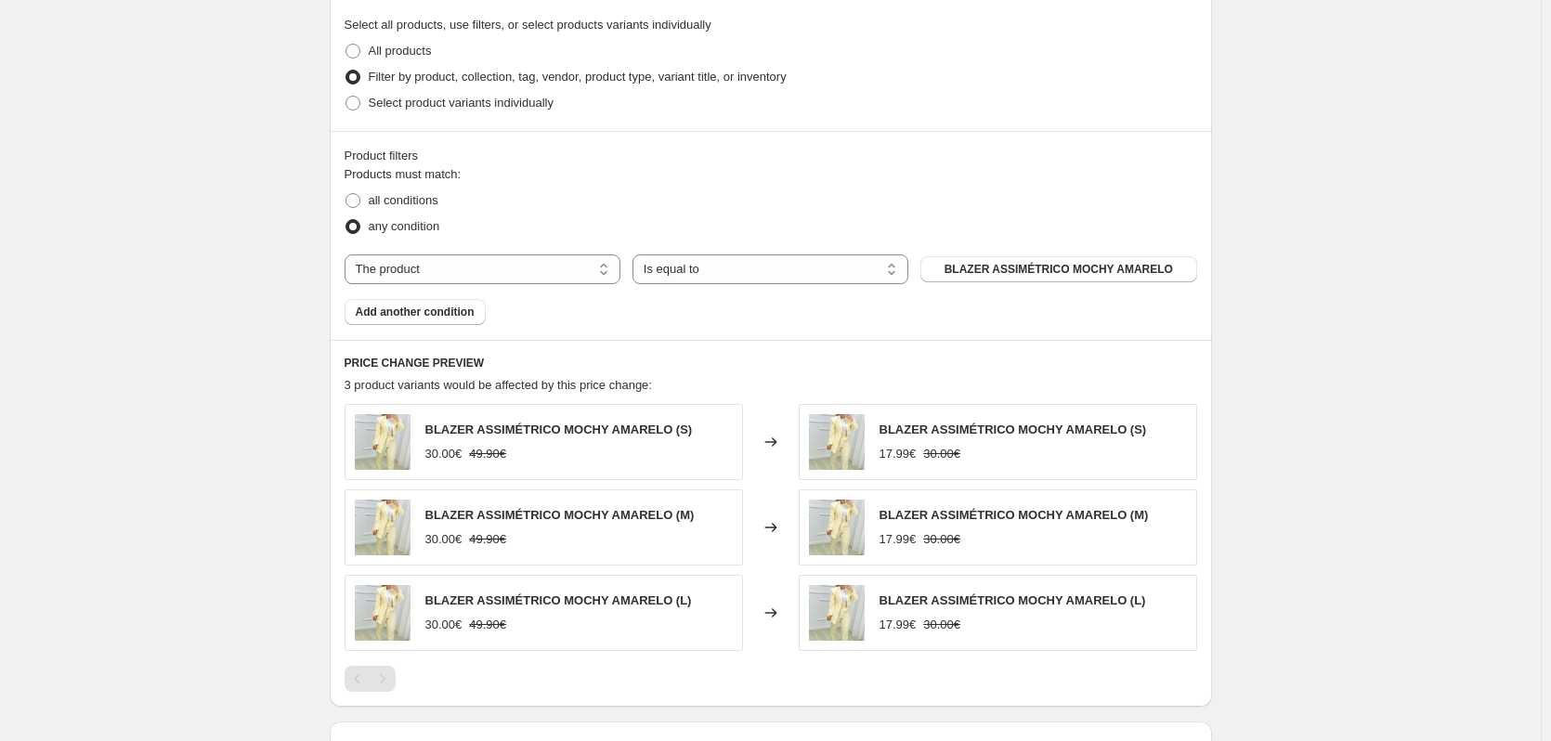
scroll to position [952, 0]
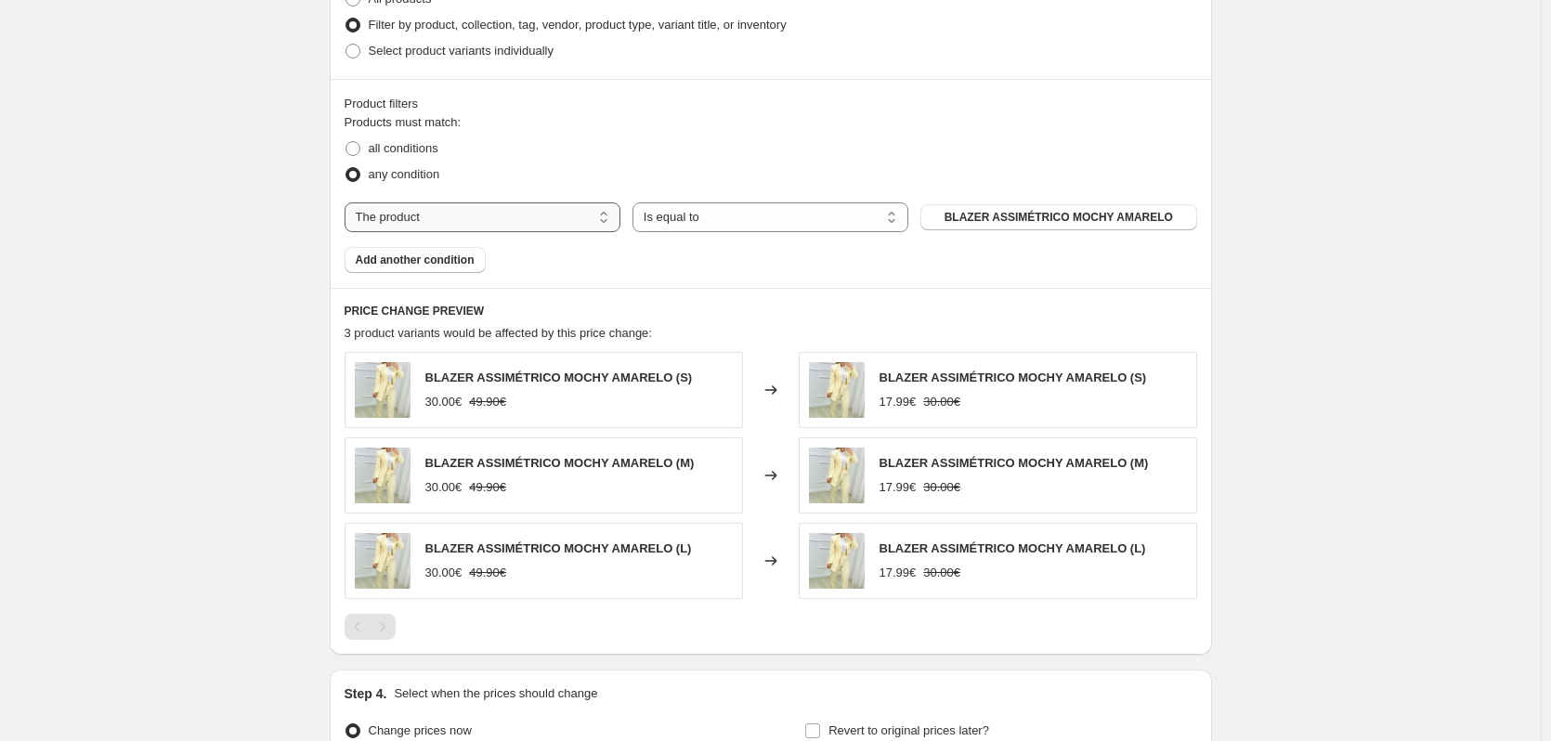
click at [606, 228] on select "The product The product's collection The product's tag The product's vendor The…" at bounding box center [483, 217] width 276 height 30
select select "collection"
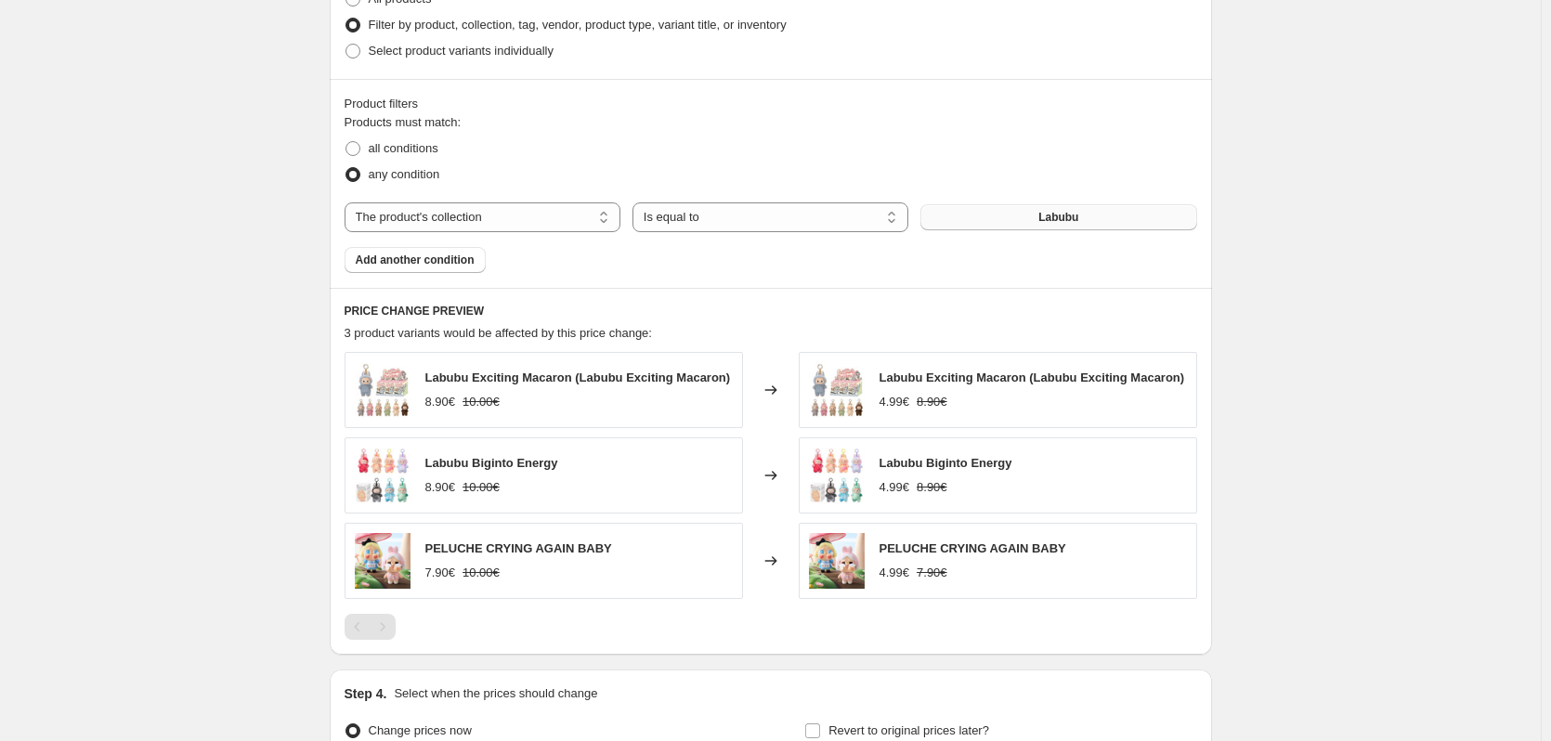
click at [1060, 224] on span "Labubu" at bounding box center [1058, 217] width 40 height 15
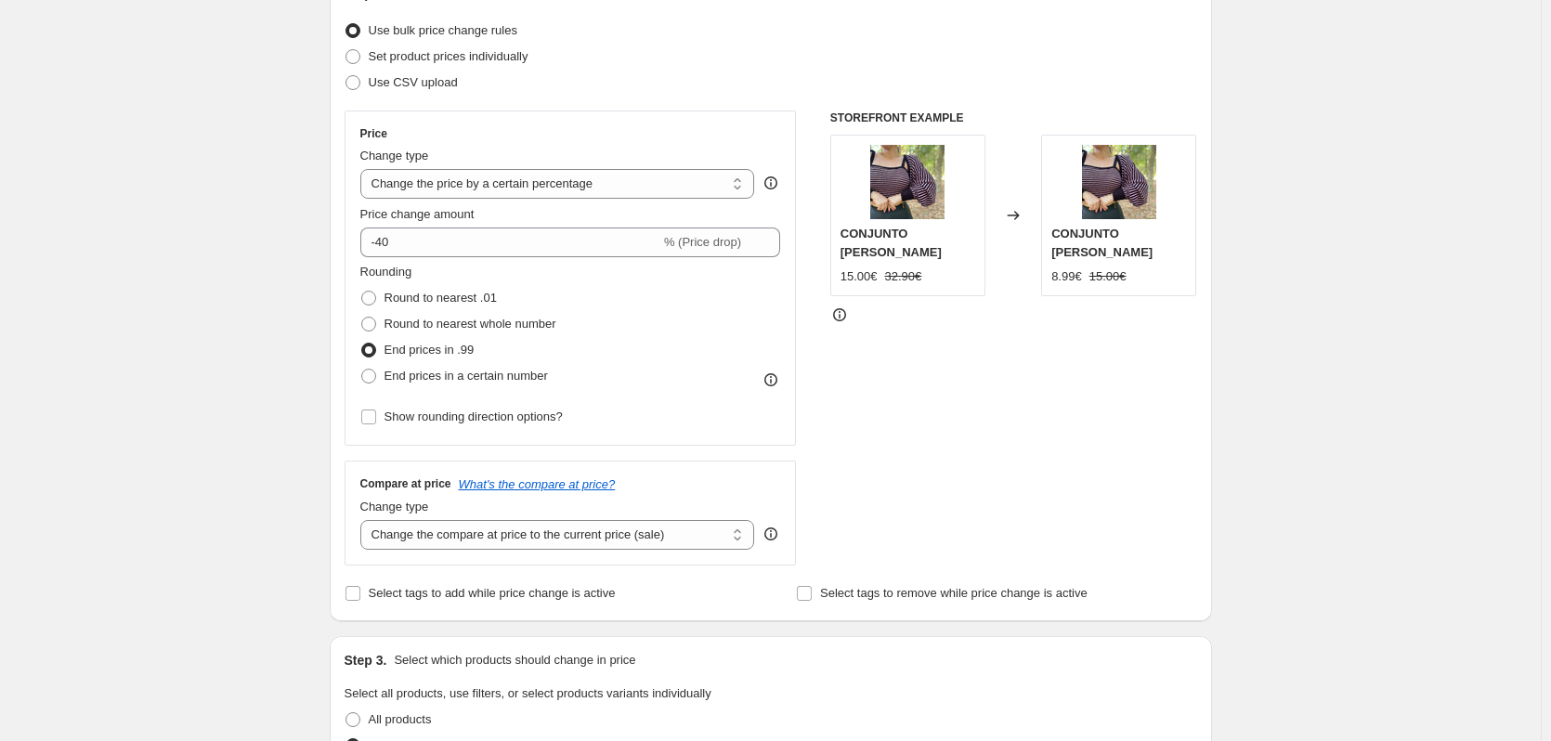
scroll to position [108, 0]
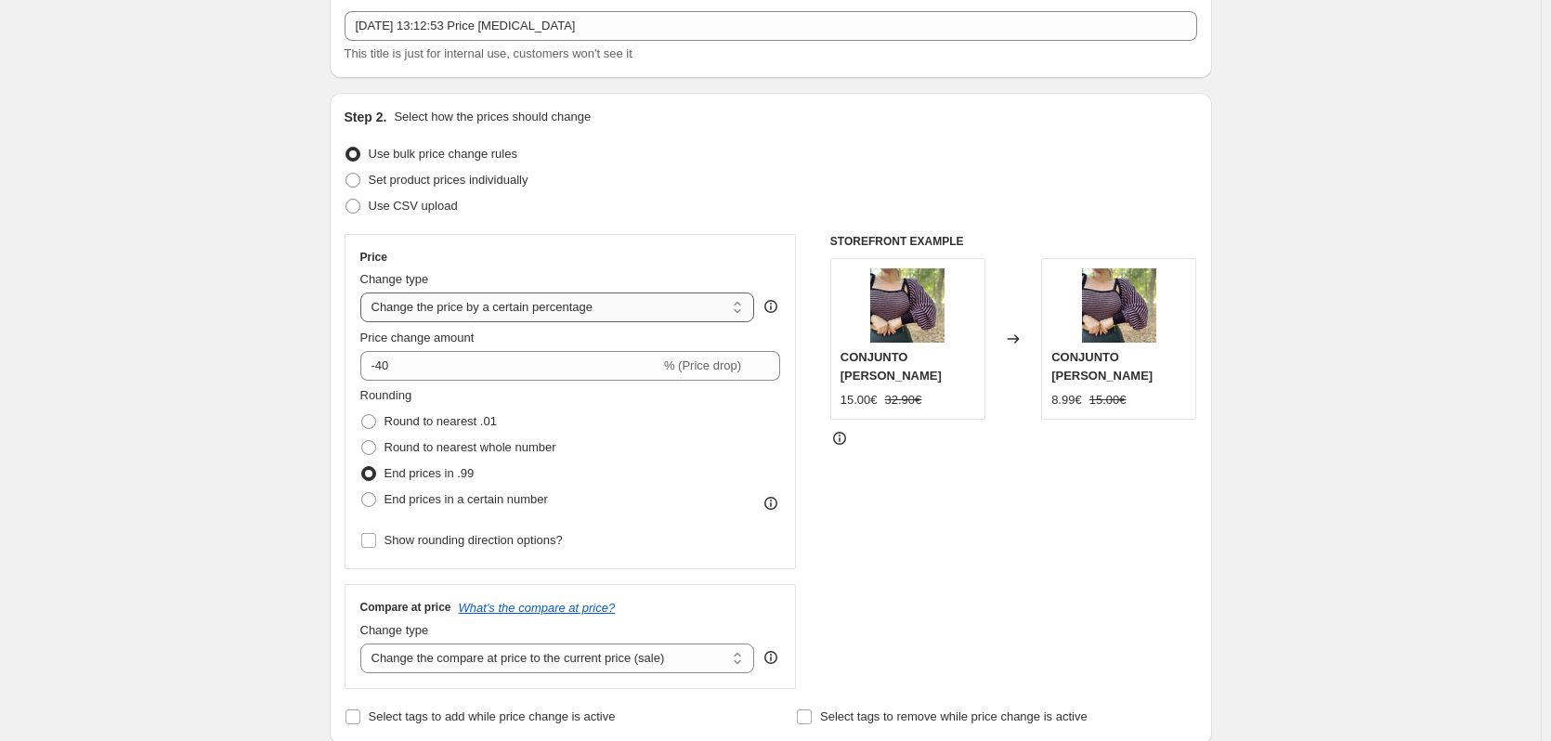
click at [673, 319] on select "Change the price to a certain amount Change the price by a certain amount Chang…" at bounding box center [557, 308] width 395 height 30
click at [738, 318] on select "Change the price to a certain amount Change the price by a certain amount Chang…" at bounding box center [557, 308] width 395 height 30
select select "margin"
type input "50"
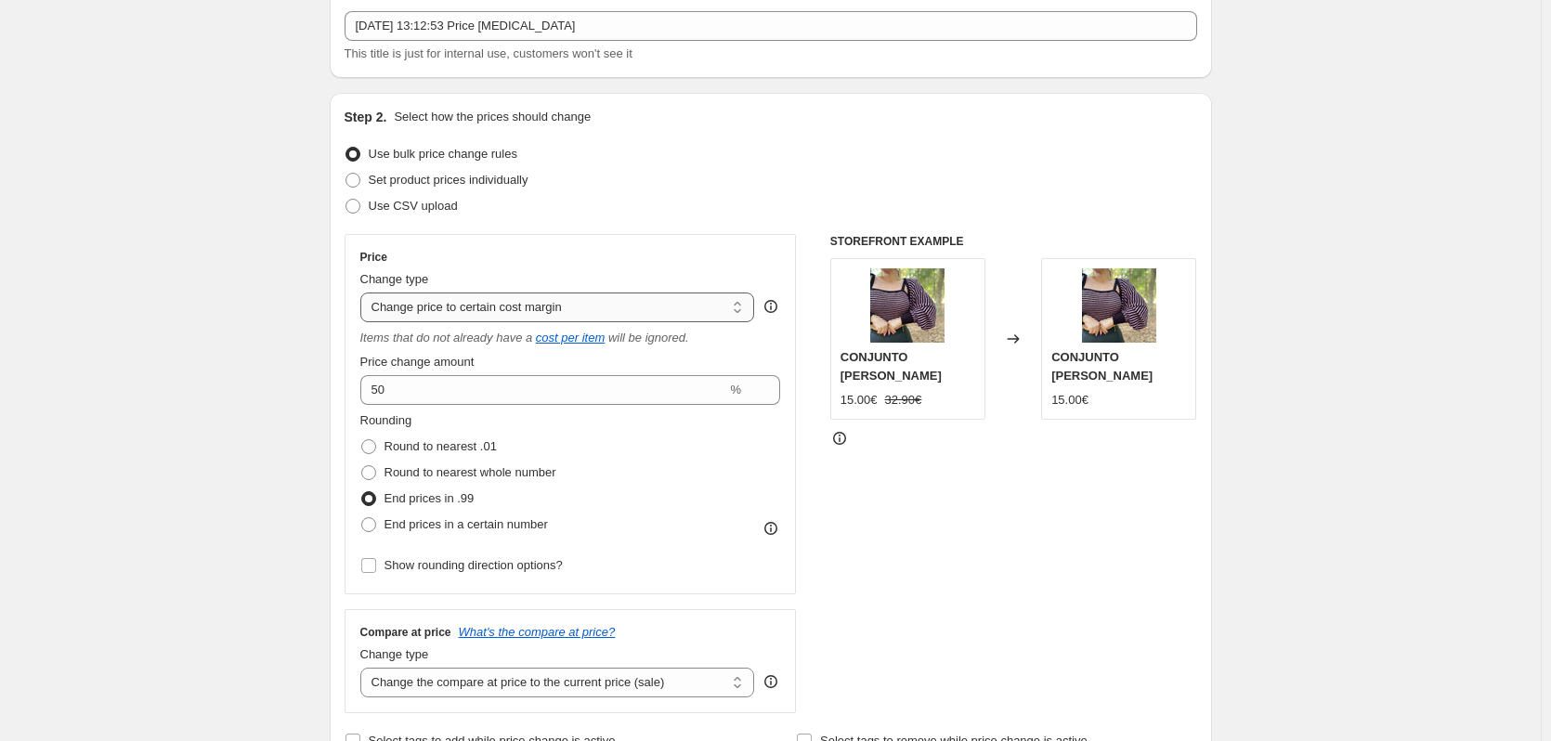
click at [728, 313] on select "Change the price to a certain amount Change the price by a certain amount Chang…" at bounding box center [557, 308] width 395 height 30
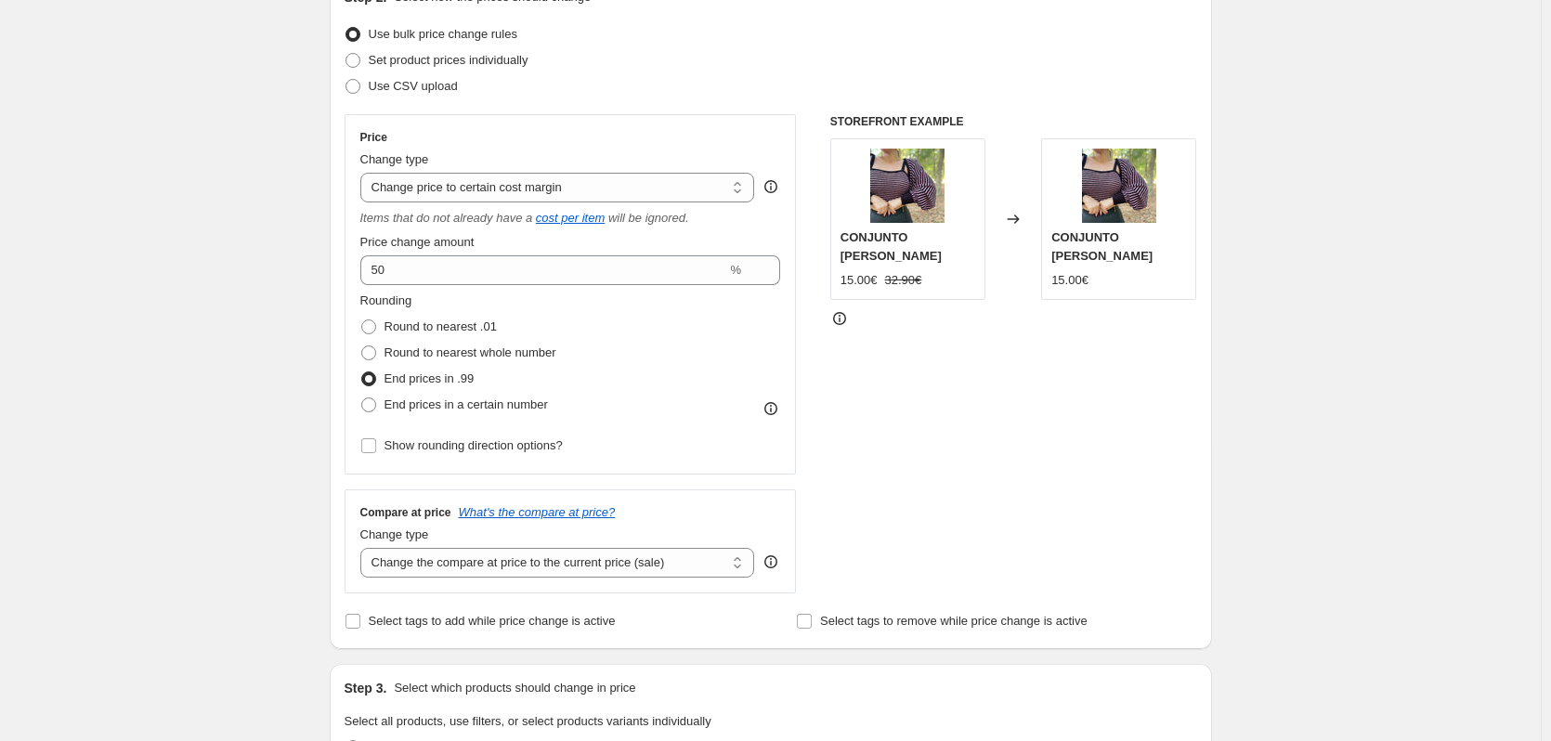
scroll to position [248, 0]
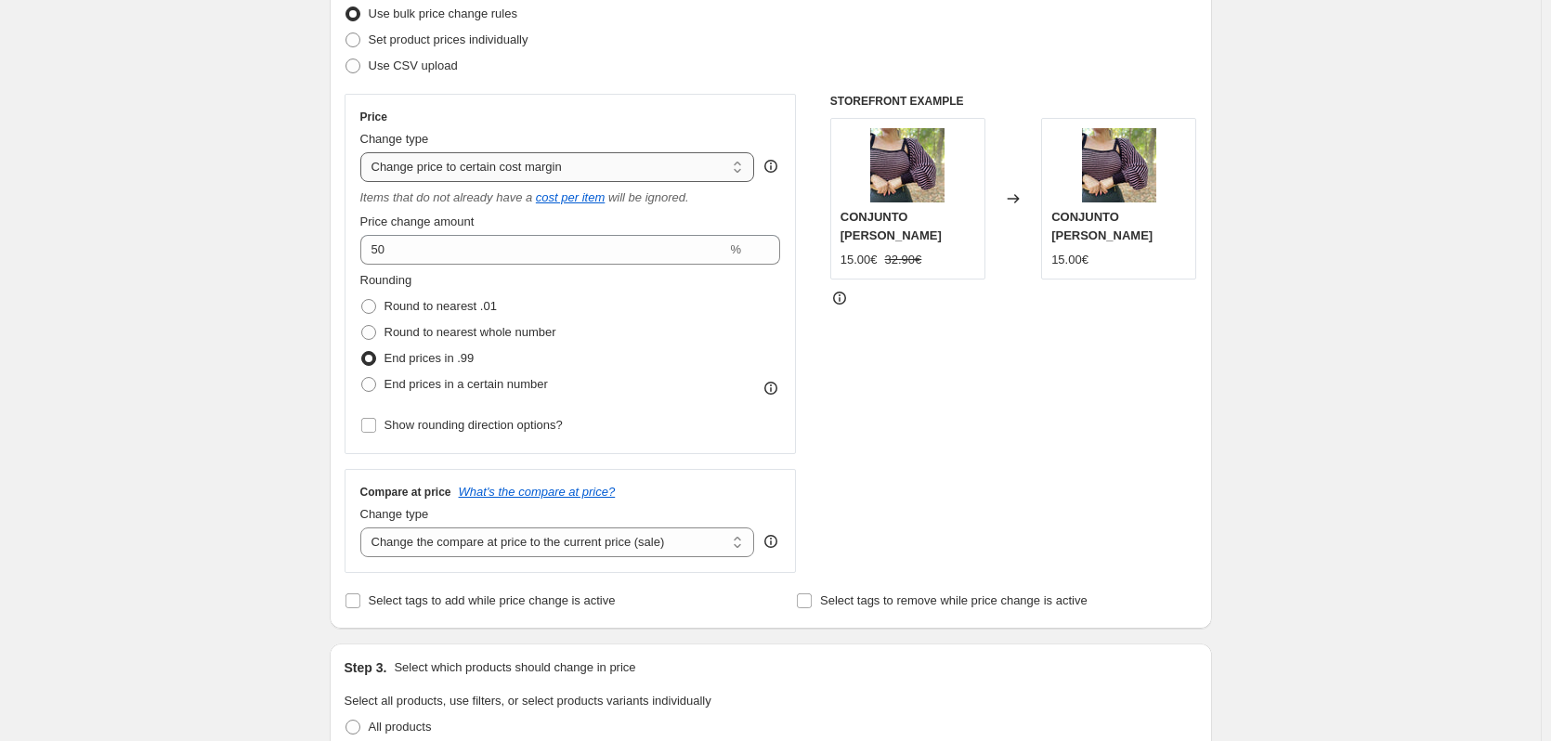
click at [725, 166] on select "Change the price to a certain amount Change the price by a certain amount Chang…" at bounding box center [557, 167] width 395 height 30
select select "ecap"
click at [364, 152] on select "Change the price to a certain amount Change the price by a certain amount Chang…" at bounding box center [557, 167] width 395 height 30
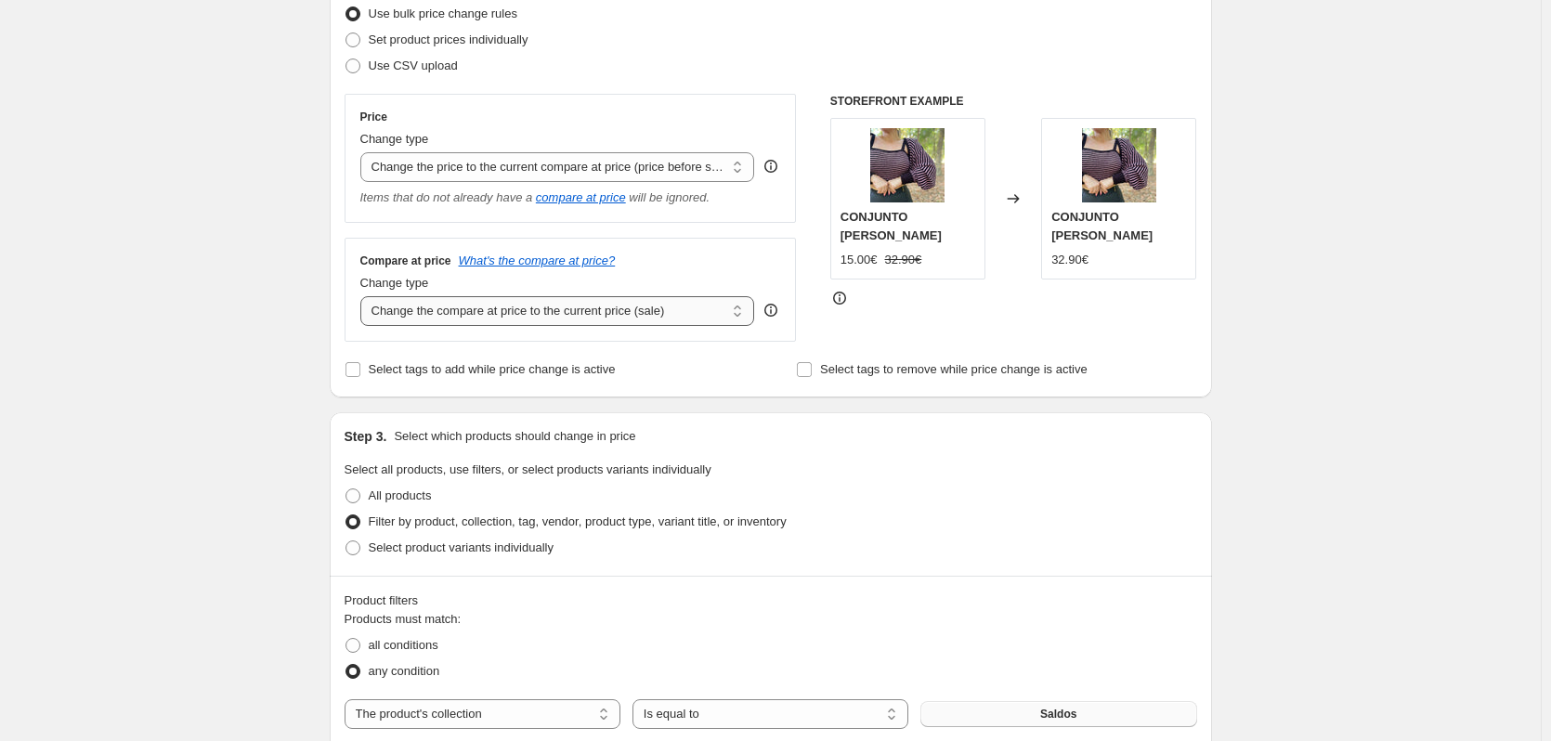
drag, startPoint x: 677, startPoint y: 310, endPoint x: 571, endPoint y: 310, distance: 105.9
click at [571, 310] on select "Change the compare at price to the current price (sale) Change the compare at p…" at bounding box center [557, 311] width 395 height 30
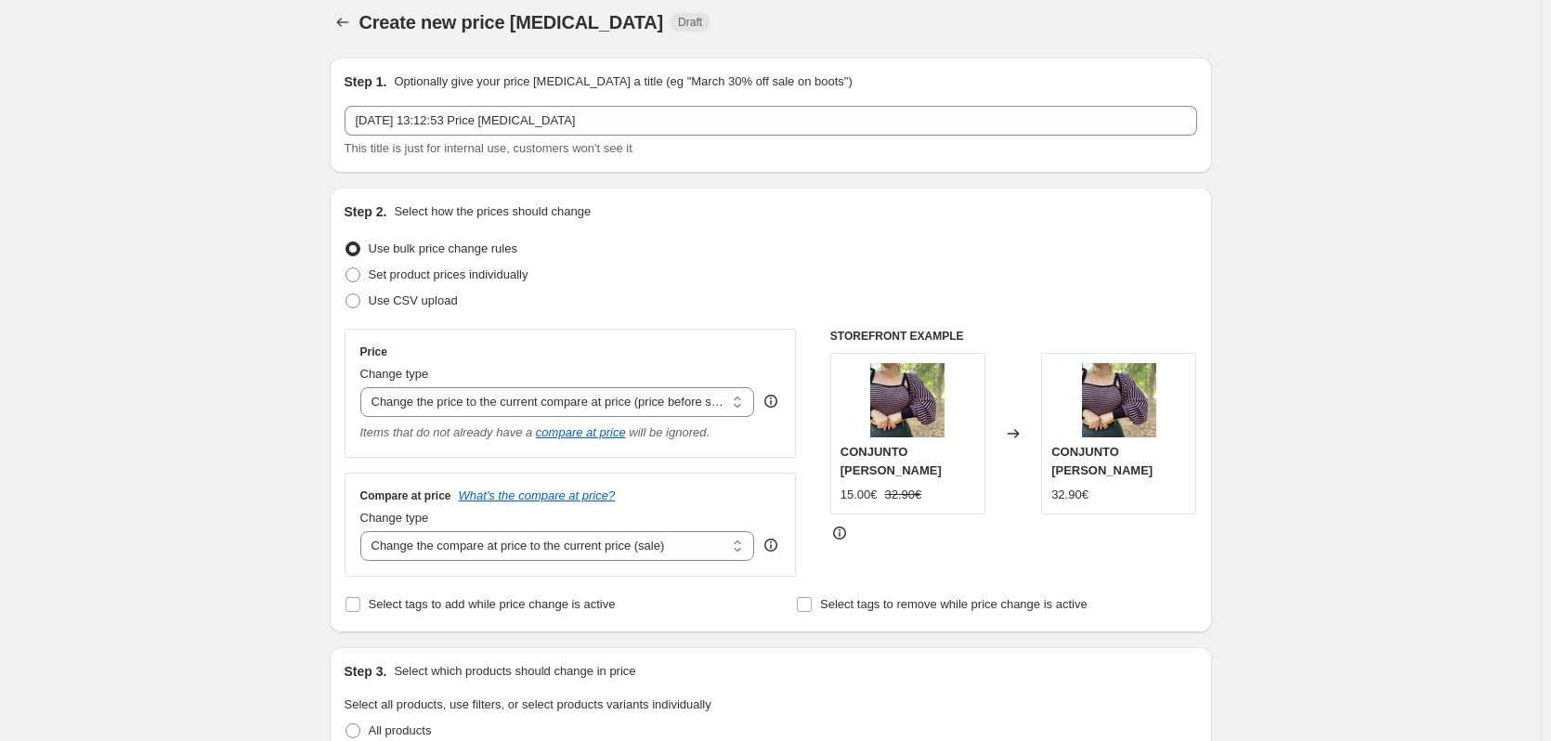
scroll to position [0, 0]
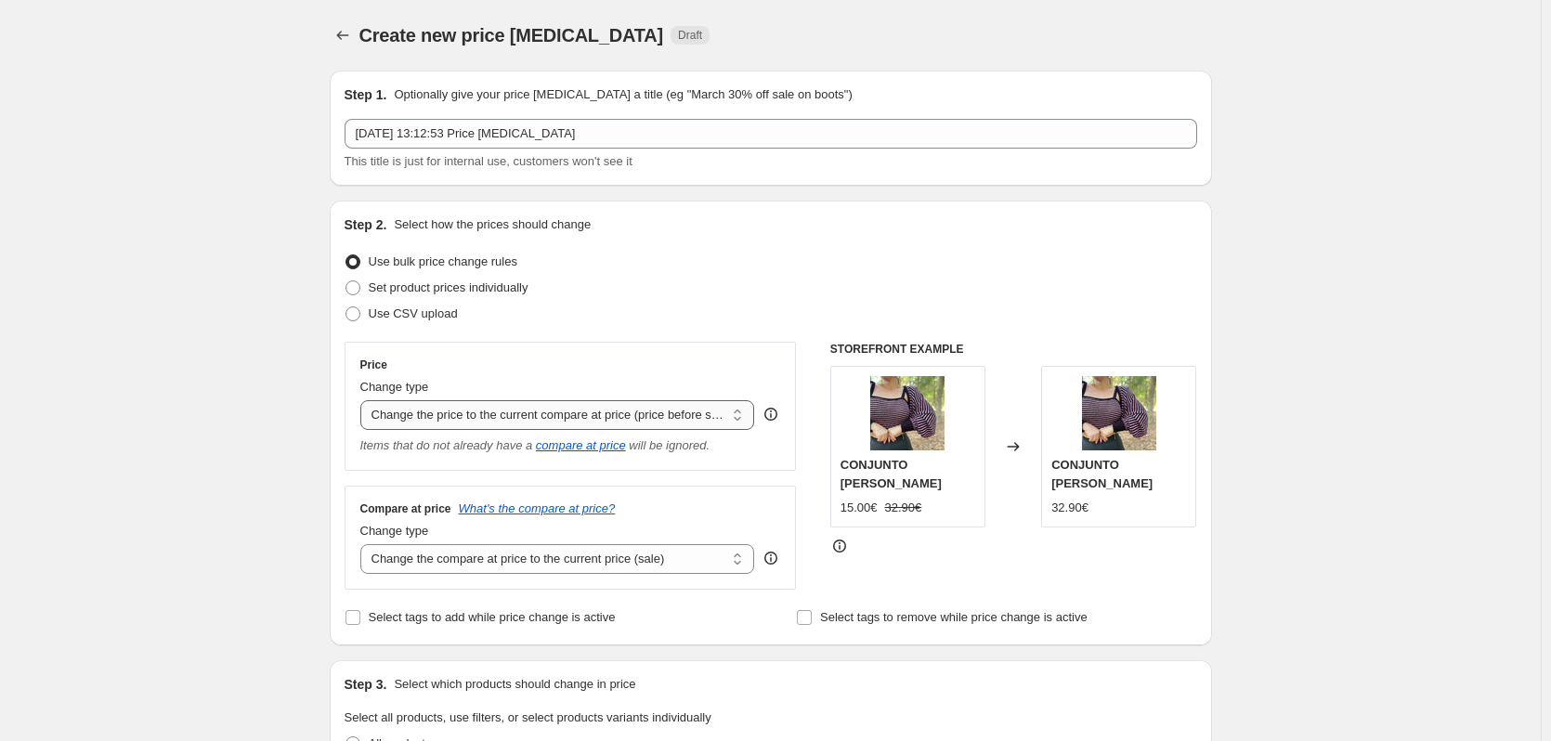
click at [738, 420] on select "Change the price to a certain amount Change the price by a certain amount Chang…" at bounding box center [557, 415] width 395 height 30
click at [364, 400] on select "Change the price to a certain amount Change the price by a certain amount Chang…" at bounding box center [557, 415] width 395 height 30
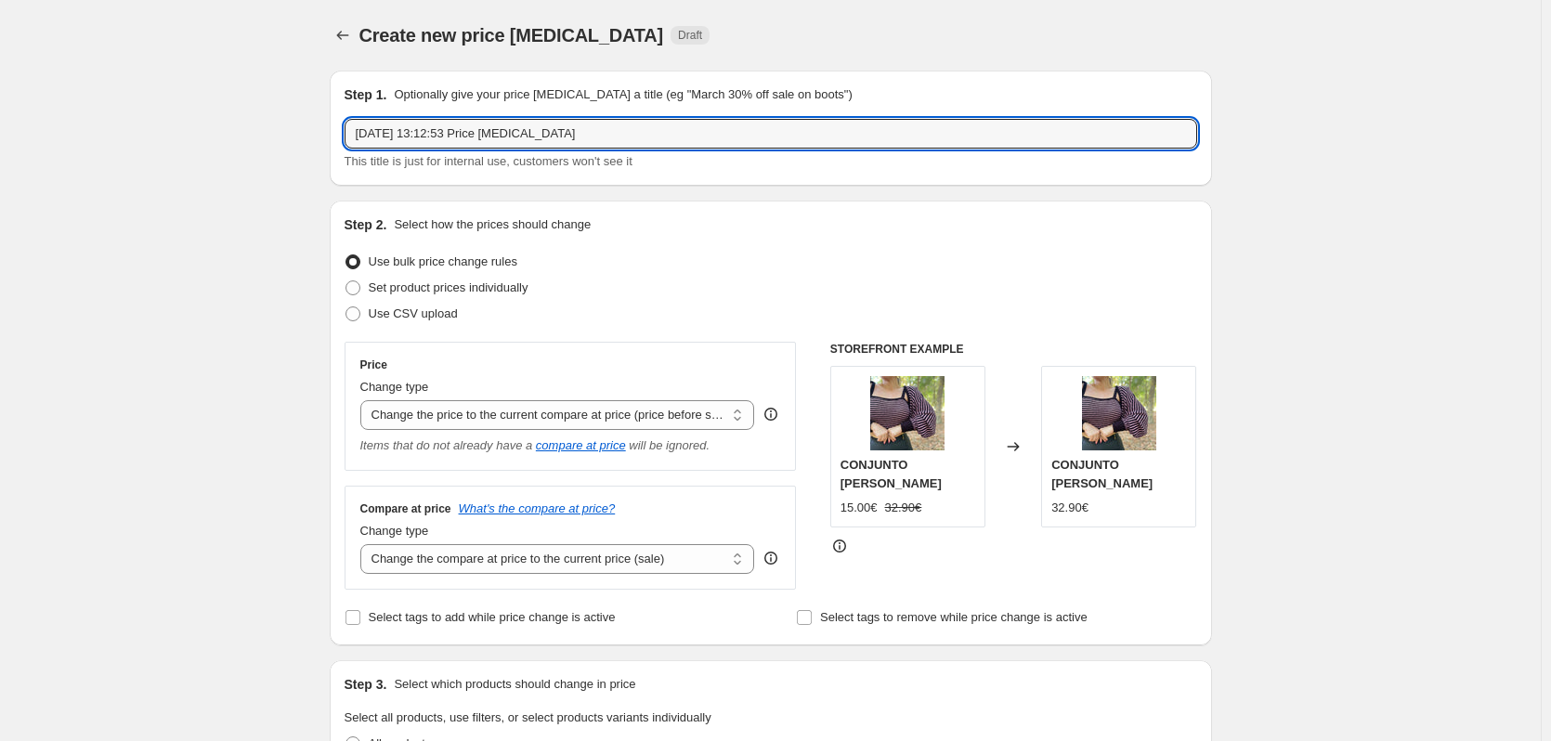
drag, startPoint x: 574, startPoint y: 137, endPoint x: 295, endPoint y: 132, distance: 278.6
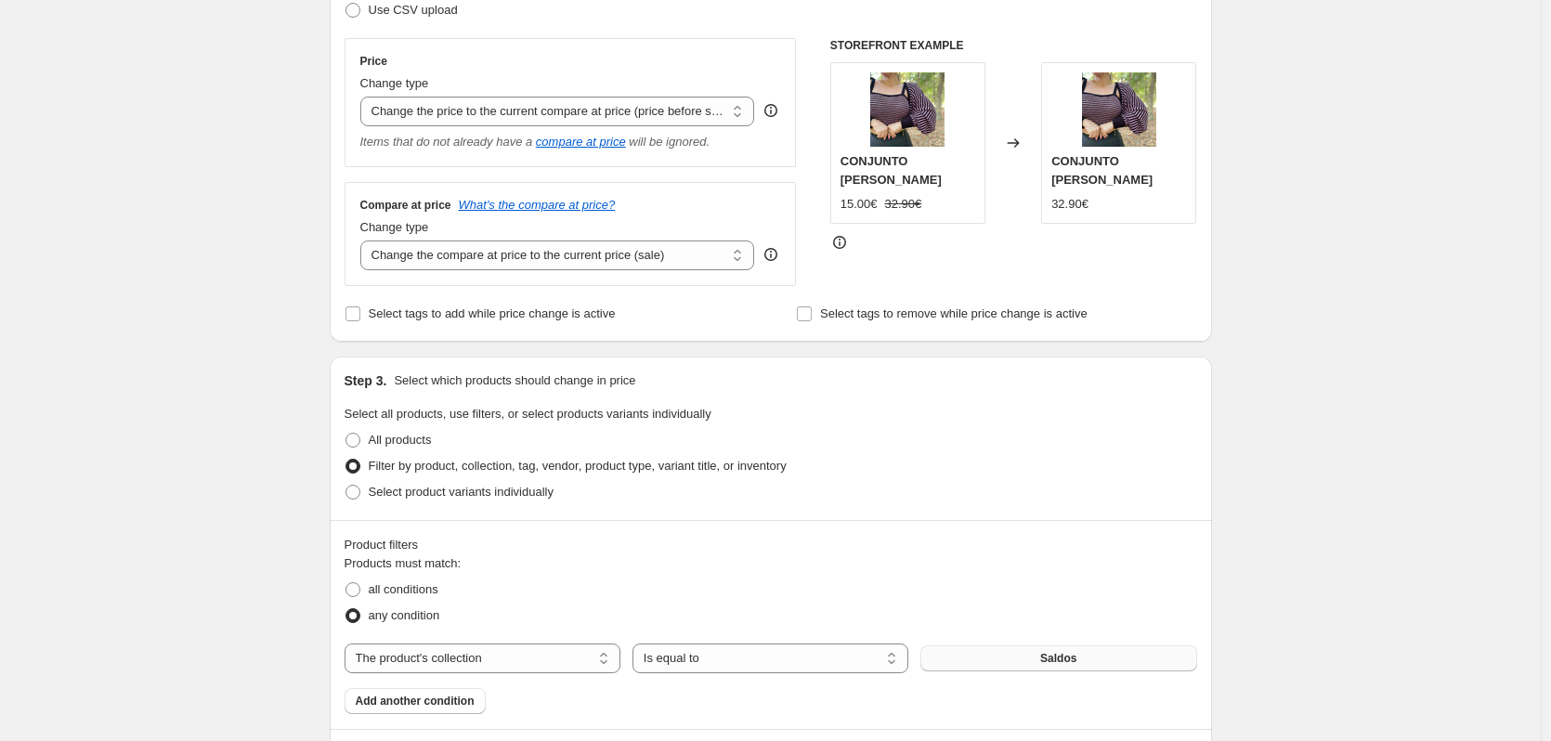
scroll to position [248, 0]
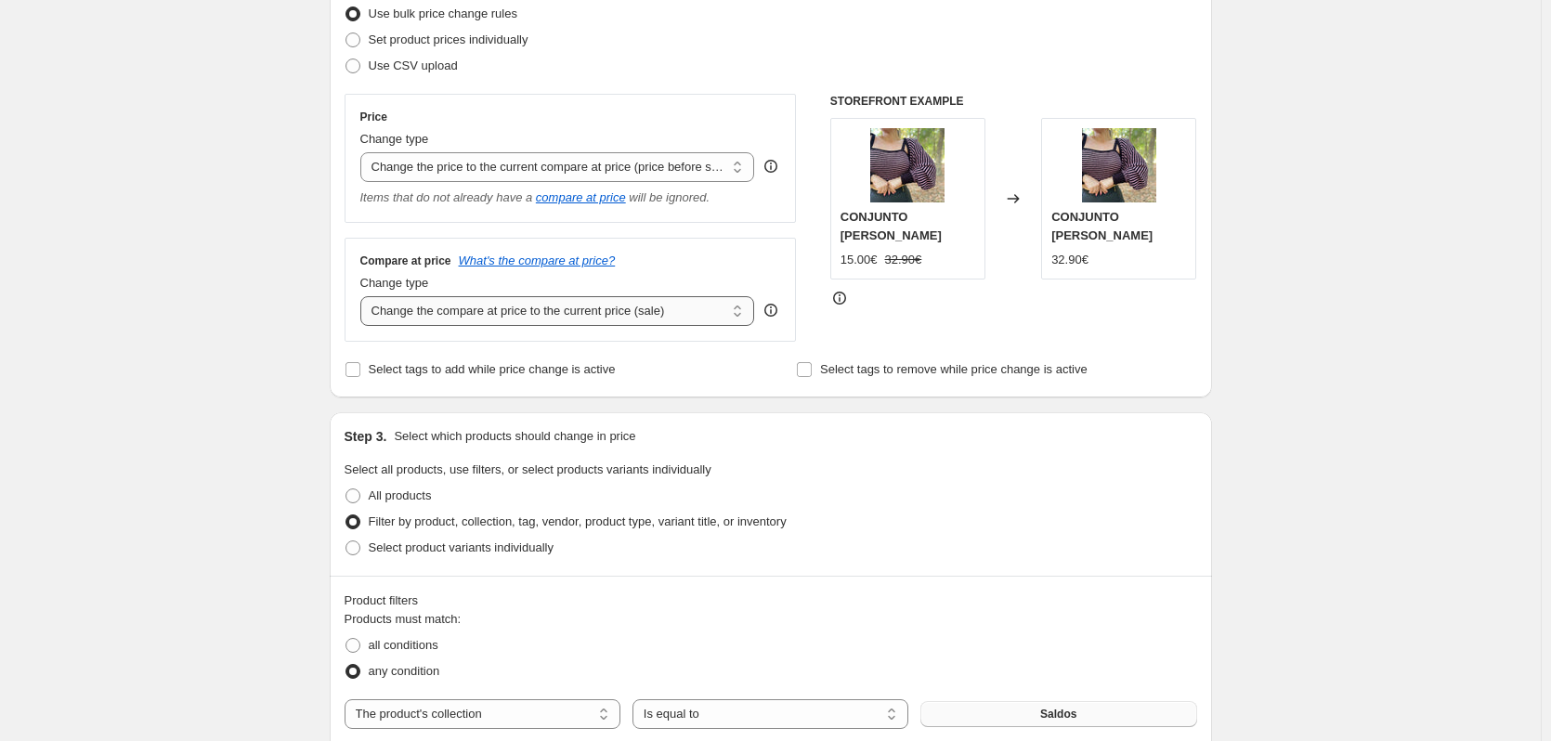
type input "Campanha 40% fim de Saldos 13/9/2025"
click at [746, 316] on select "Change the compare at price to the current price (sale) Change the compare at p…" at bounding box center [557, 311] width 395 height 30
click at [364, 297] on select "Change the compare at price to the current price (sale) Change the compare at p…" at bounding box center [557, 311] width 395 height 30
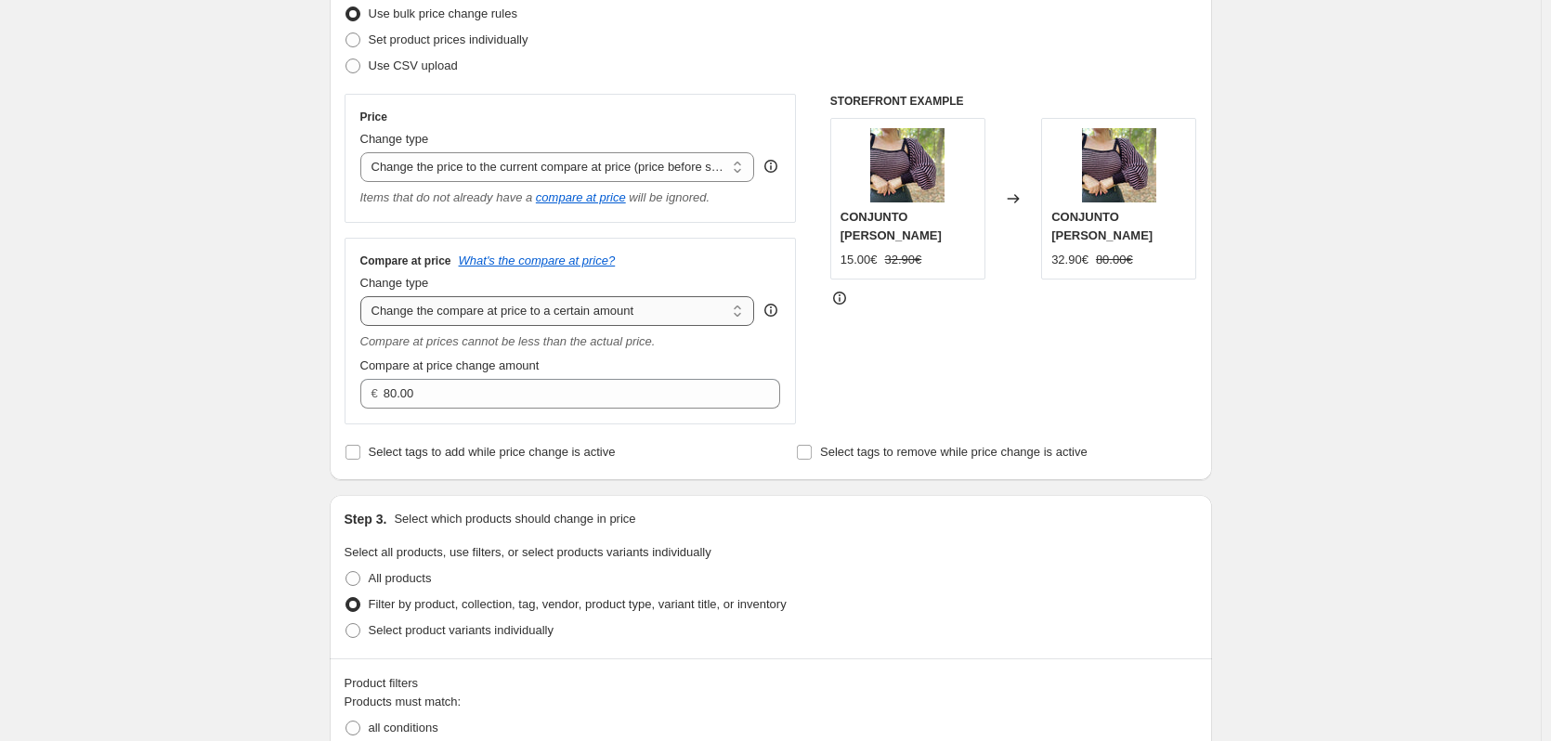
click at [665, 320] on select "Change the compare at price to the current price (sale) Change the compare at p…" at bounding box center [557, 311] width 395 height 30
select select "percentage"
click at [364, 297] on select "Change the compare at price to the current price (sale) Change the compare at p…" at bounding box center [557, 311] width 395 height 30
type input "-15"
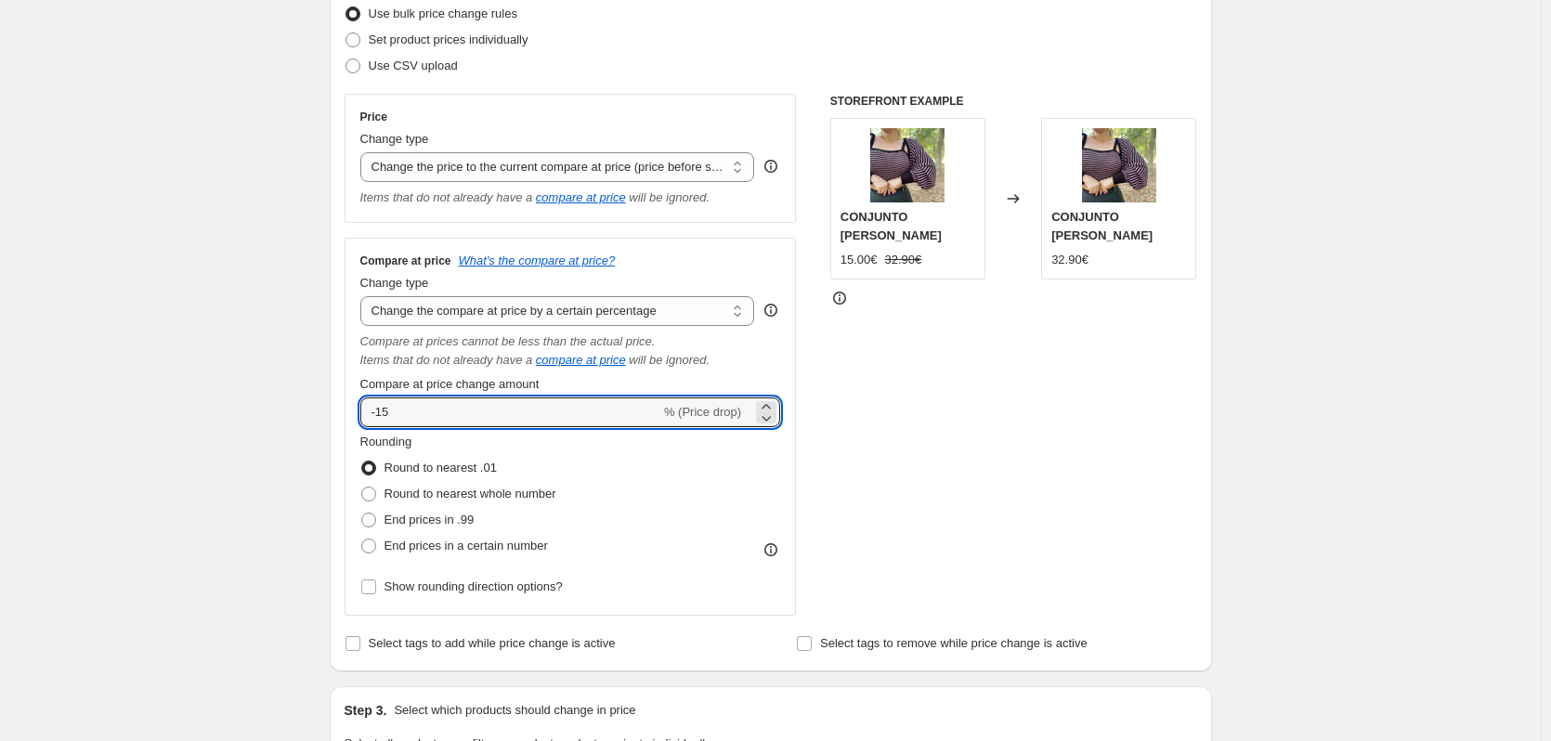
drag, startPoint x: 419, startPoint y: 415, endPoint x: 361, endPoint y: 414, distance: 57.6
click at [361, 414] on div "Compare at price What's the compare at price? Change type Change the compare at…" at bounding box center [571, 427] width 452 height 379
type input "-40"
click at [371, 525] on span at bounding box center [368, 520] width 15 height 15
click at [362, 514] on input "End prices in .99" at bounding box center [361, 513] width 1 height 1
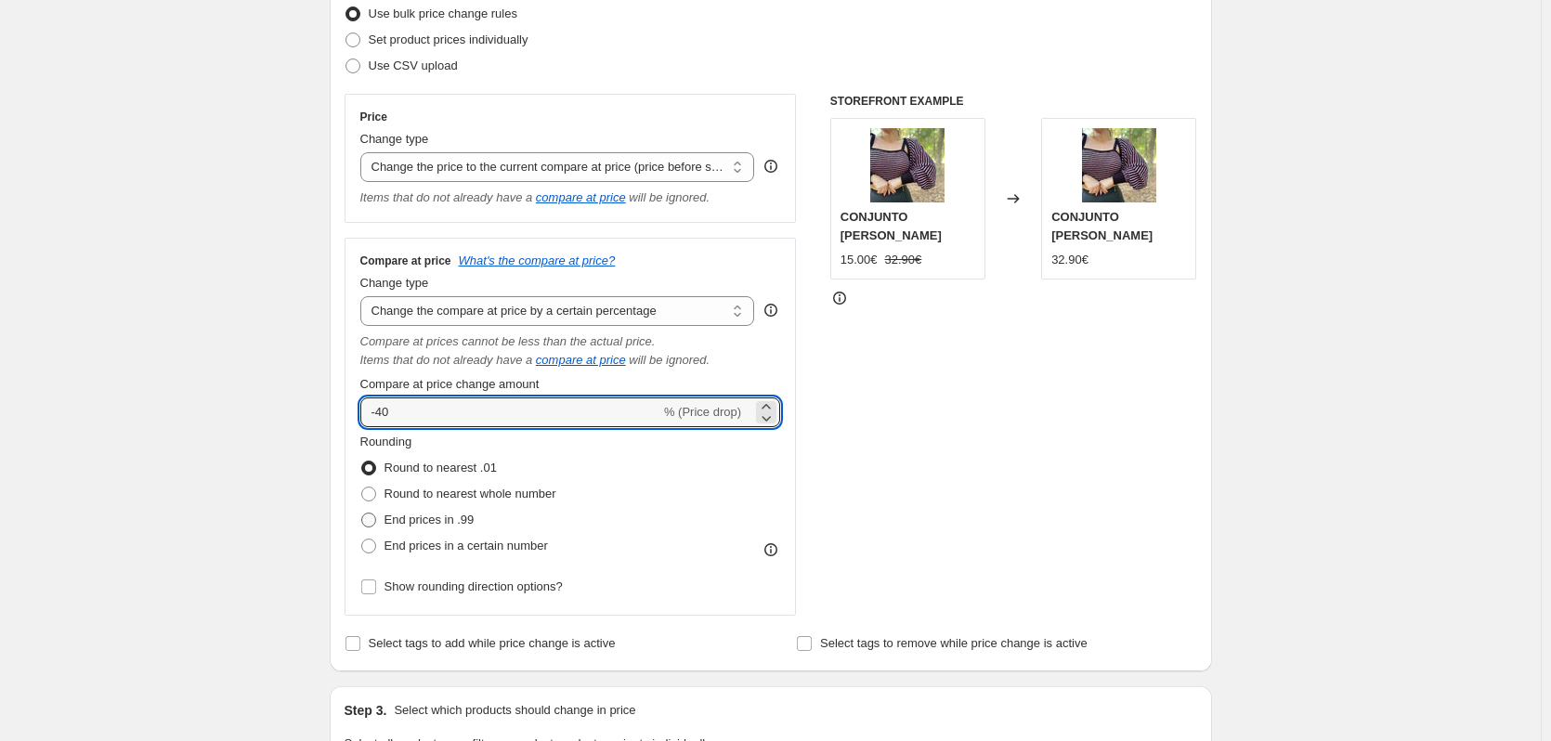
radio input "true"
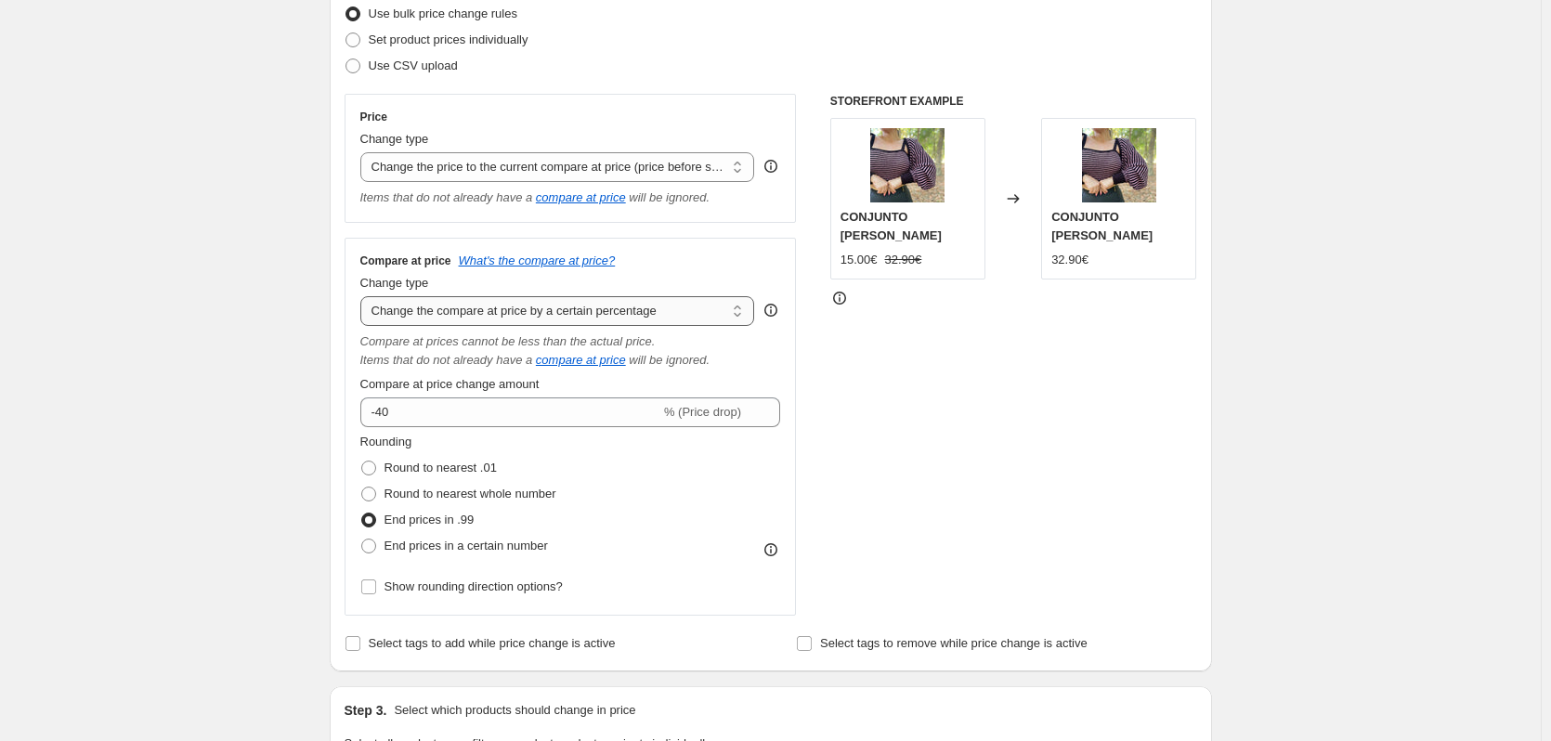
click at [707, 319] on select "Change the compare at price to the current price (sale) Change the compare at p…" at bounding box center [557, 311] width 395 height 30
select select "ep"
click at [364, 297] on select "Change the compare at price to the current price (sale) Change the compare at p…" at bounding box center [557, 311] width 395 height 30
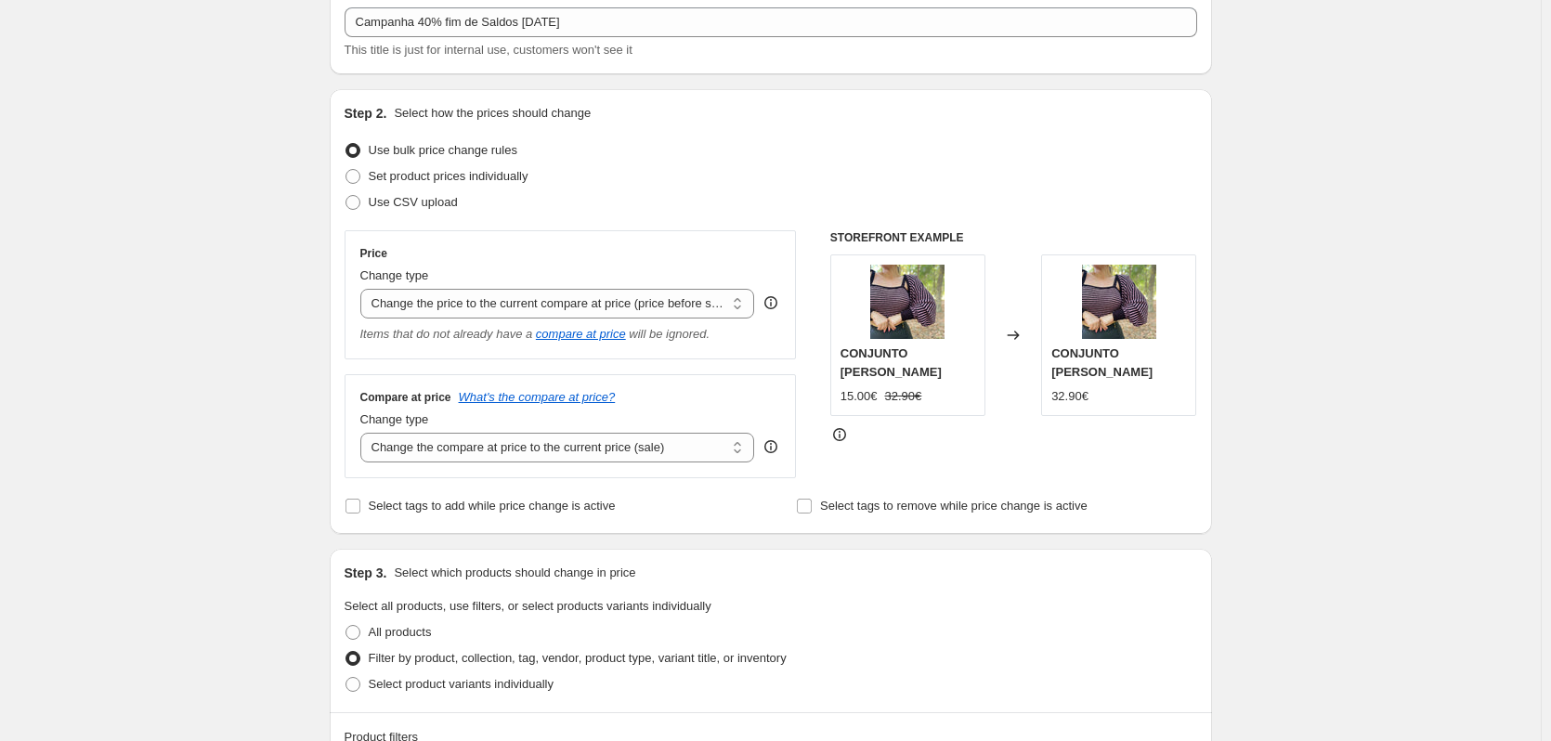
scroll to position [124, 0]
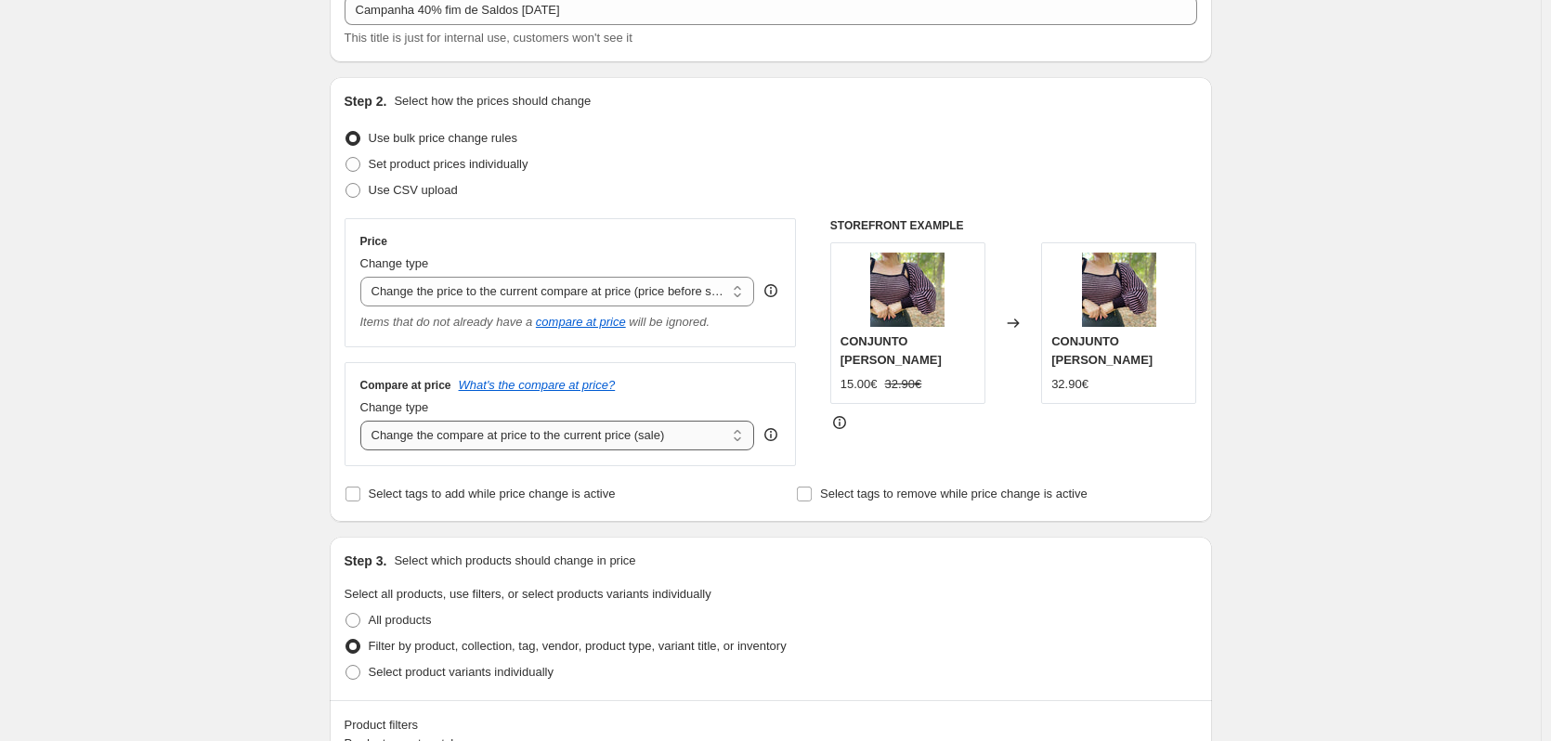
click at [737, 445] on select "Change the compare at price to the current price (sale) Change the compare at p…" at bounding box center [557, 436] width 395 height 30
click at [740, 293] on select "Change the price to a certain amount Change the price by a certain amount Chang…" at bounding box center [557, 292] width 395 height 30
select select "pcap"
click at [364, 277] on select "Change the price to a certain amount Change the price by a certain amount Chang…" at bounding box center [557, 292] width 395 height 30
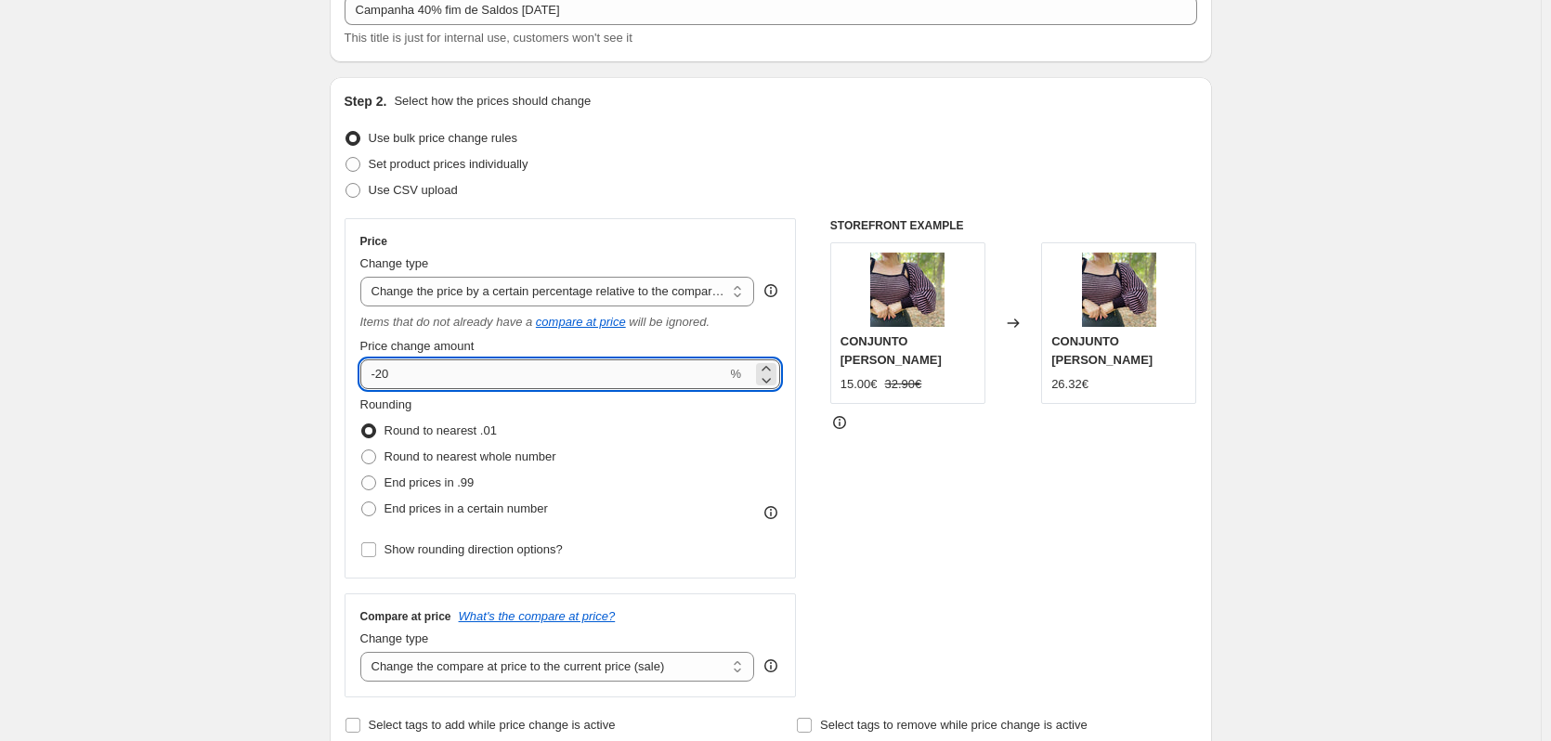
drag, startPoint x: 400, startPoint y: 376, endPoint x: 384, endPoint y: 382, distance: 16.7
click at [384, 382] on input "-20" at bounding box center [543, 374] width 367 height 30
type input "-2"
type input "-40"
click at [370, 486] on span at bounding box center [368, 482] width 15 height 15
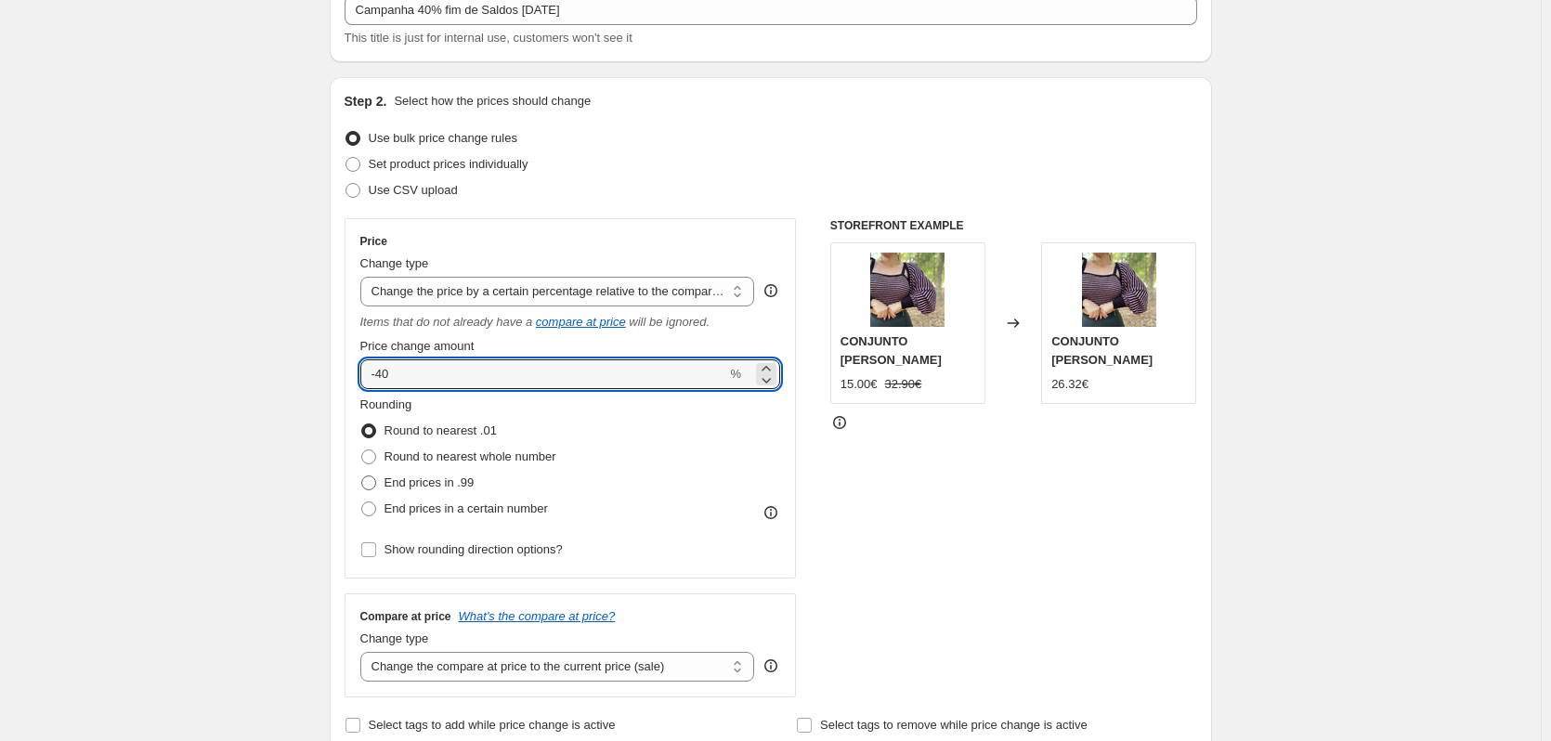
click at [362, 476] on input "End prices in .99" at bounding box center [361, 475] width 1 height 1
radio input "true"
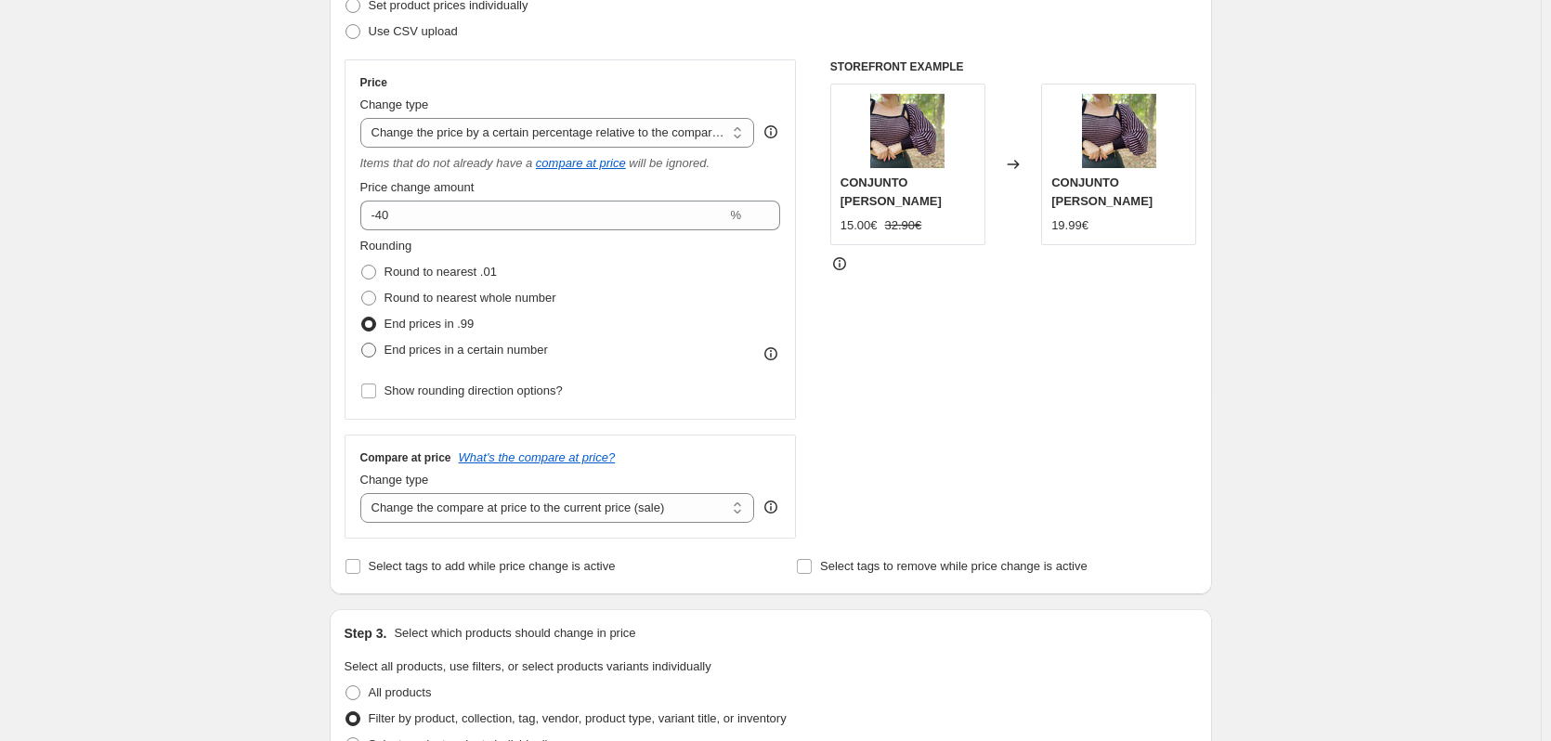
scroll to position [371, 0]
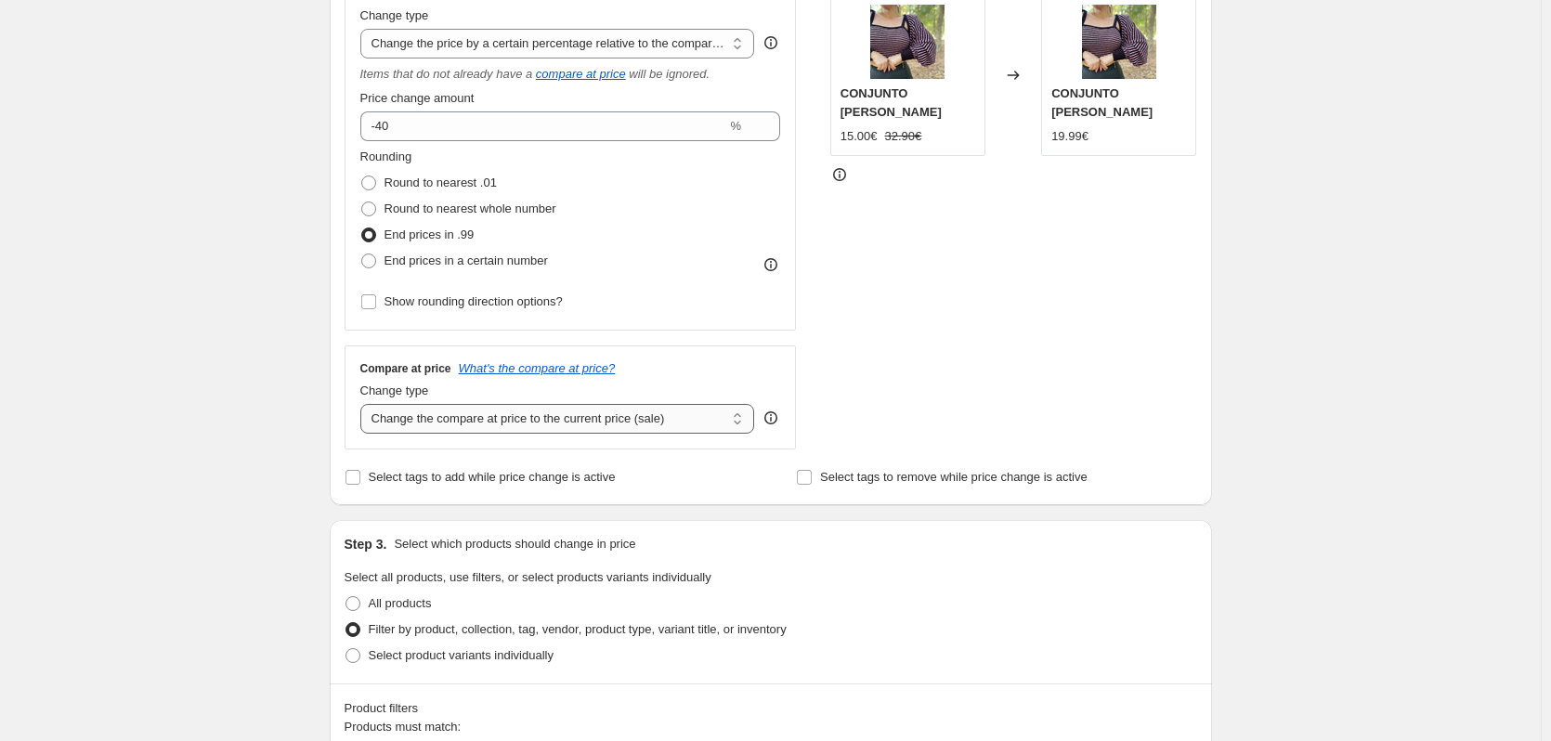
click at [743, 423] on select "Change the compare at price to the current price (sale) Change the compare at p…" at bounding box center [557, 419] width 395 height 30
select select "no_change"
click at [364, 404] on select "Change the compare at price to the current price (sale) Change the compare at p…" at bounding box center [557, 419] width 395 height 30
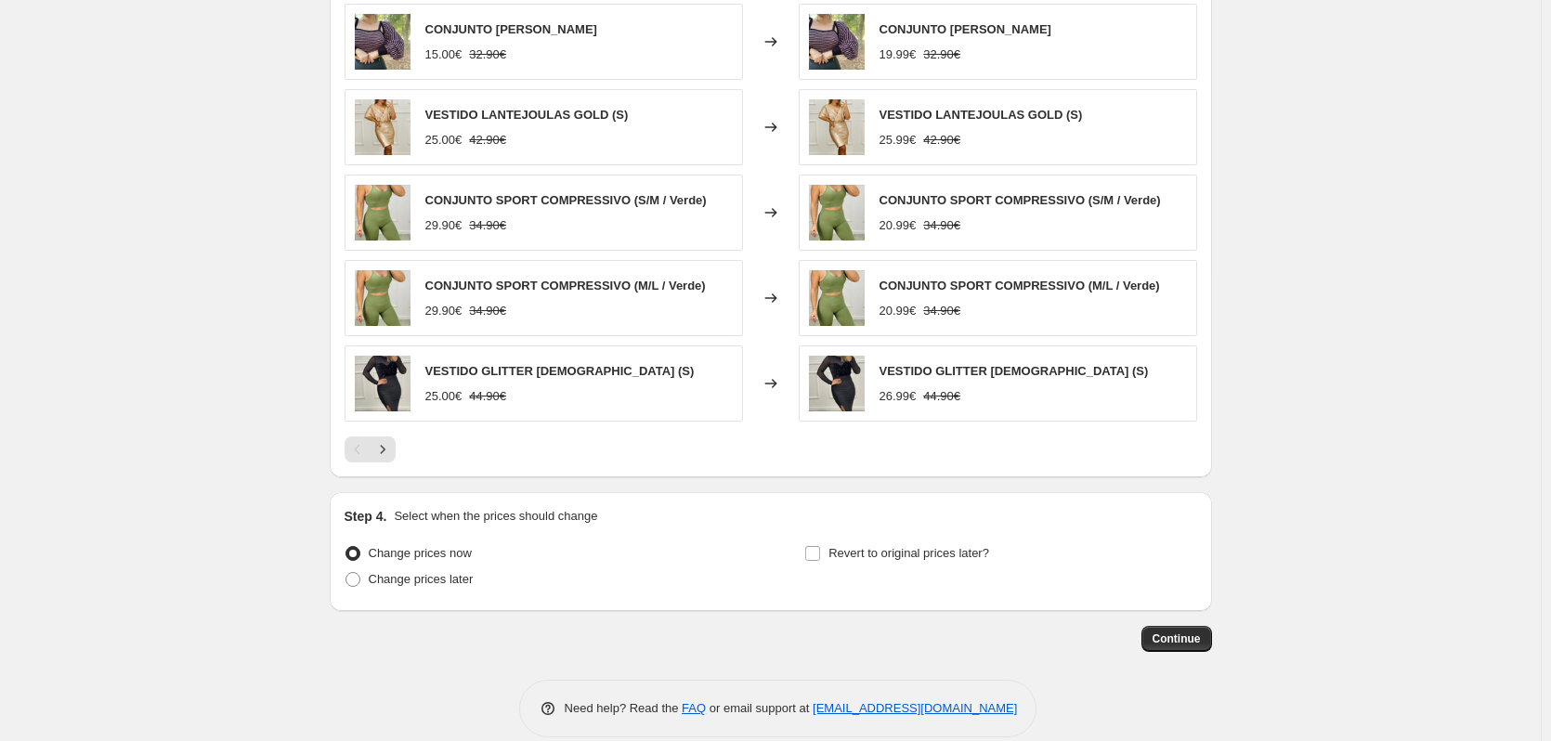
scroll to position [1349, 0]
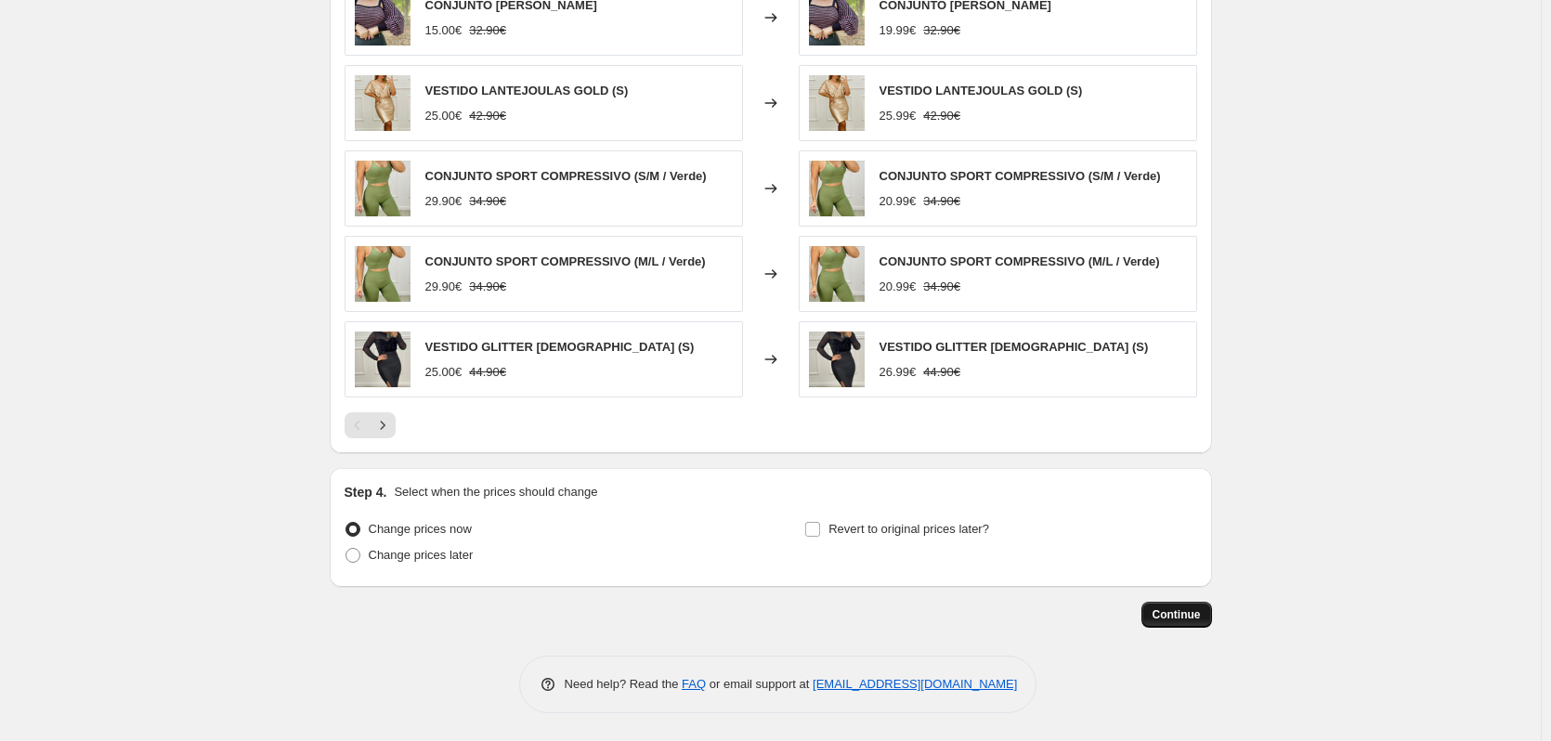
click at [1193, 609] on span "Continue" at bounding box center [1176, 614] width 48 height 15
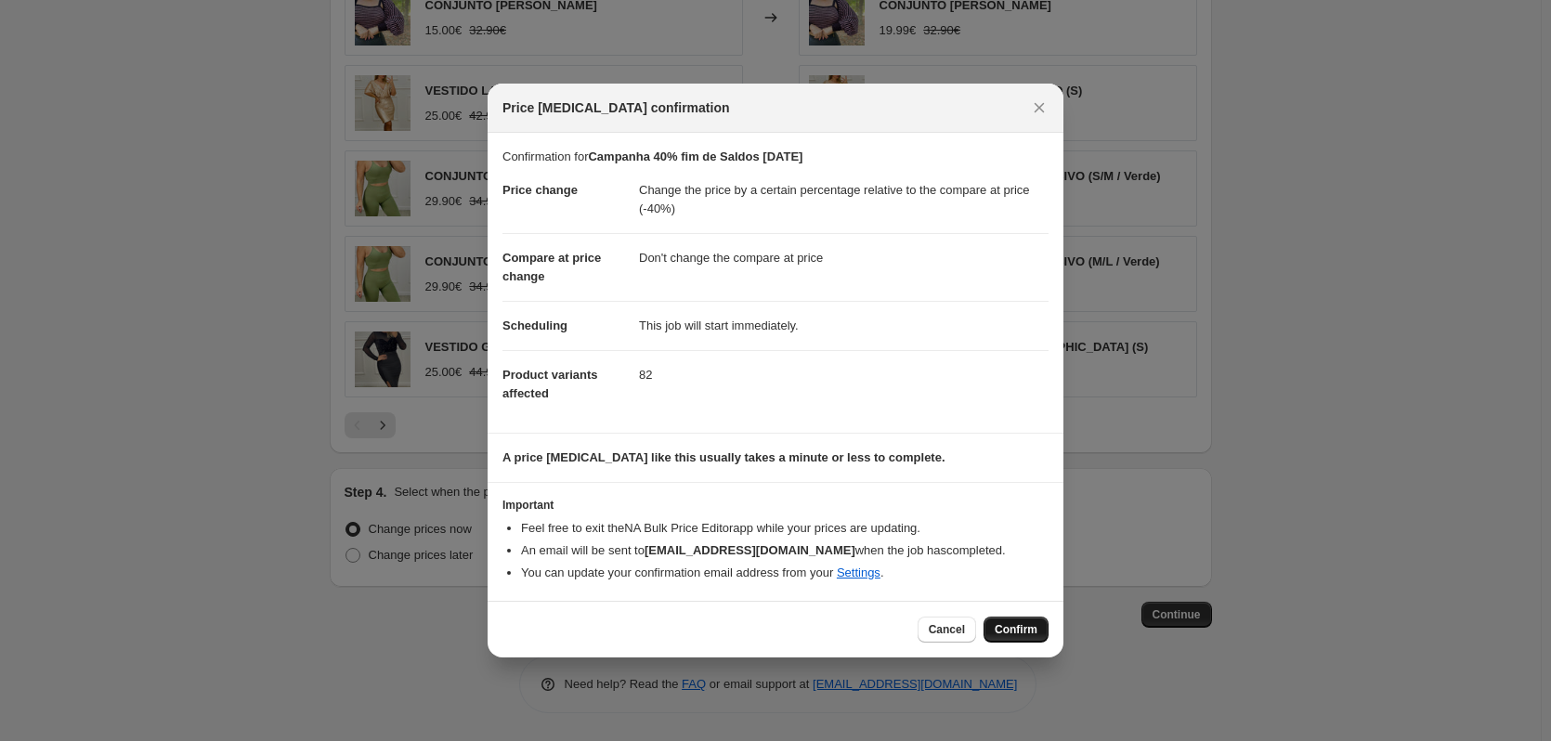
click at [1014, 628] on span "Confirm" at bounding box center [1016, 629] width 43 height 15
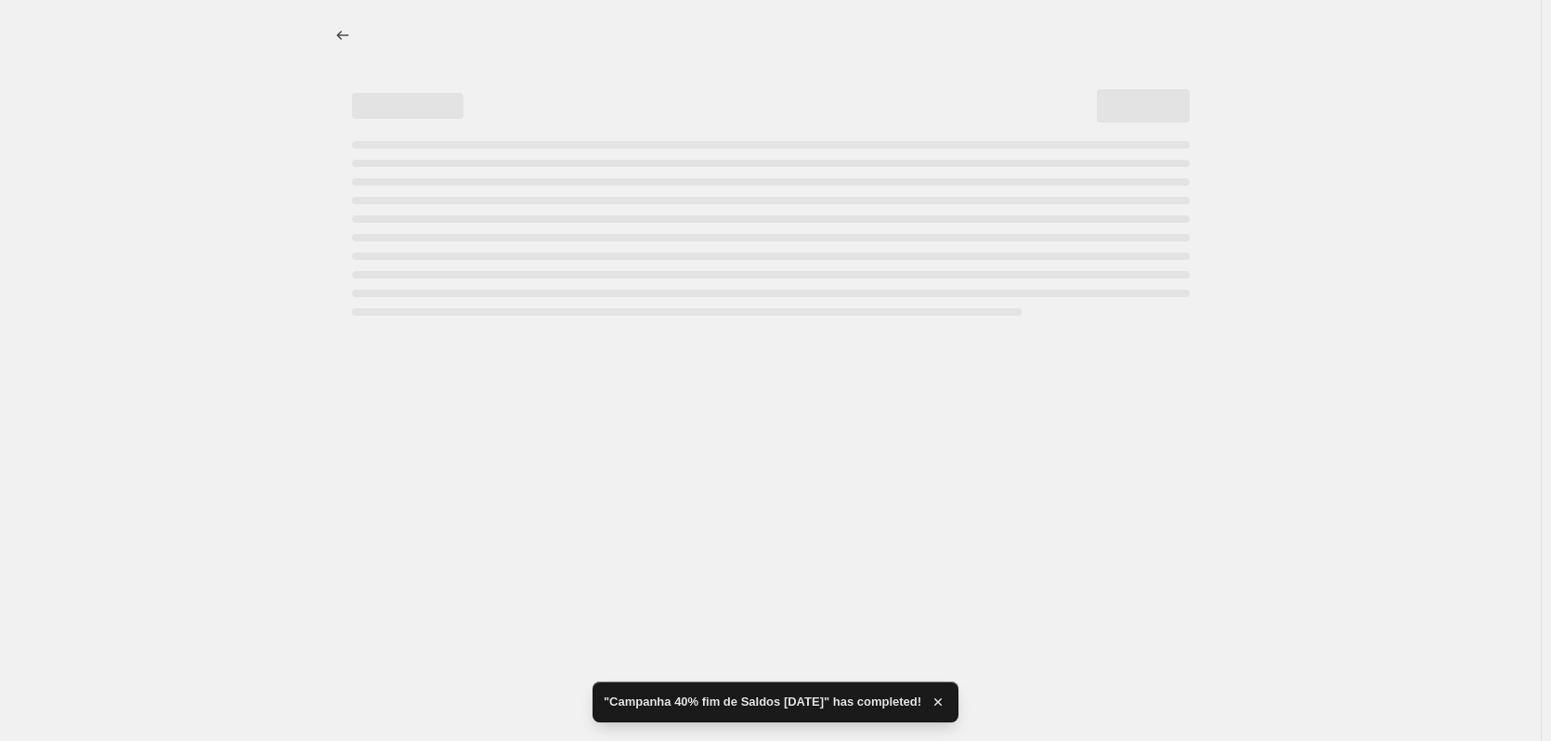
select select "pcap"
select select "no_change"
select select "collection"
